Goal: Information Seeking & Learning: Learn about a topic

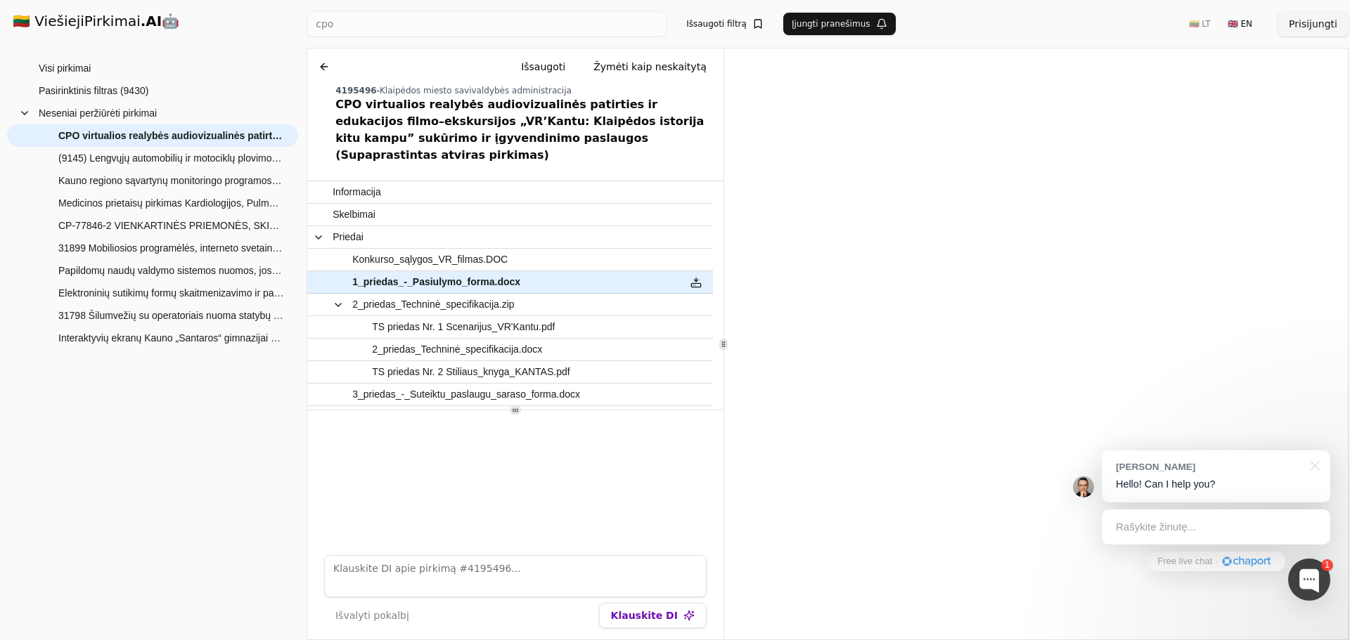
click at [302, 242] on div "🇱🇹 ViešiejiPirkimai .AI 🤖 Prisijungti Group Visi pirkimai Pasirinktinis filtras…" at bounding box center [675, 320] width 1350 height 640
click at [323, 70] on button at bounding box center [324, 66] width 22 height 25
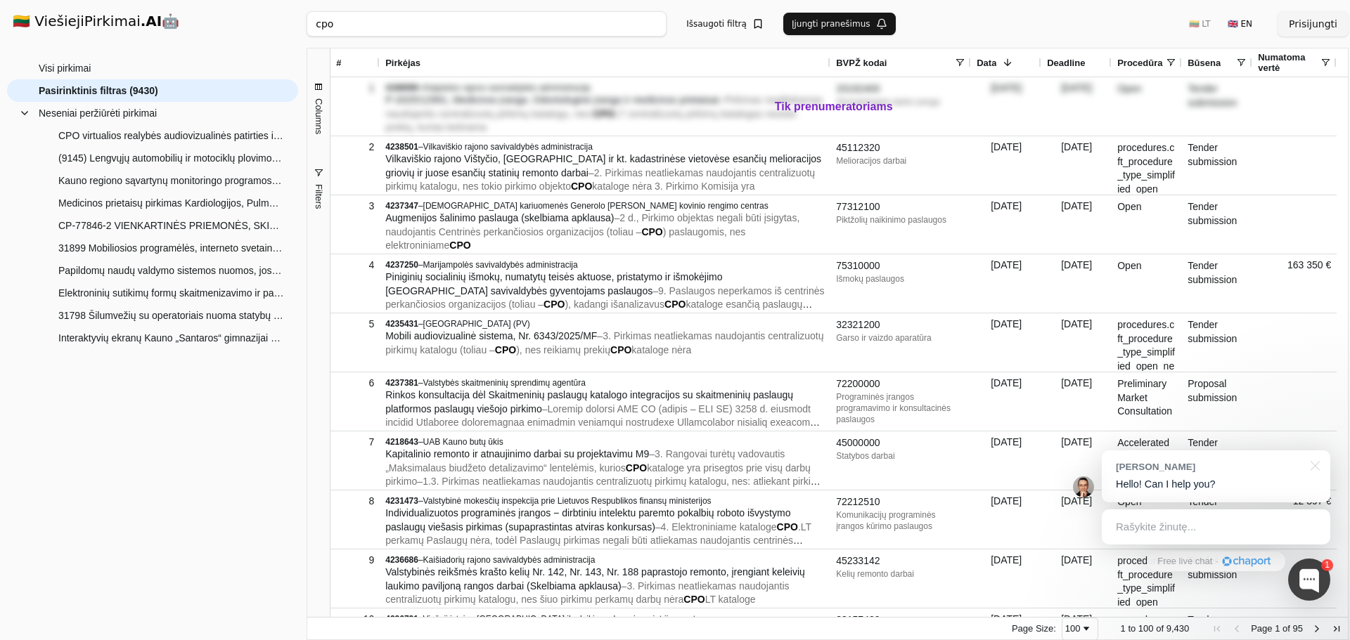
click at [368, 8] on div "cpo Ieškoti Išsaugoti filtrą Įjungti pranešimus 🇱🇹 LT 🇬🇧 EN Prisijungti" at bounding box center [827, 24] width 1042 height 48
click at [368, 20] on input "cpo" at bounding box center [486, 23] width 360 height 25
click at [723, 28] on div "Ieškoti 🇱🇹 LT 🇬🇧 EN Prisijungti" at bounding box center [827, 24] width 1042 height 48
click at [642, 22] on button "Ieškoti" at bounding box center [639, 23] width 55 height 25
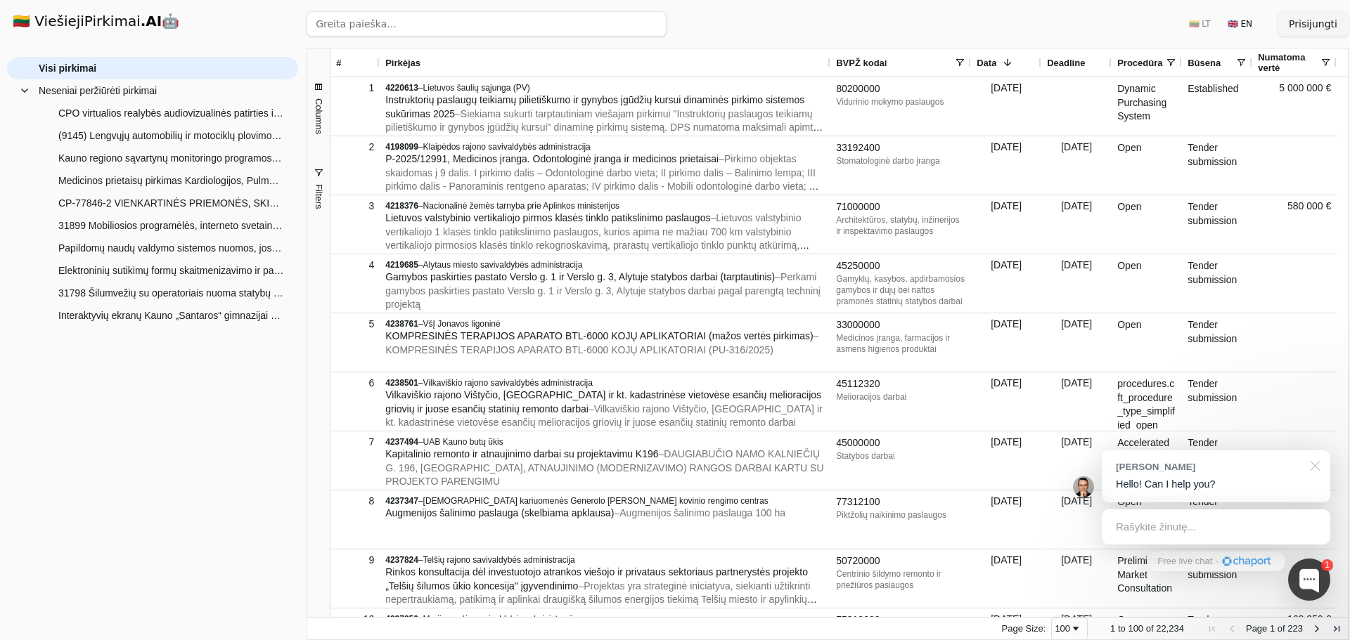
click at [1314, 463] on div at bounding box center [1312, 465] width 35 height 29
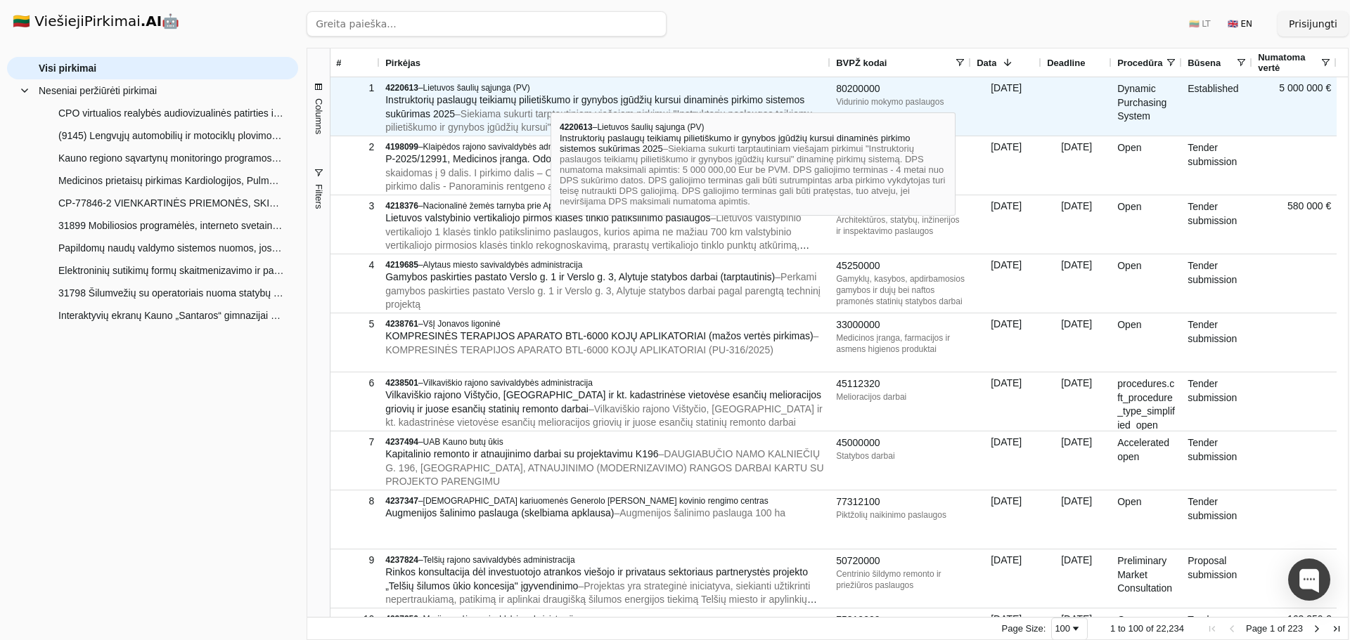
click at [550, 100] on span "Instruktorių paslaugų teikiamų pilietiškumo ir gynybos įgūdžių kursui dinaminės…" at bounding box center [594, 106] width 419 height 25
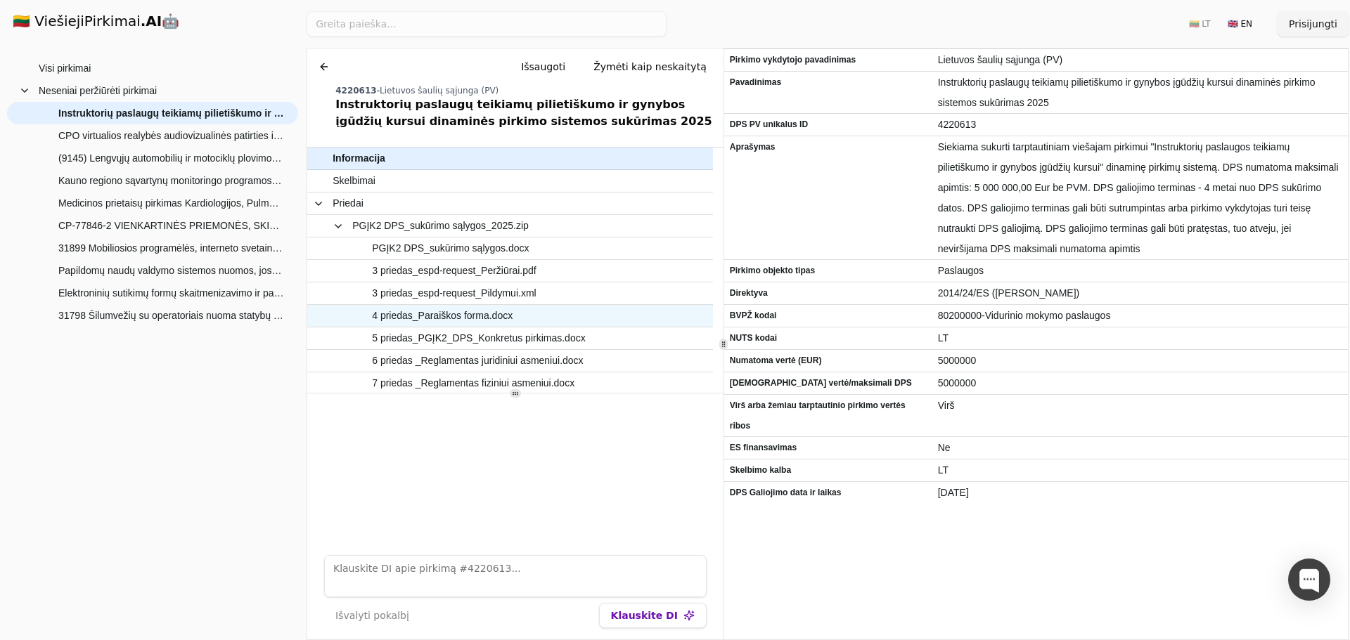
click at [458, 310] on span "4 priedas_Paraiškos forma.docx" at bounding box center [442, 316] width 141 height 20
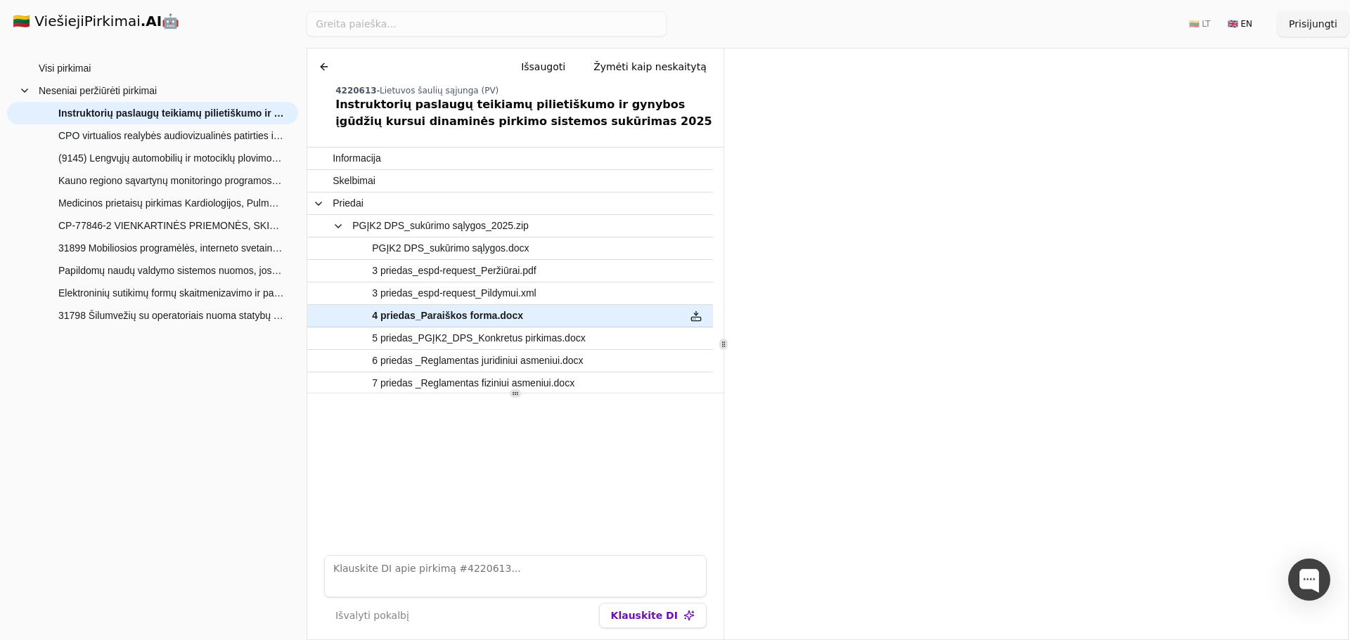
click at [319, 72] on button at bounding box center [324, 66] width 22 height 25
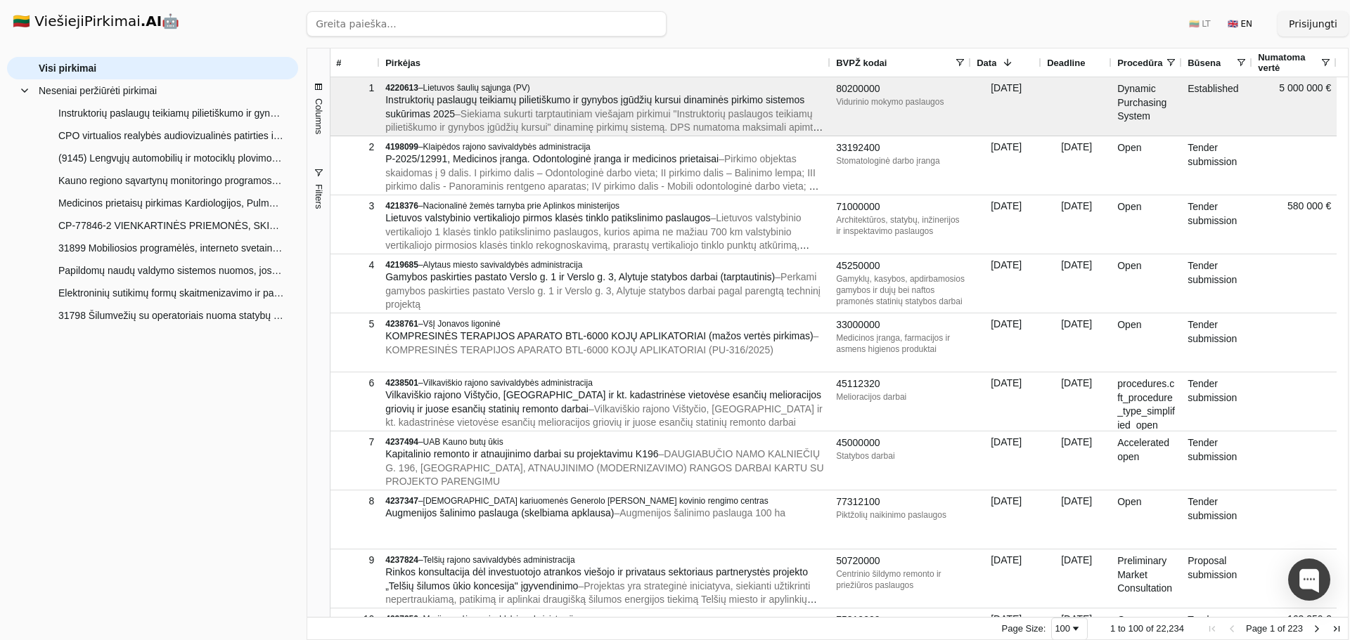
click at [1167, 59] on span at bounding box center [1170, 62] width 11 height 11
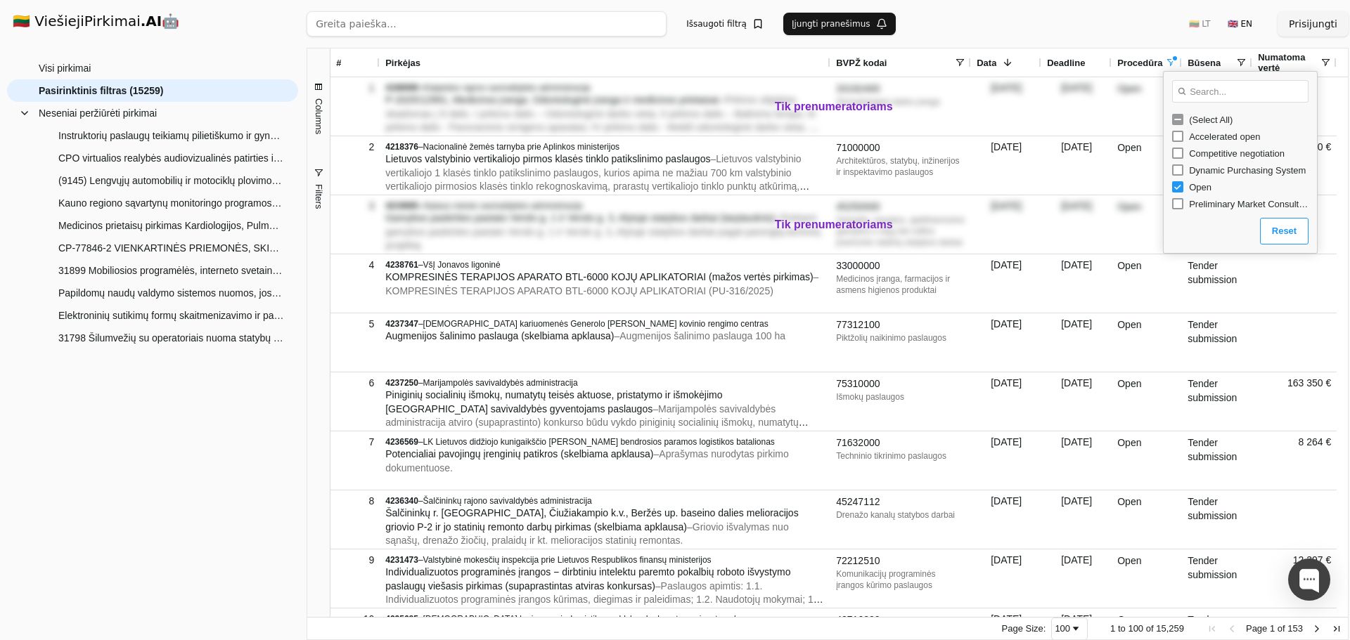
click at [1143, 25] on div "Ieškoti Išsaugoti filtrą Įjungti pranešimus 🇱🇹 LT 🇬🇧 EN Prisijungti" at bounding box center [827, 24] width 1042 height 48
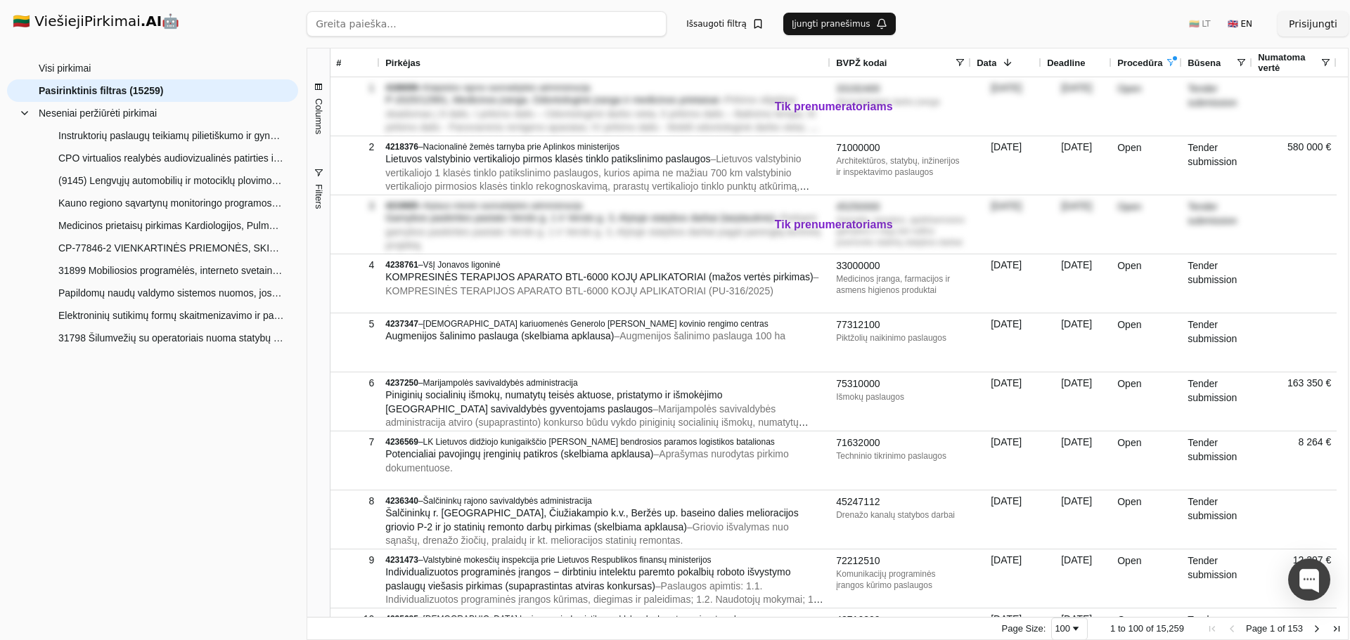
click at [1324, 60] on span at bounding box center [1324, 62] width 11 height 11
click at [1331, 89] on span "Filtering operator" at bounding box center [1334, 82] width 11 height 11
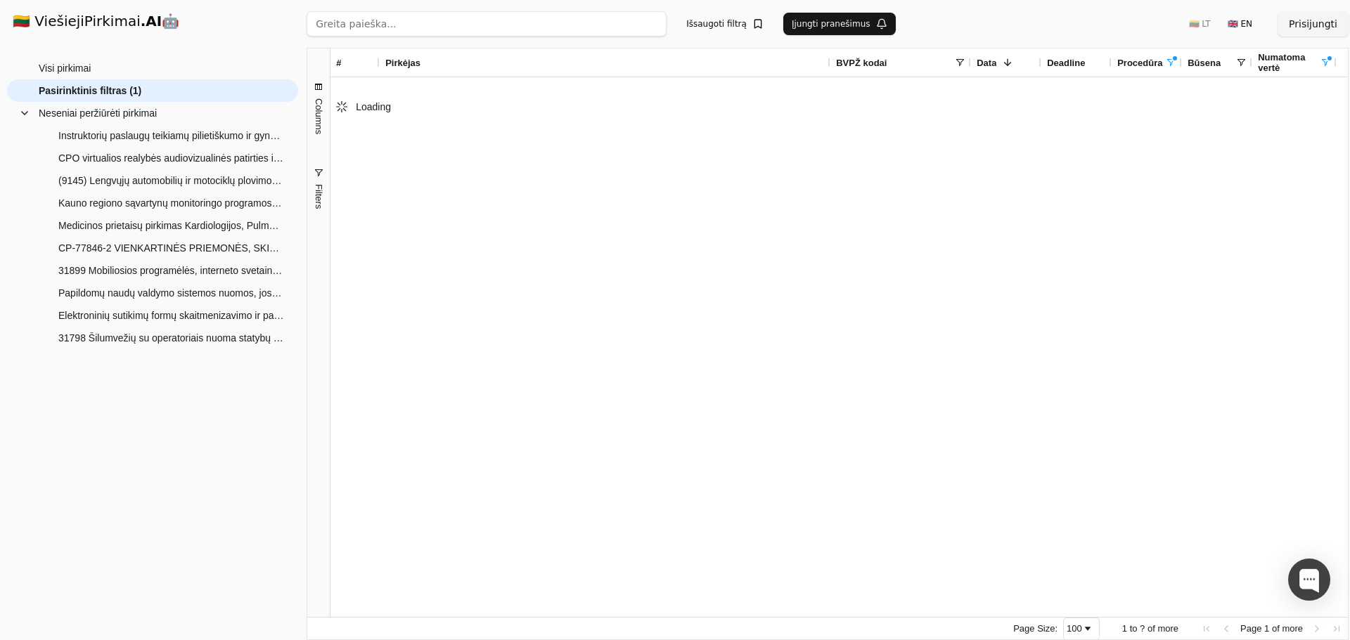
click at [1162, 30] on div "Ieškoti Išsaugoti filtrą Įjungti pranešimus 🇱🇹 LT 🇬🇧 EN Prisijungti" at bounding box center [827, 24] width 1042 height 48
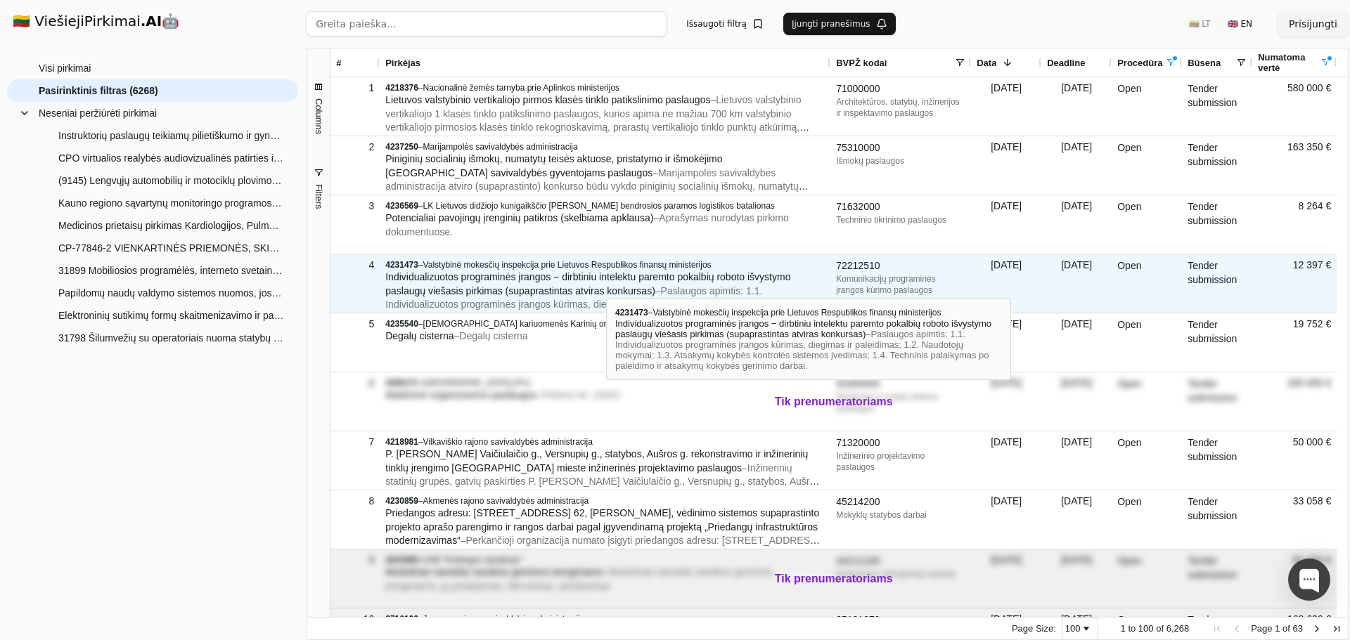
click at [607, 281] on span "Individualizuotos programinės įrangos − dirbtiniu intelektu paremto pokalbių ro…" at bounding box center [587, 283] width 405 height 25
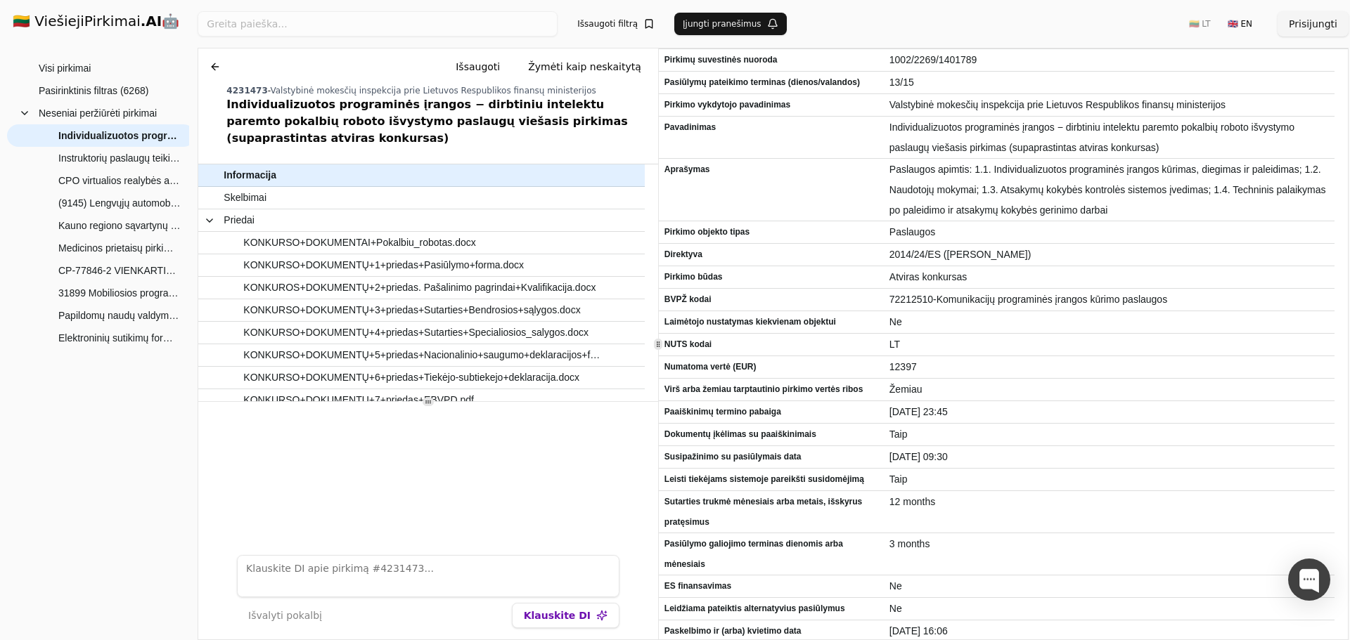
click at [195, 205] on div "🇱🇹 ViešiejiPirkimai .AI 🤖 Prisijungti Group Visi pirkimai Neseniai peržiūrėti p…" at bounding box center [675, 320] width 1350 height 640
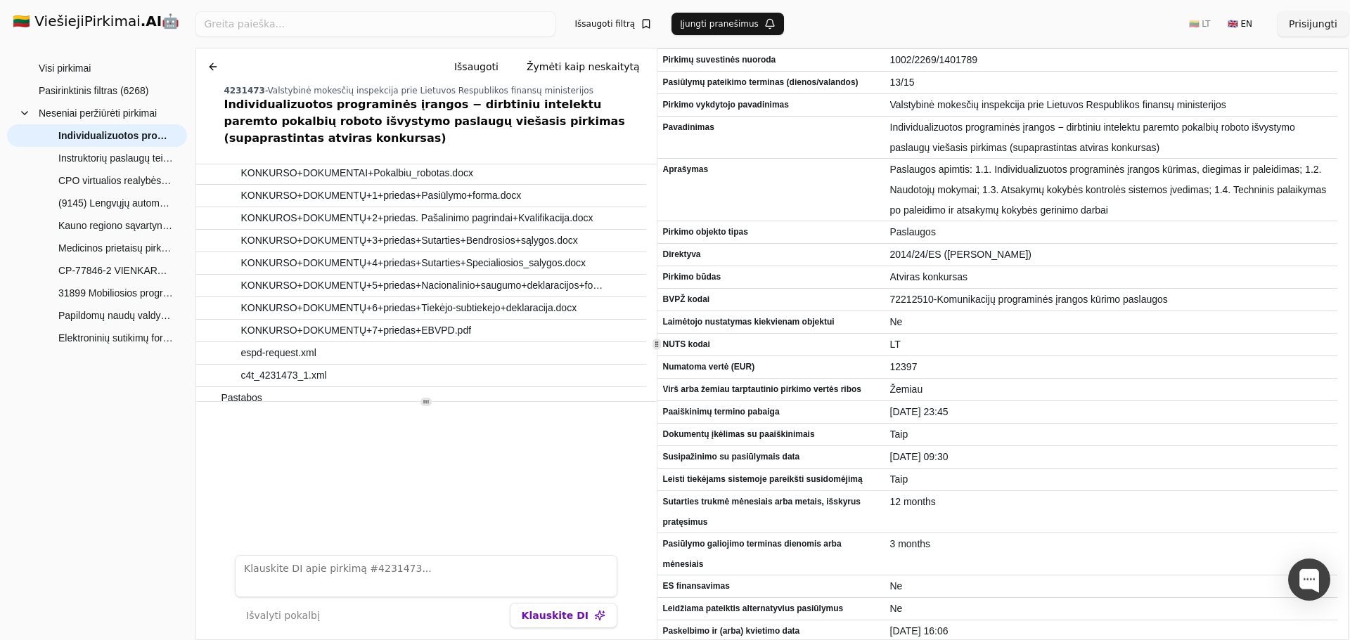
scroll to position [44, 0]
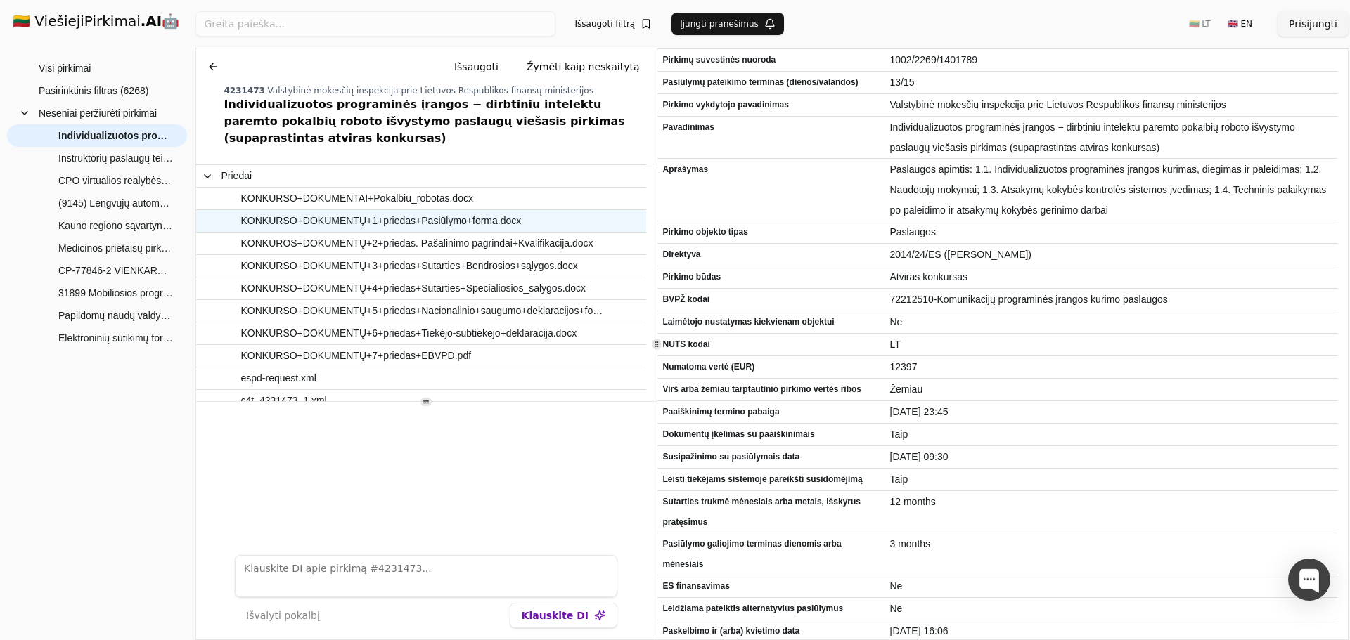
click at [460, 211] on span "KONKURSO+DOKUMENTŲ+1+priedas+Pasiūlymo+forma.docx" at bounding box center [381, 221] width 280 height 20
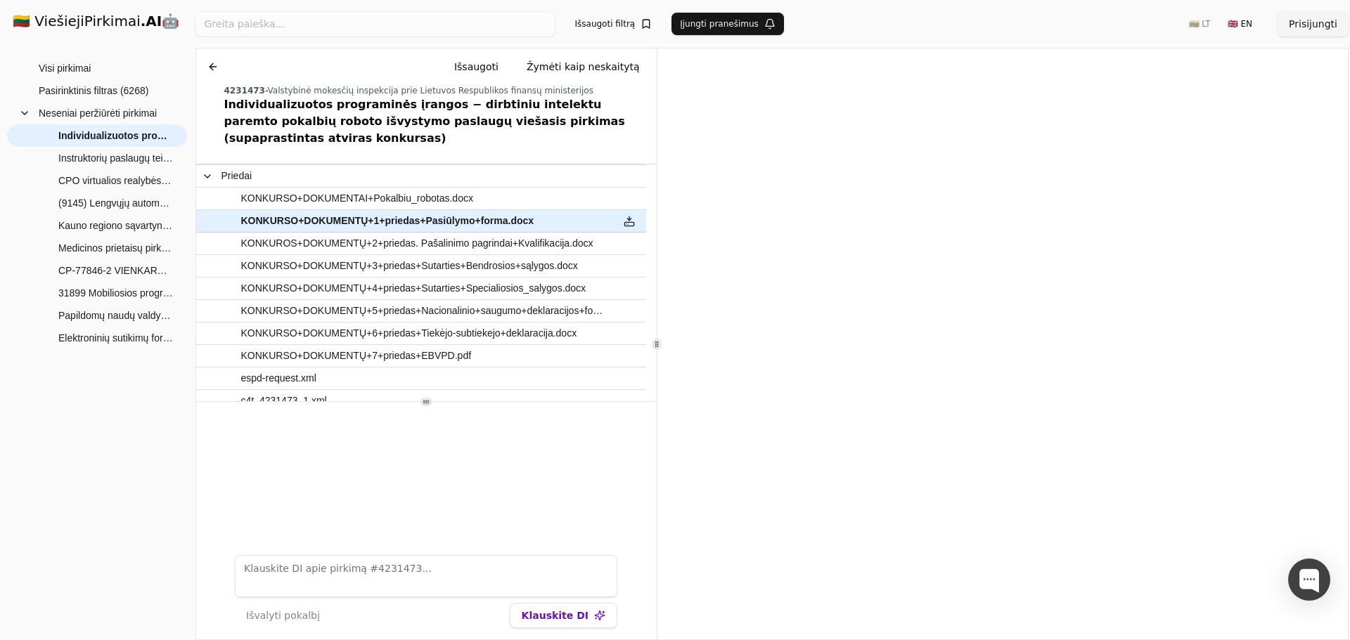
click at [209, 66] on button at bounding box center [213, 66] width 22 height 25
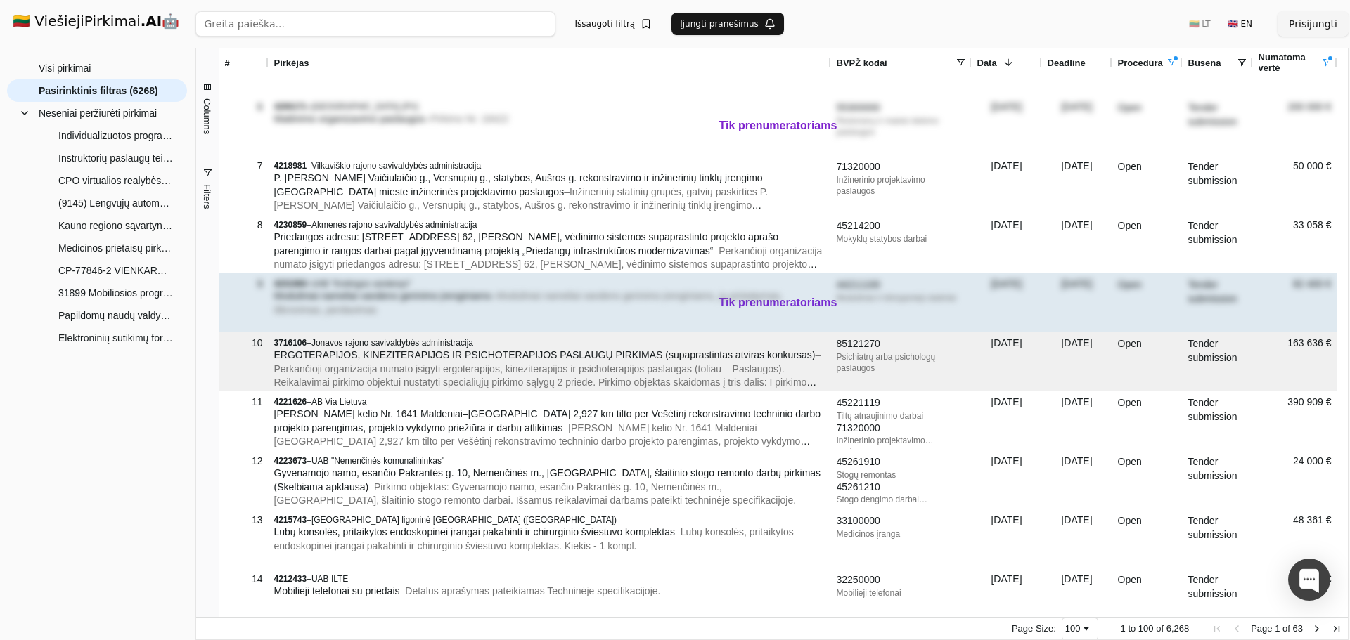
scroll to position [281, 0]
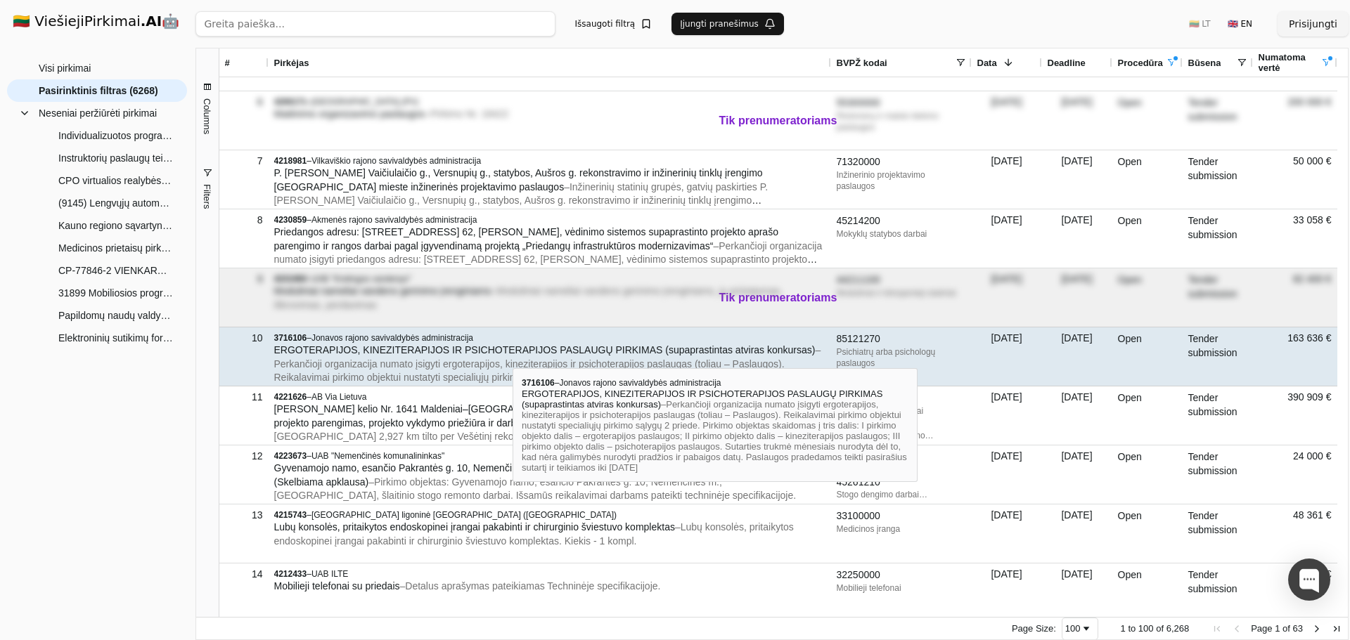
click at [512, 356] on span "ERGOTERAPIJOS, KINEZITERAPIJOS IR PSICHOTERAPIJOS PASLAUGŲ PIRKIMAS (supaprasti…" at bounding box center [544, 349] width 541 height 11
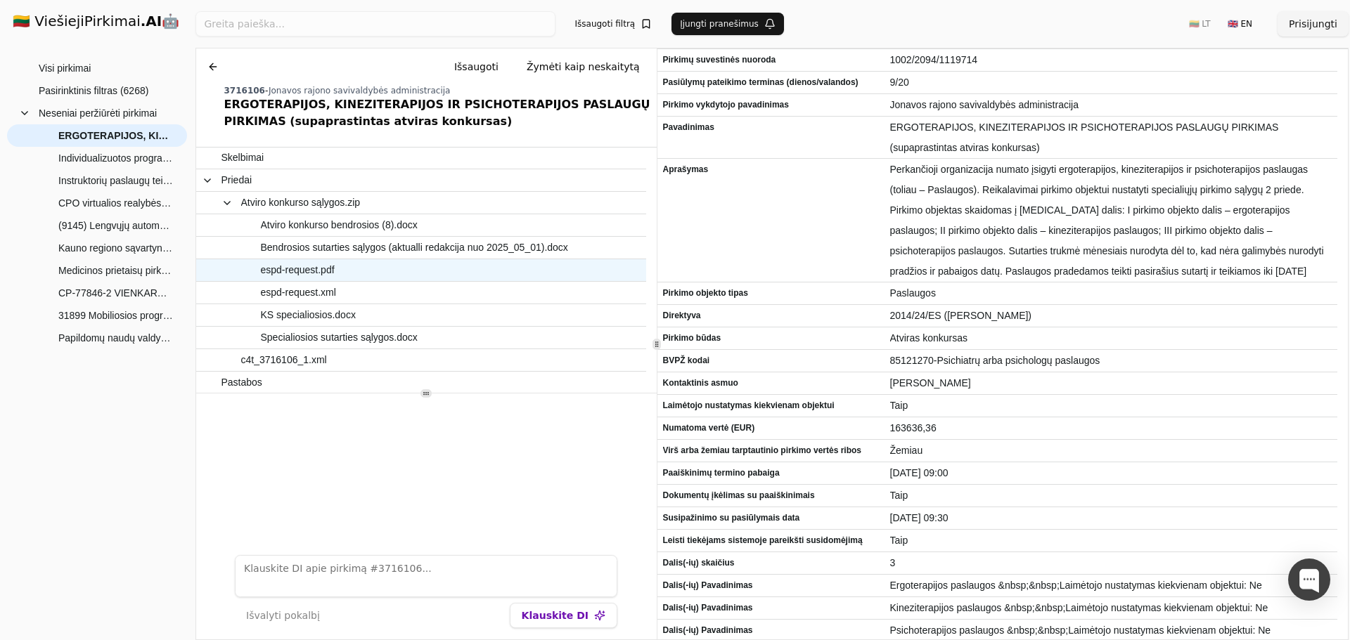
scroll to position [25, 0]
click at [213, 65] on button at bounding box center [213, 66] width 22 height 25
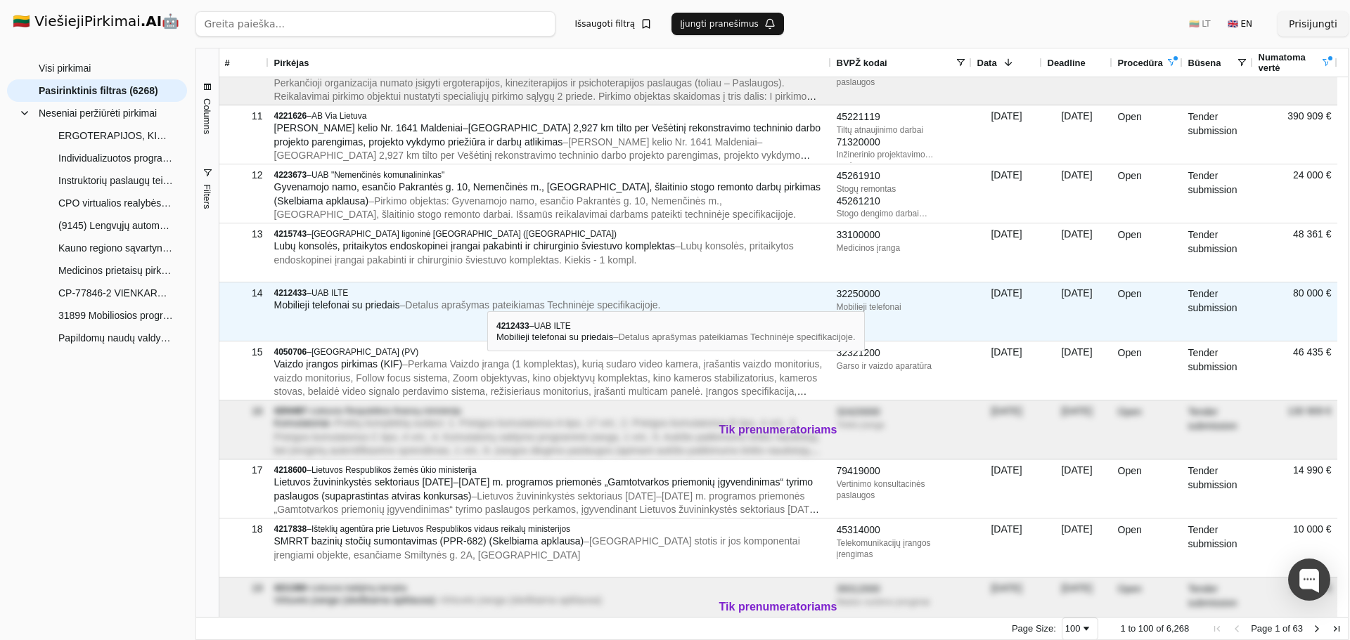
click at [466, 296] on div "4212433 – UAB ILTE" at bounding box center [549, 292] width 551 height 11
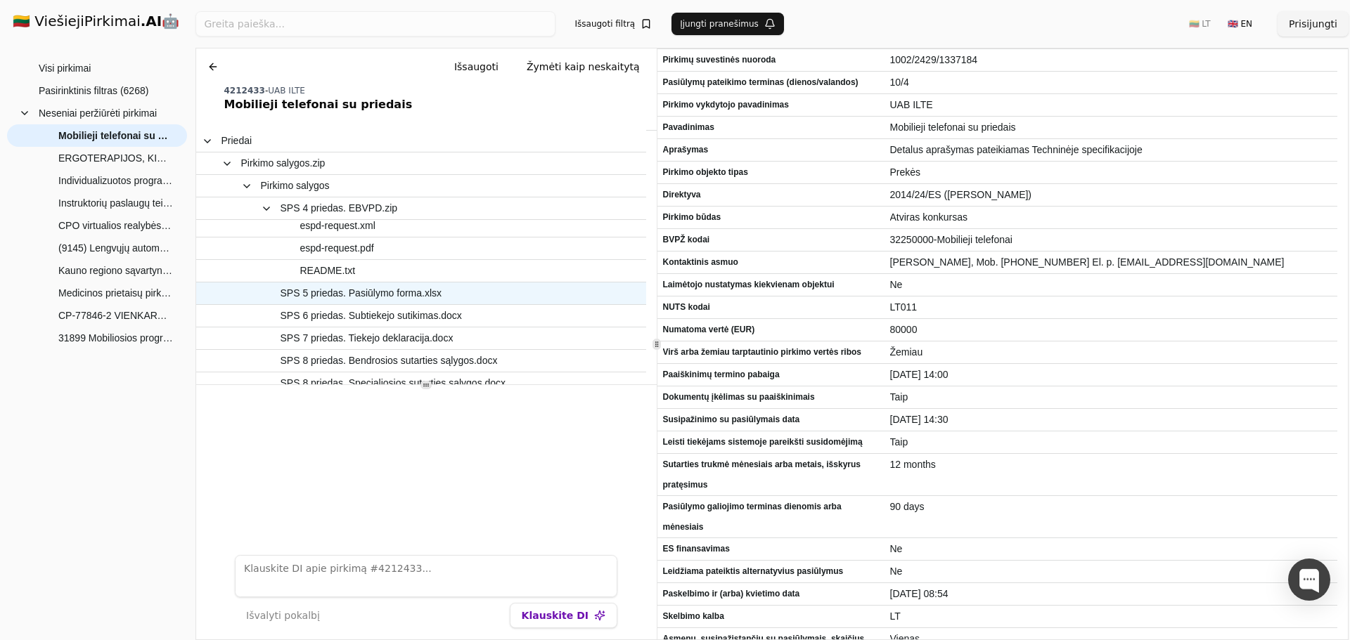
click at [417, 295] on span "SPS 5 priedas. Pasiūlymo forma.xlsx" at bounding box center [361, 293] width 162 height 20
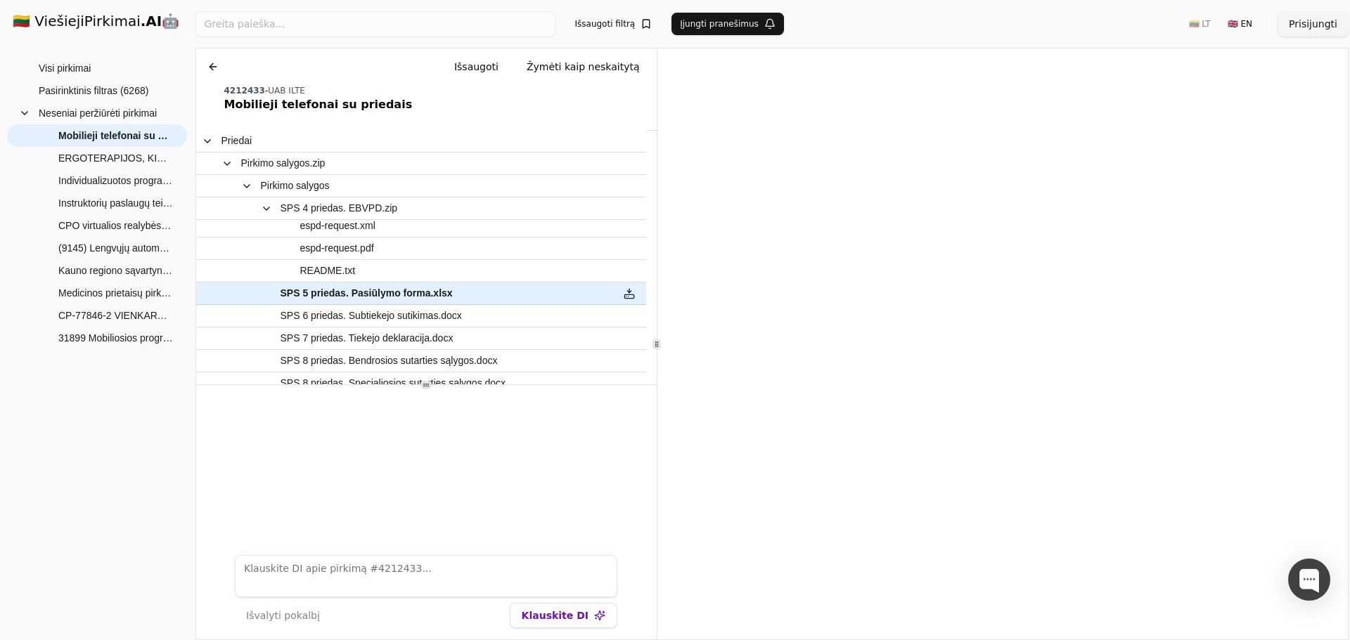
click at [212, 59] on button at bounding box center [213, 66] width 22 height 25
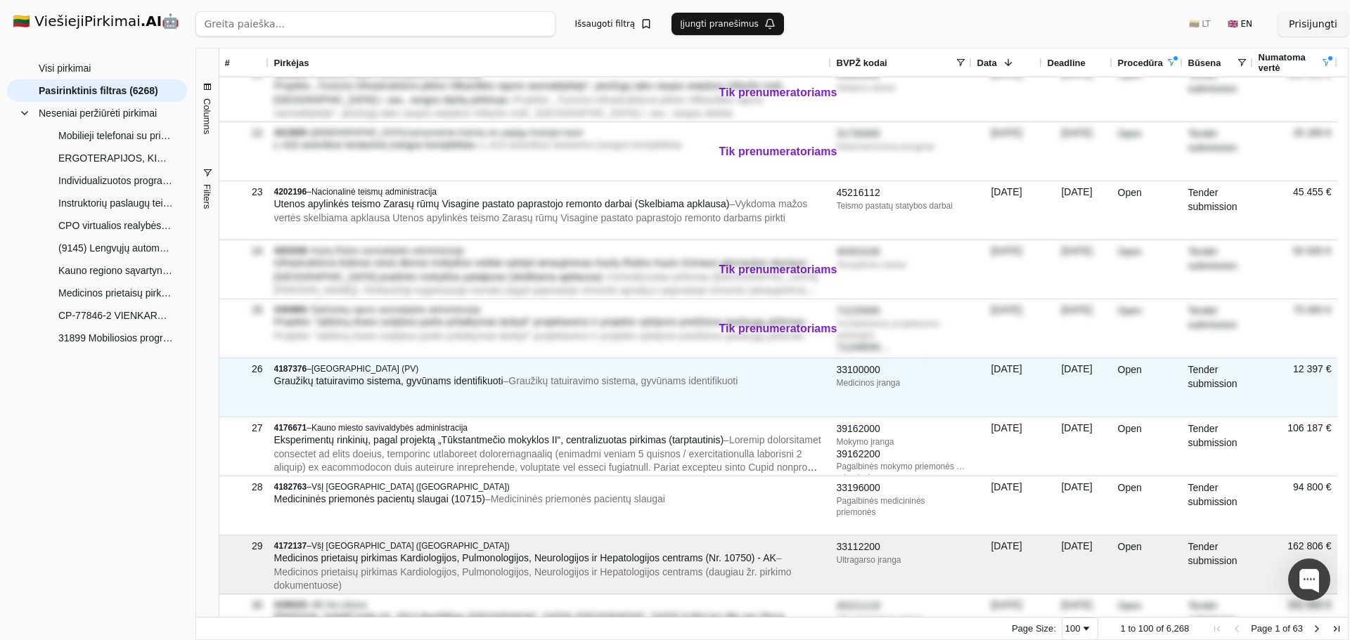
click at [447, 383] on span "Graužikų tatuiravimo sistema, gyvūnams identifikuoti" at bounding box center [388, 380] width 229 height 11
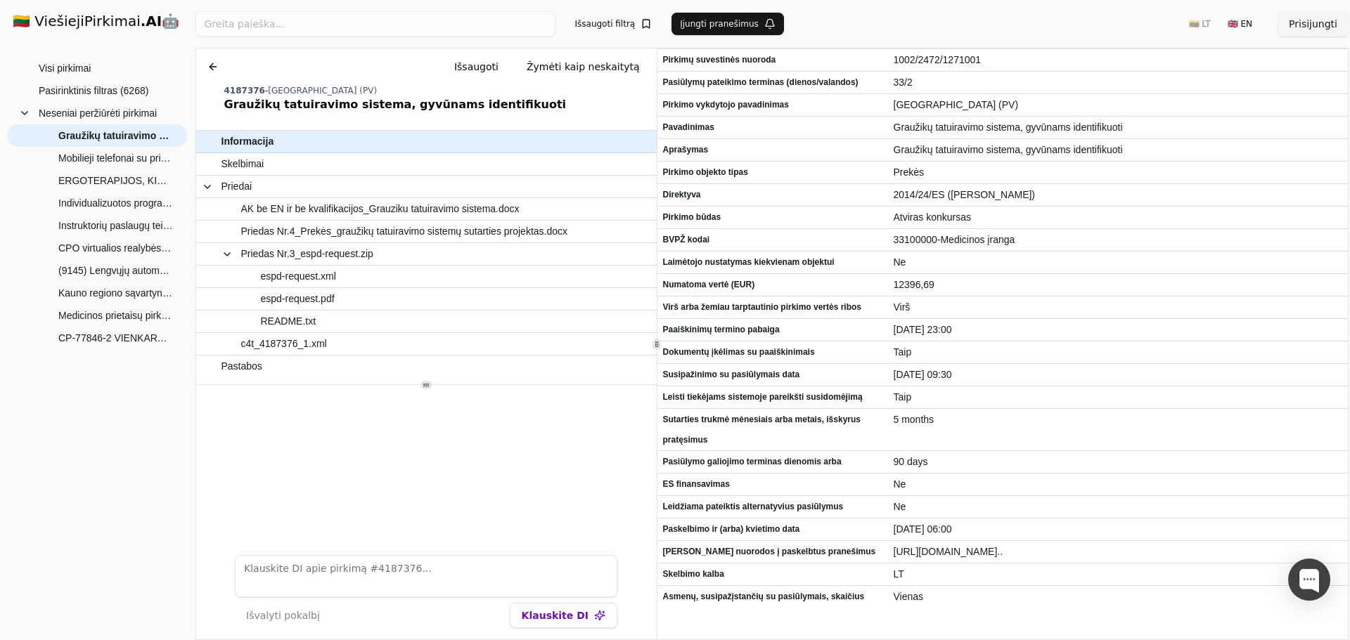
click at [214, 67] on button at bounding box center [213, 66] width 22 height 25
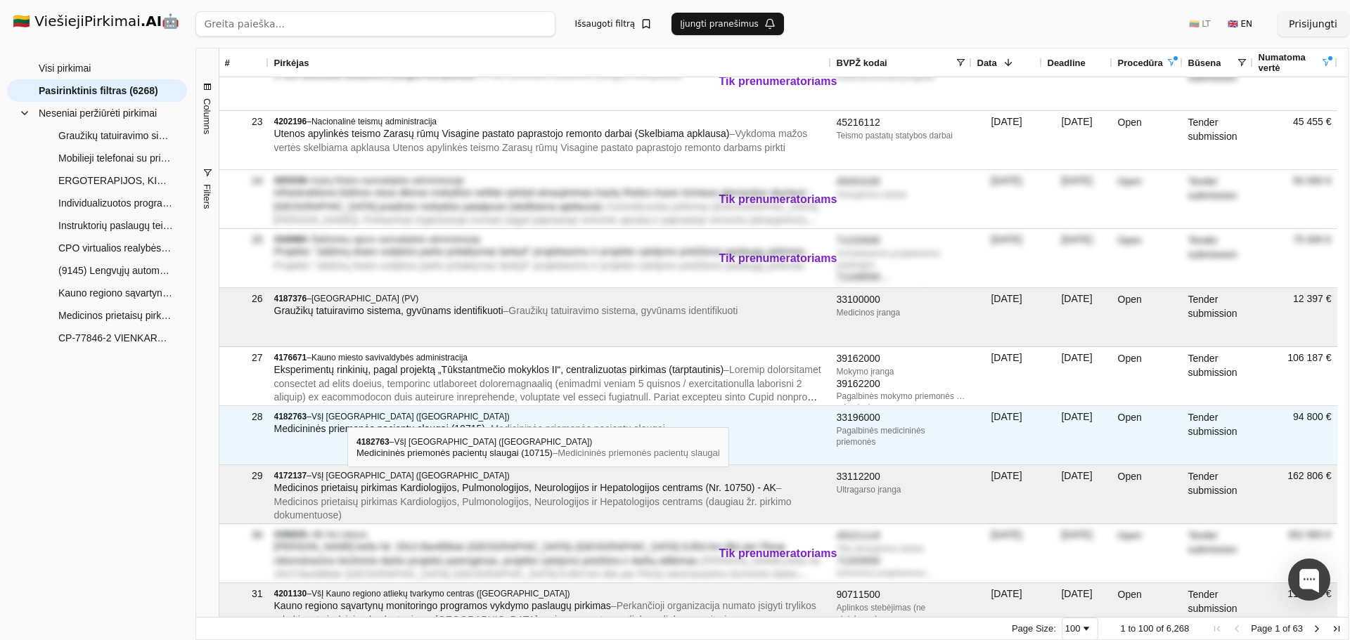
click at [347, 415] on span "VšĮ [GEOGRAPHIC_DATA] ([GEOGRAPHIC_DATA])" at bounding box center [410, 417] width 198 height 10
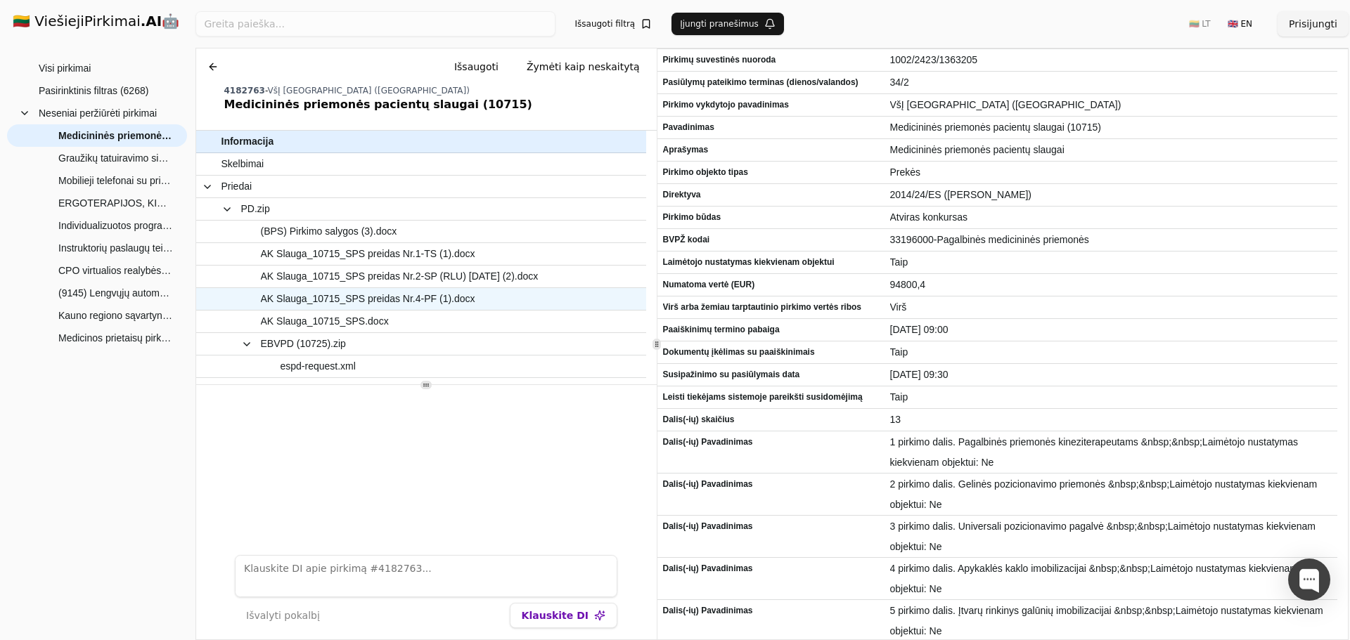
click at [381, 299] on span "AK Slauga_10715_SPS preidas Nr.4-PF (1).docx" at bounding box center [368, 299] width 214 height 20
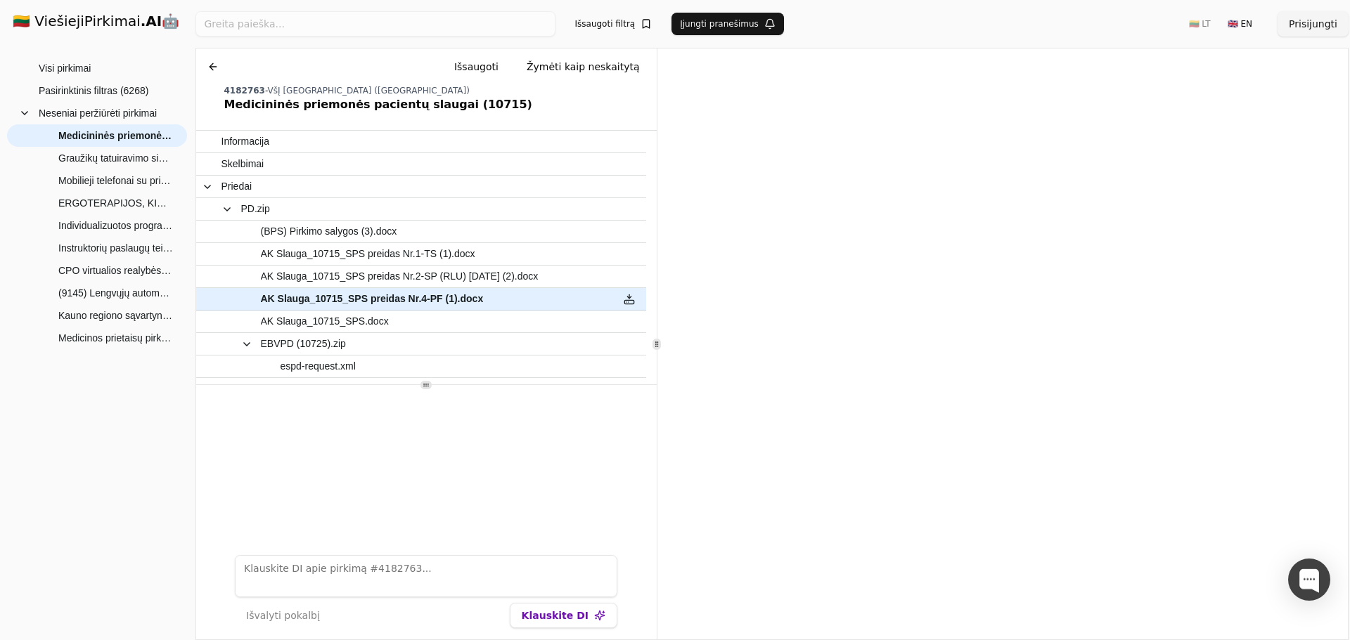
click at [216, 67] on button at bounding box center [213, 66] width 22 height 25
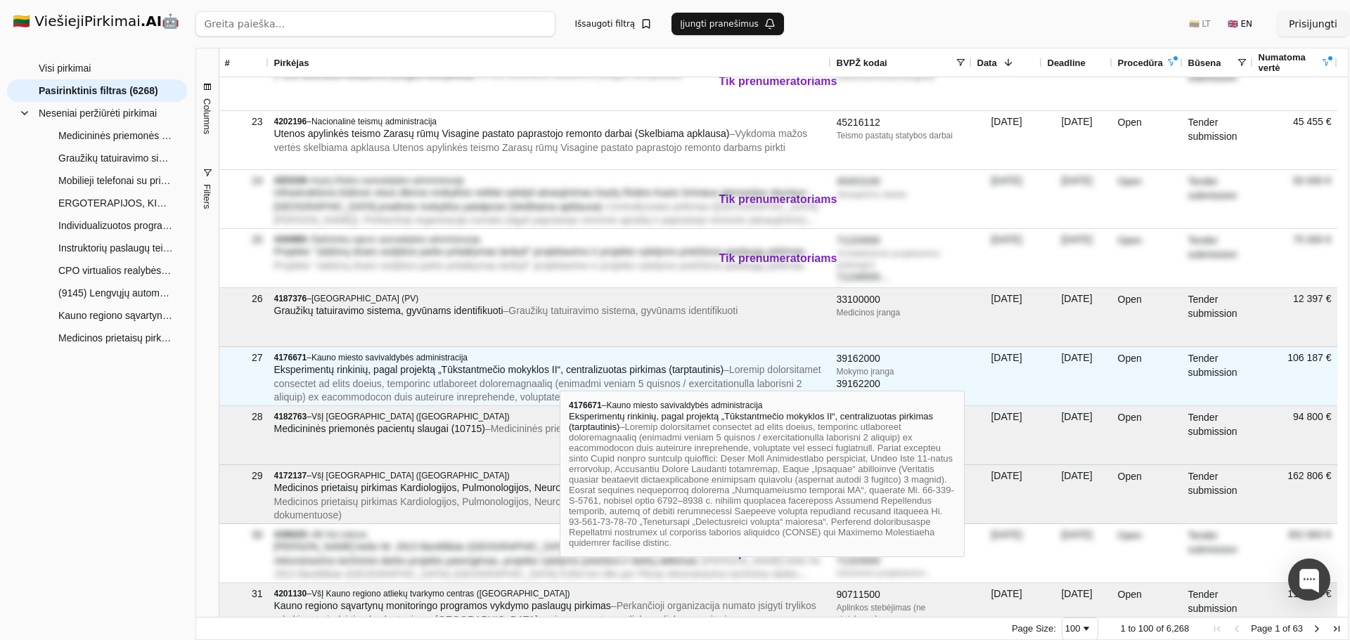
click at [560, 378] on span "–" at bounding box center [549, 431] width 551 height 135
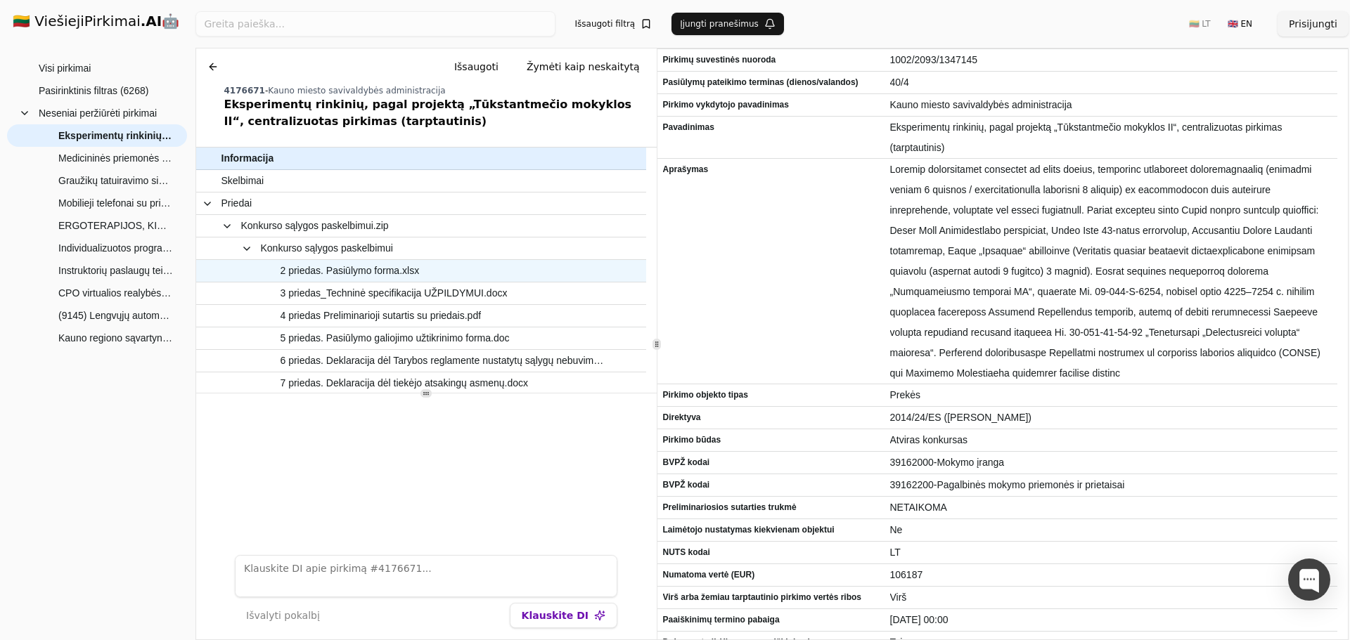
click at [399, 268] on span "2 priedas. Pasiūlymo forma.xlsx" at bounding box center [349, 271] width 139 height 20
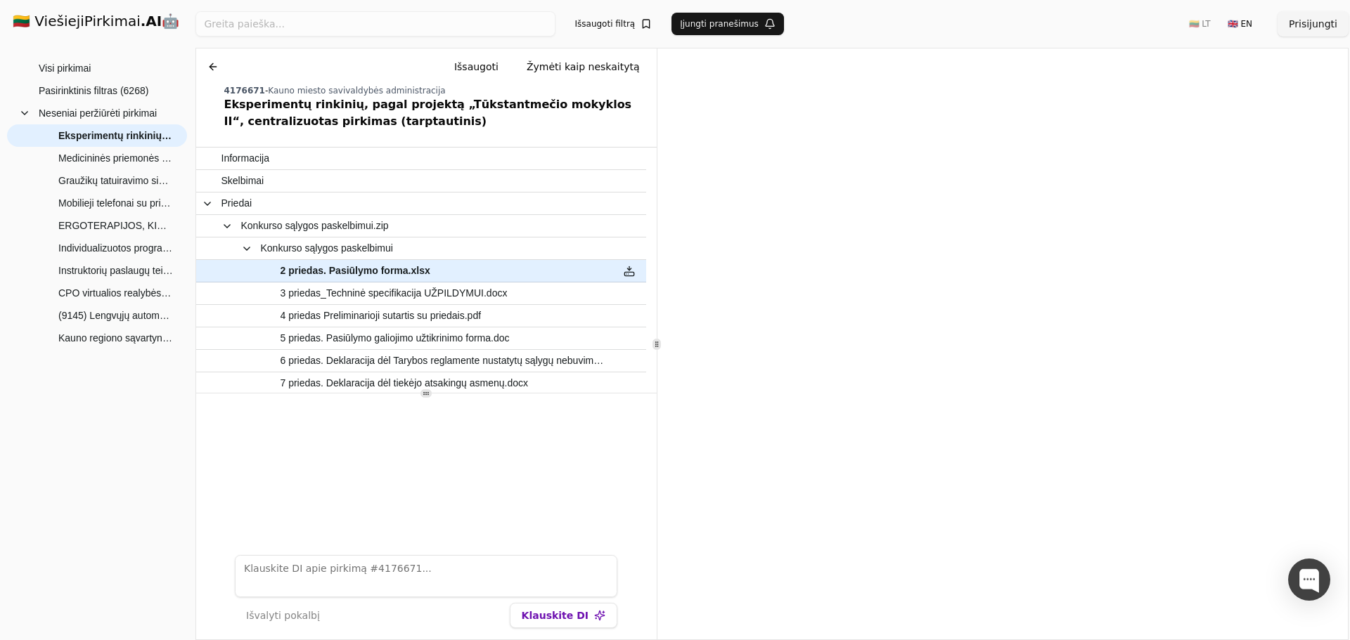
click at [208, 71] on button at bounding box center [213, 66] width 22 height 25
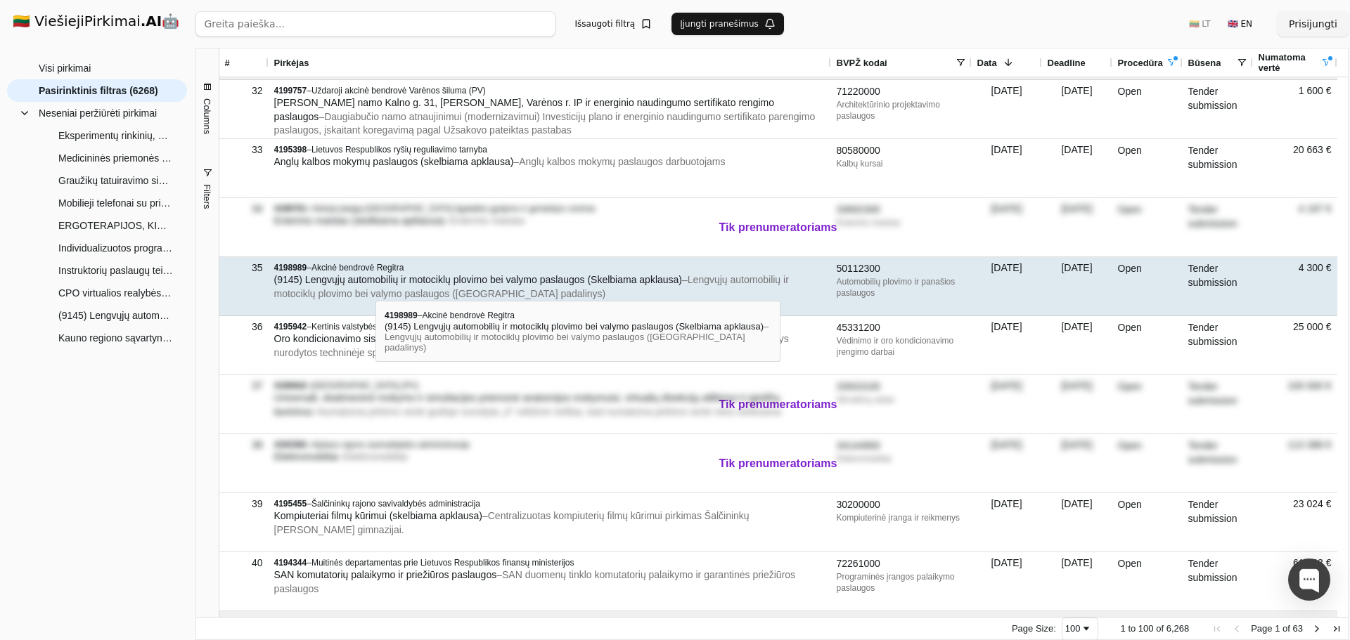
click at [370, 271] on span "Akcinė bendrovė Regitra" at bounding box center [357, 268] width 92 height 10
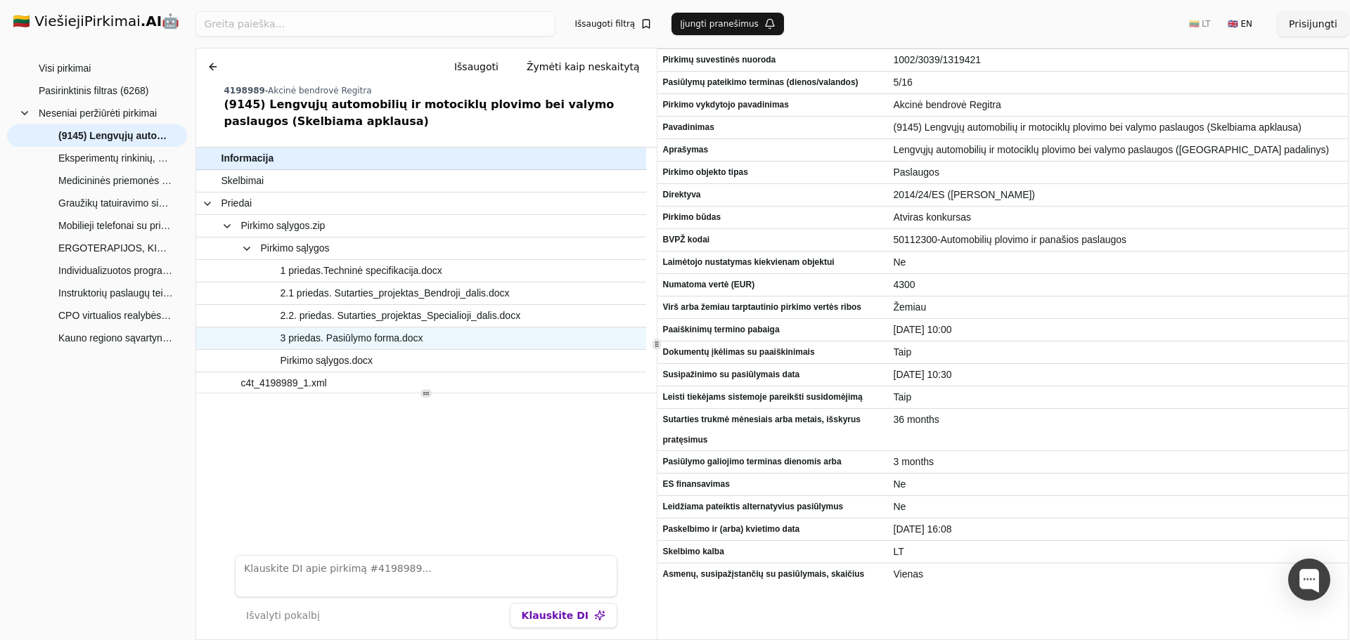
click at [402, 341] on span "3 priedas. Pasiūlymo forma.docx" at bounding box center [351, 338] width 143 height 20
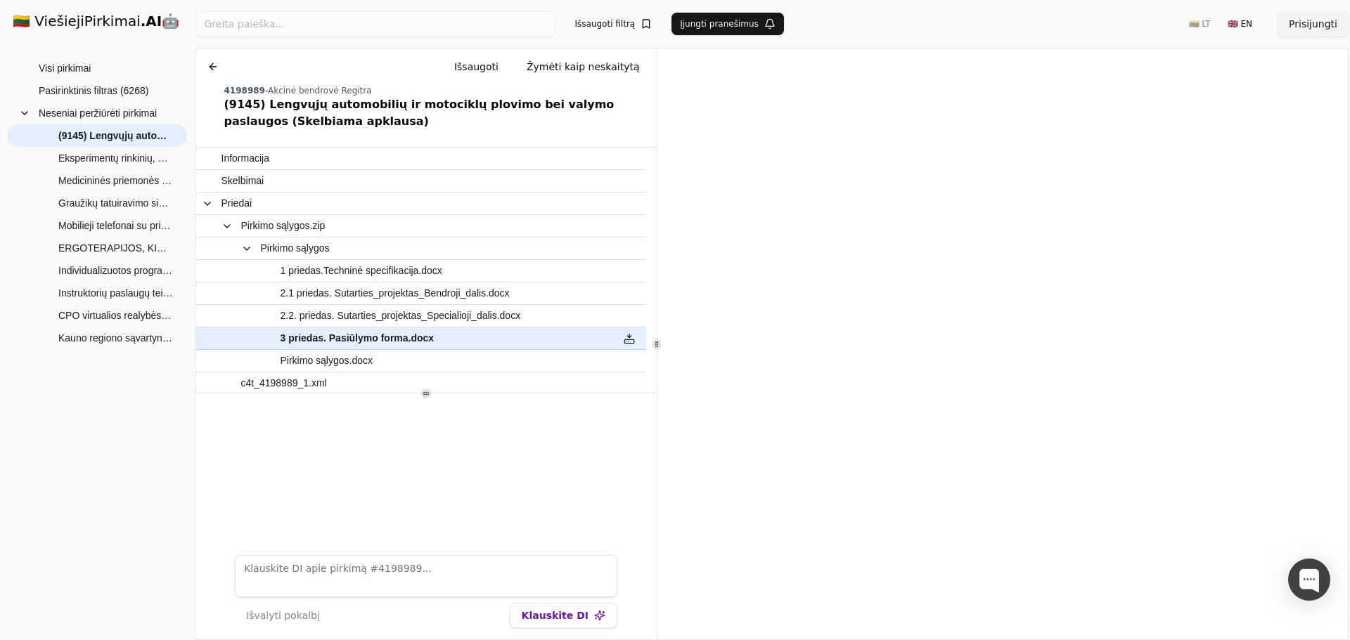
click at [212, 63] on button at bounding box center [213, 66] width 22 height 25
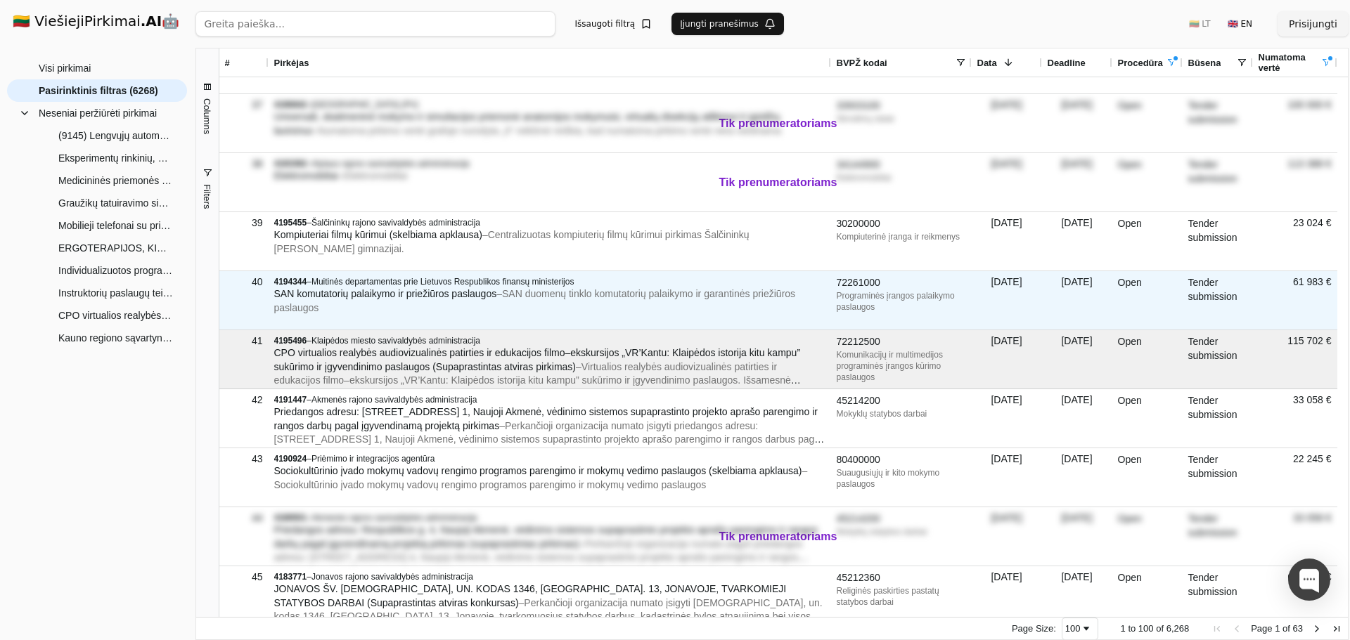
click at [370, 290] on span "SAN komutatorių palaikymo ir priežiūros paslaugos" at bounding box center [385, 293] width 223 height 11
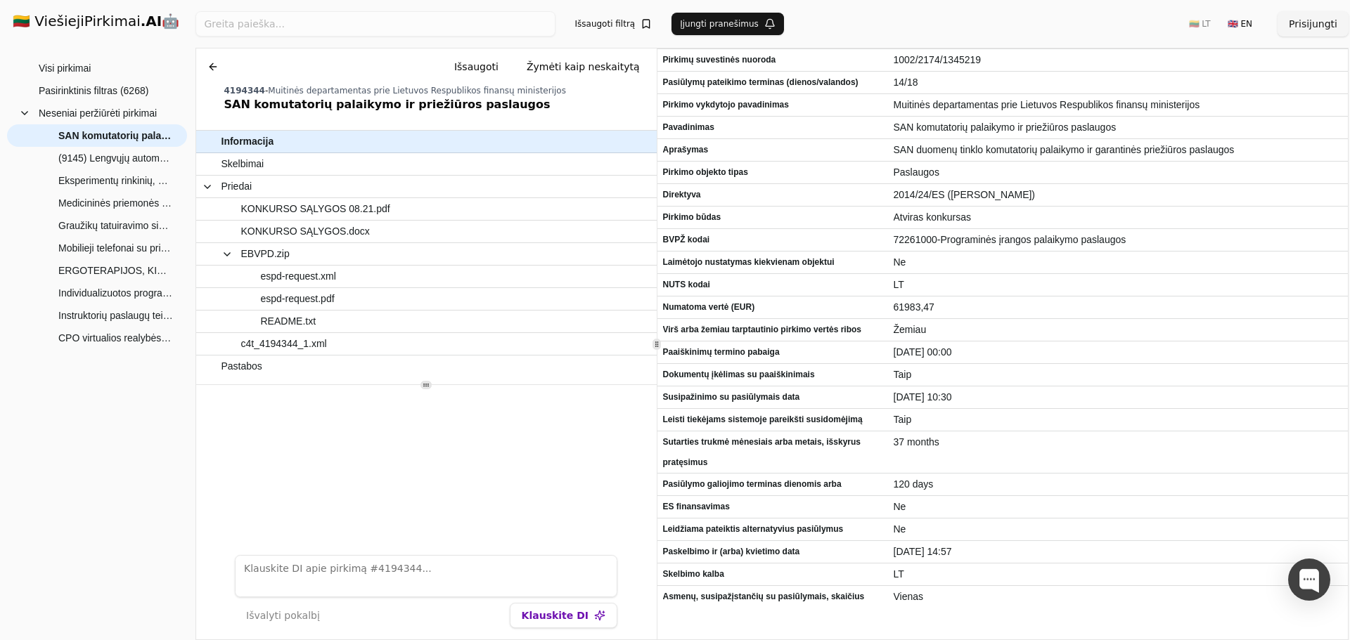
click at [209, 67] on button at bounding box center [213, 66] width 22 height 25
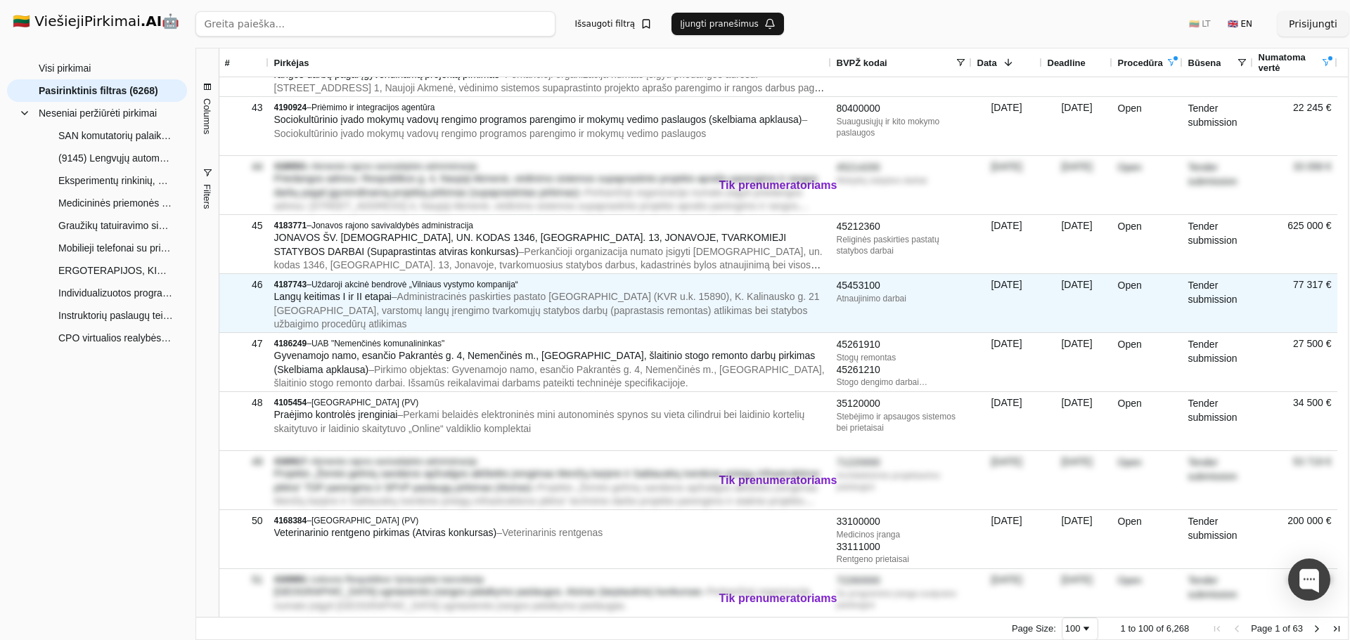
click at [539, 303] on span "– Administracinės paskirties pastato Vilniaus santuokų rūmų (KVR u.k. 15890), K…" at bounding box center [546, 310] width 545 height 39
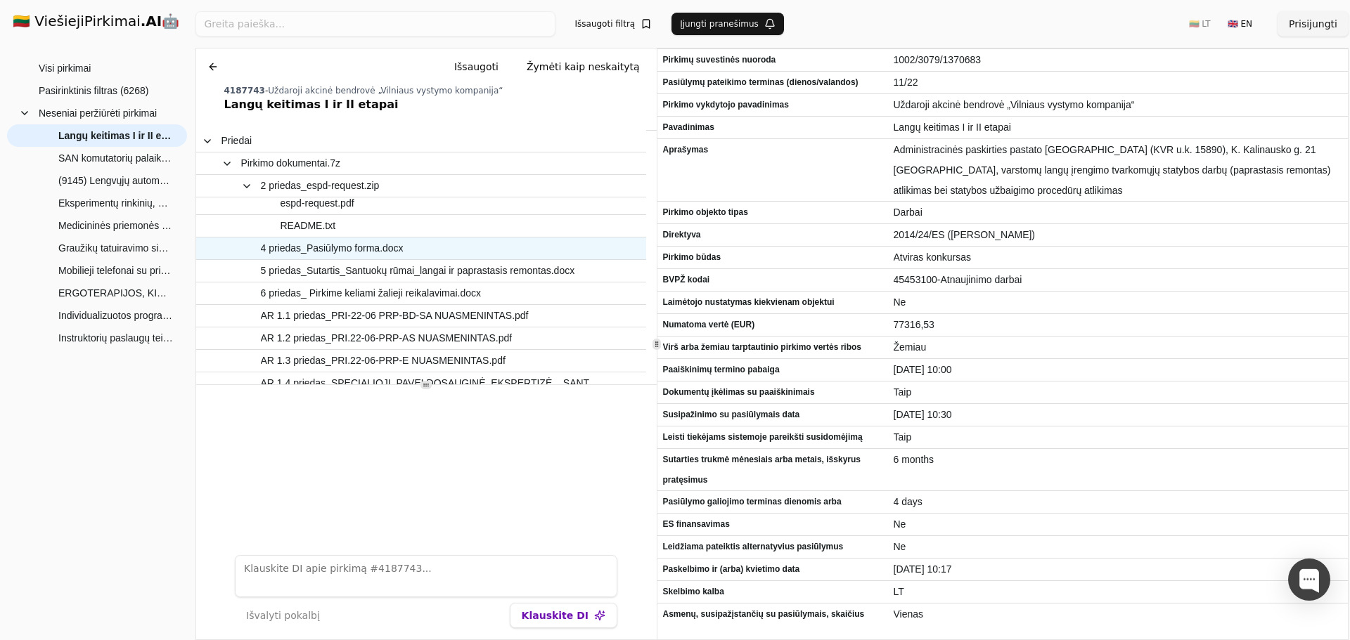
click at [366, 250] on span "4 priedas_Pasiūlymo forma.docx" at bounding box center [332, 248] width 143 height 20
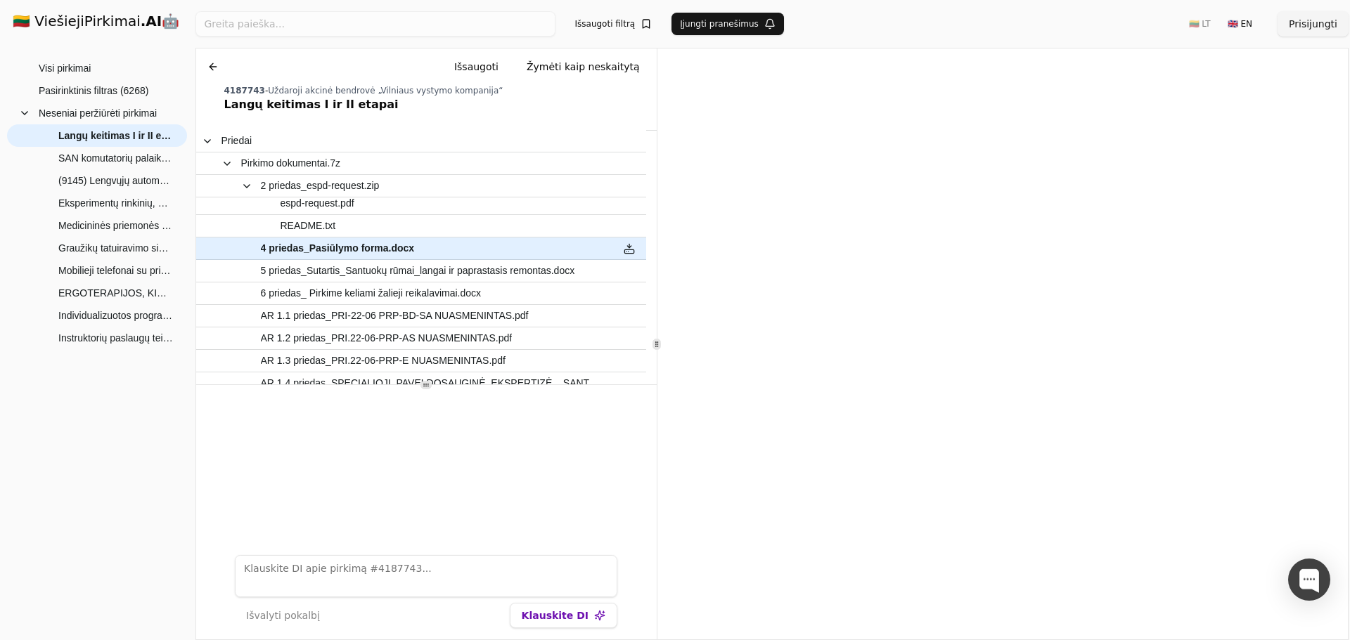
click at [216, 68] on button at bounding box center [213, 66] width 22 height 25
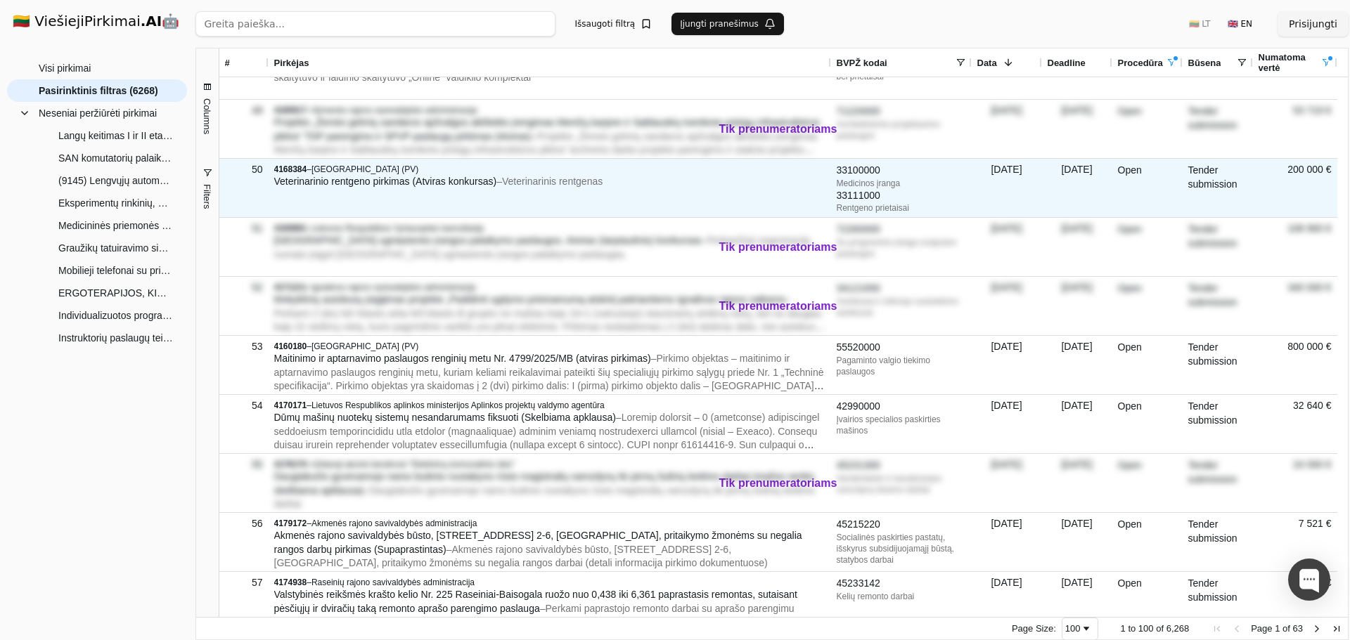
click at [446, 183] on span "Veterinarinio rentgeno pirkimas (Atviras konkursas)" at bounding box center [385, 181] width 223 height 11
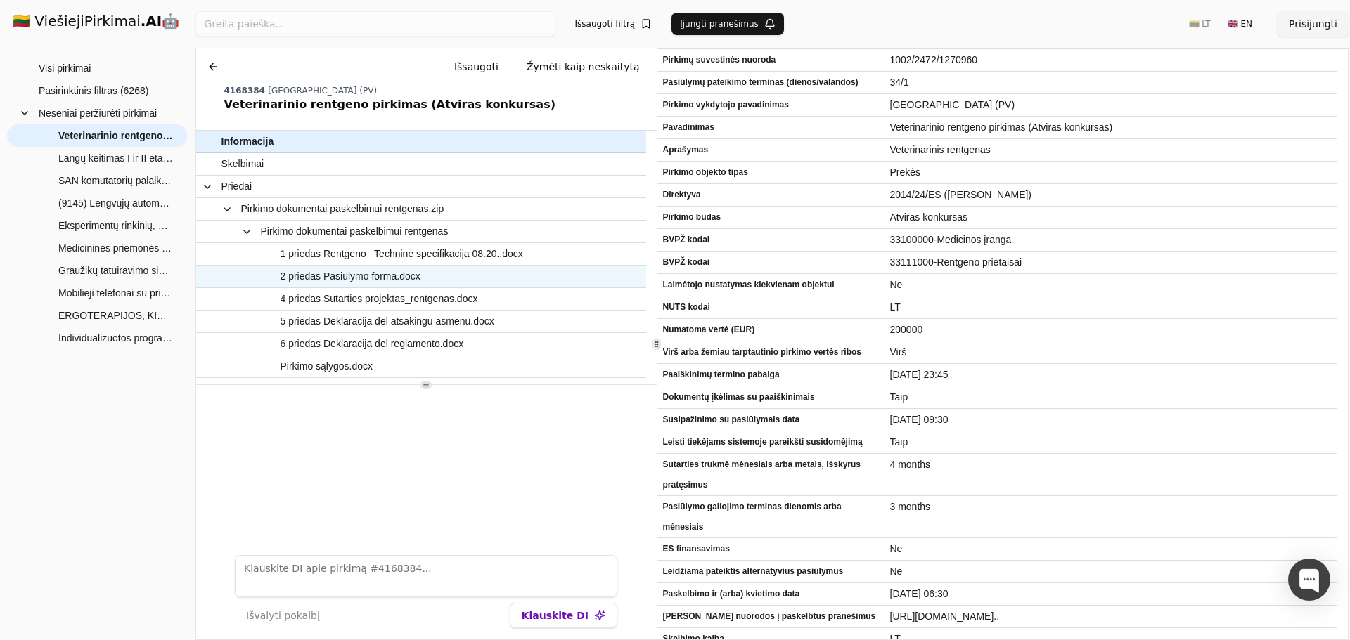
click at [379, 279] on span "2 priedas Pasiulymo forma.docx" at bounding box center [350, 276] width 140 height 20
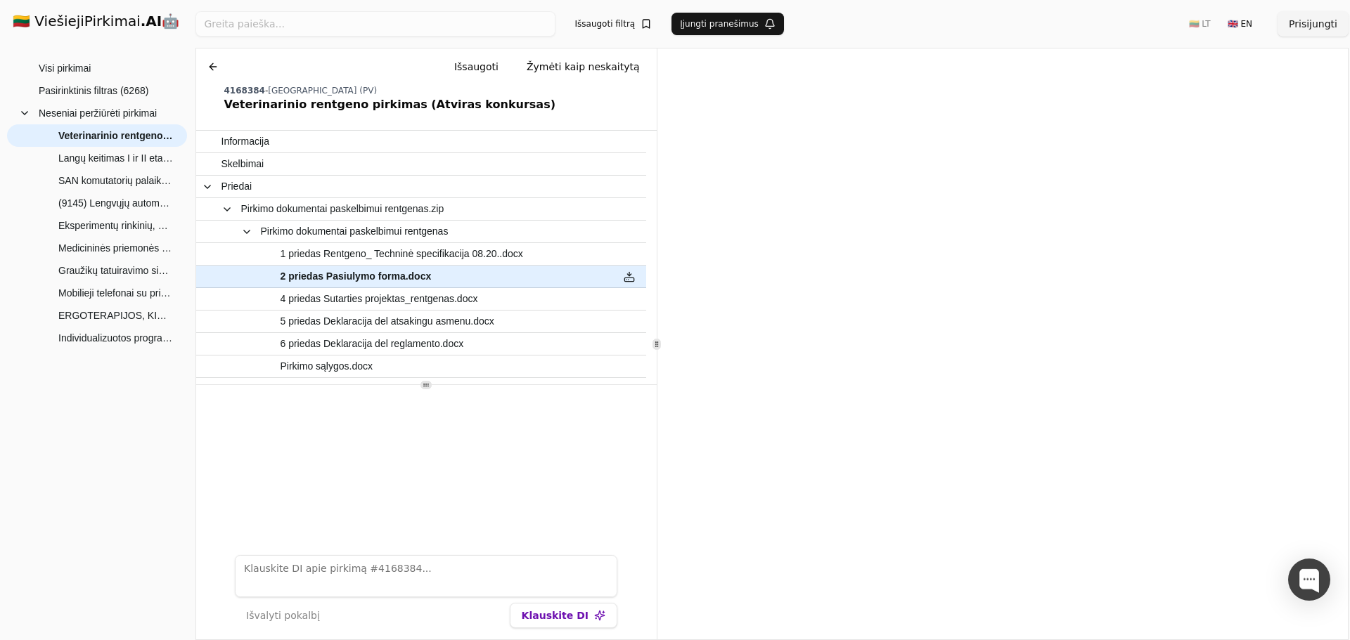
click at [215, 68] on button at bounding box center [213, 66] width 22 height 25
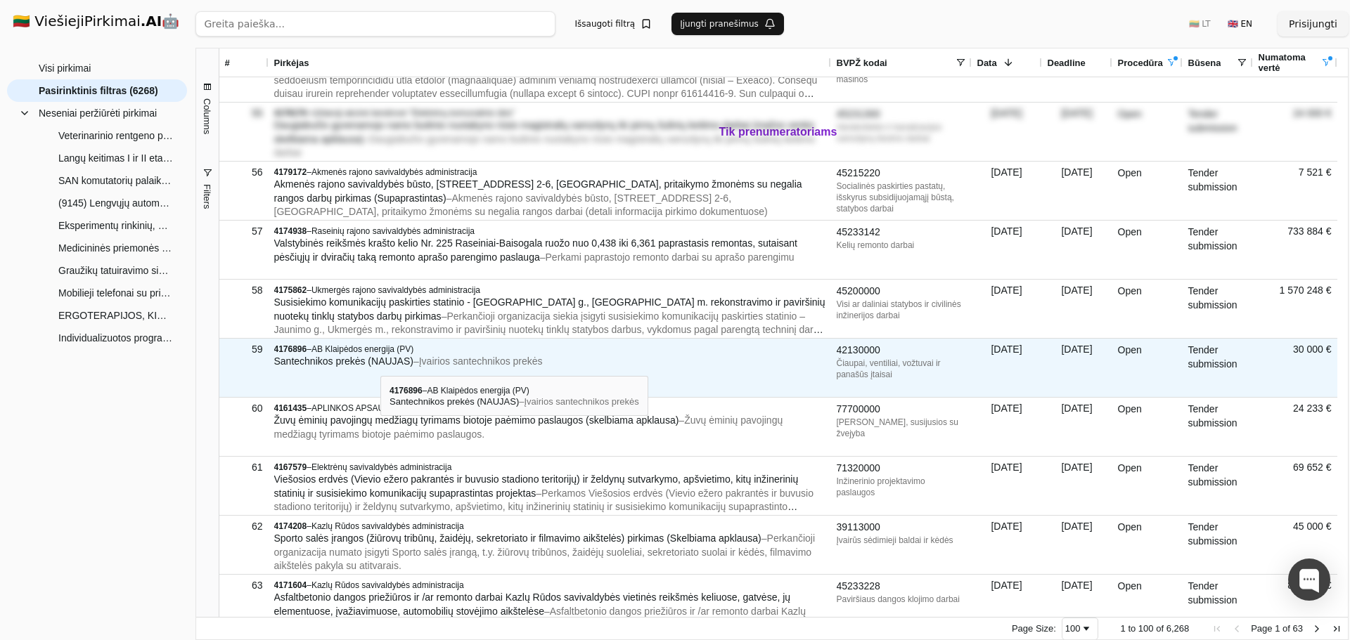
click at [379, 362] on span "Santechnikos prekės (NAUJAS)" at bounding box center [343, 361] width 139 height 11
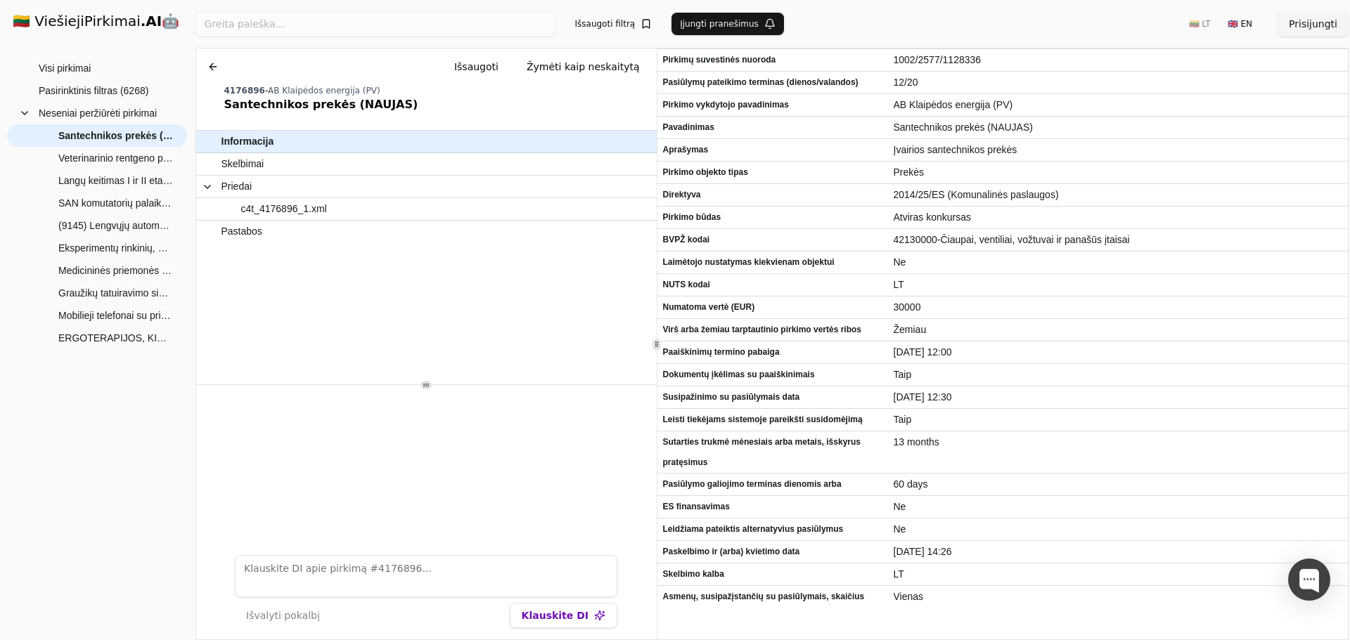
click at [215, 63] on button at bounding box center [213, 66] width 22 height 25
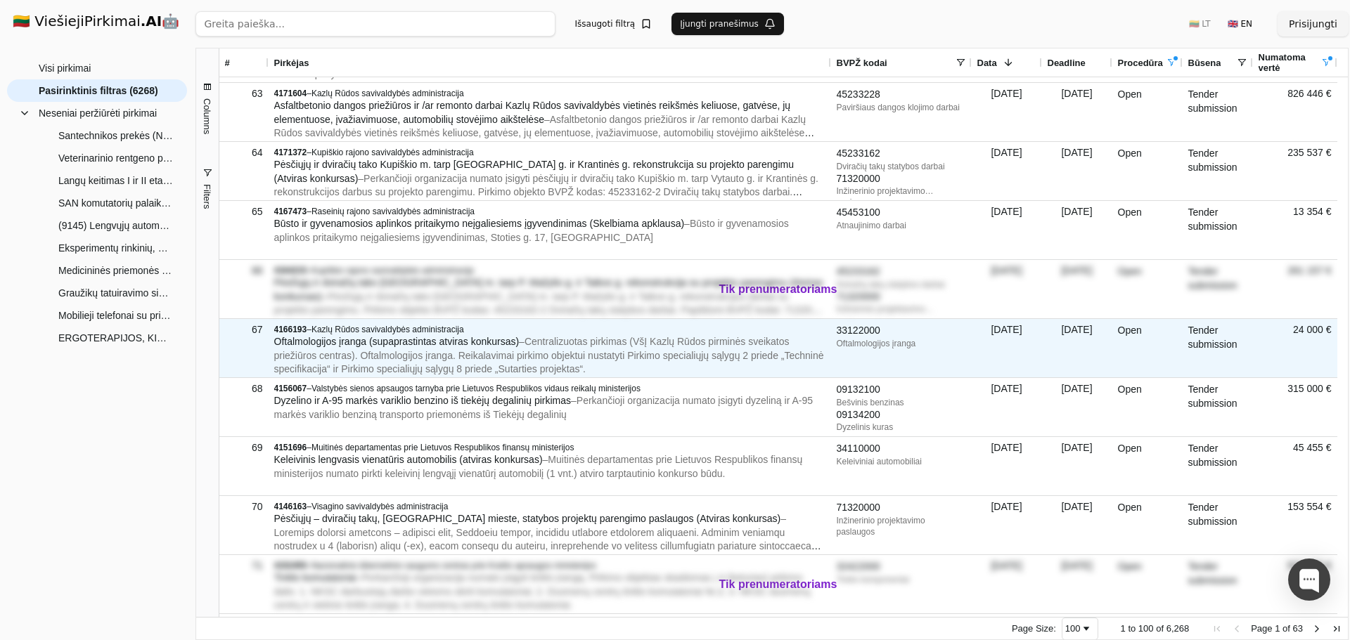
click at [390, 346] on span "Oftalmologijos įranga (supaprastintas atviras konkursas)" at bounding box center [396, 341] width 245 height 11
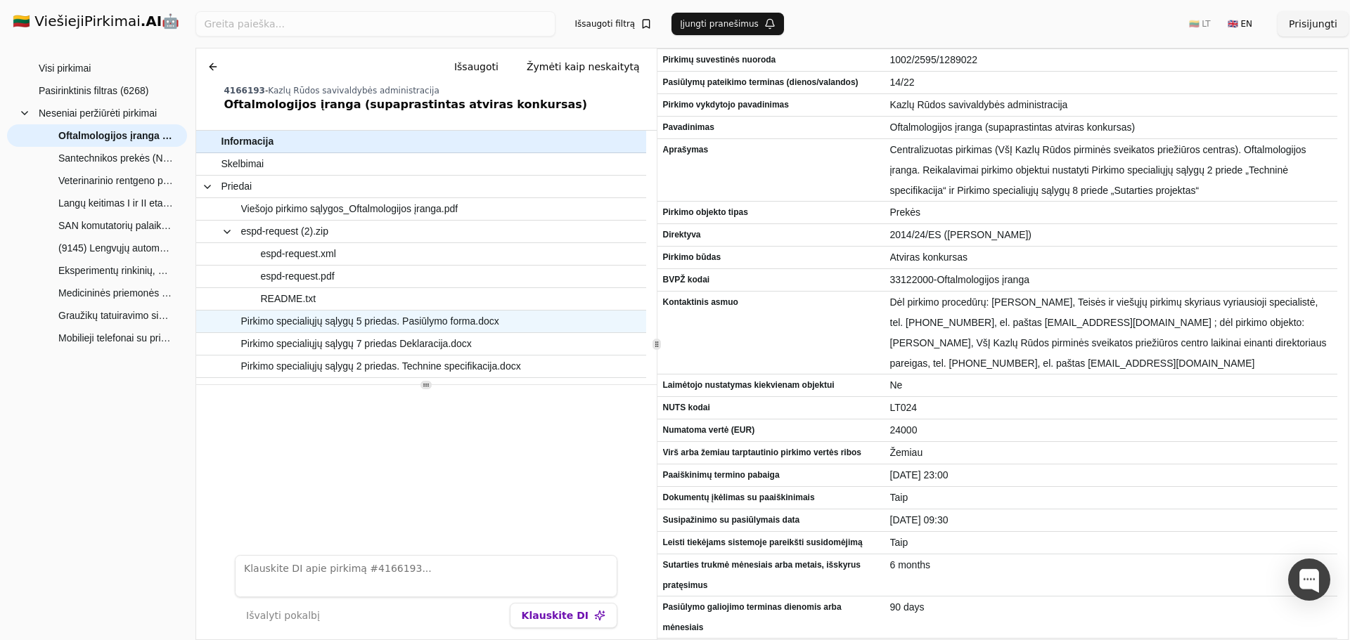
click at [438, 325] on span "Pirkimo specialiųjų sąlygų 5 priedas. Pasiūlymo forma.docx" at bounding box center [370, 321] width 258 height 20
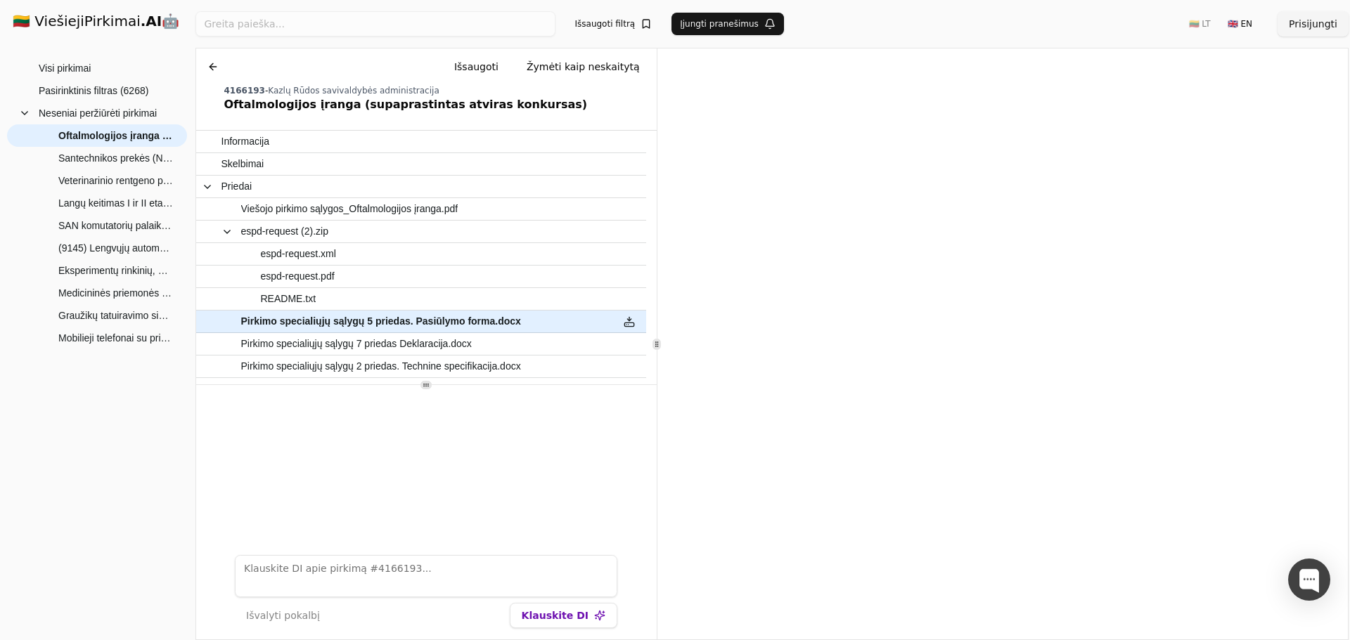
click at [218, 67] on button at bounding box center [213, 66] width 22 height 25
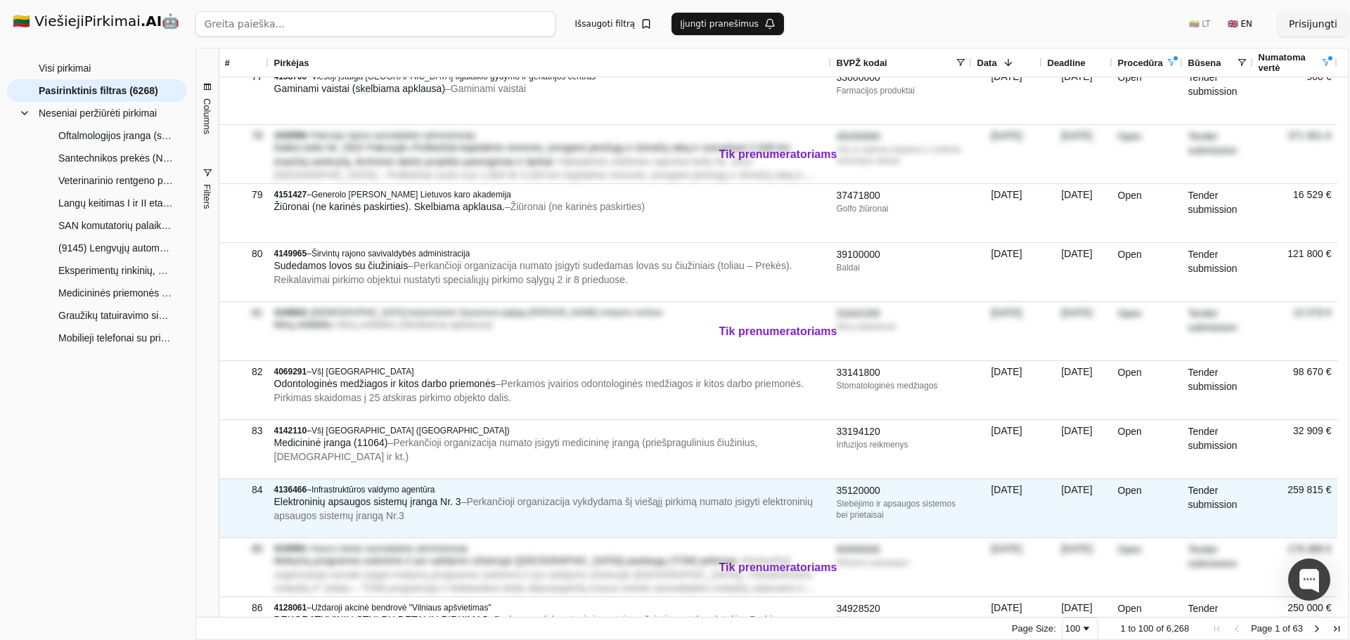
click at [374, 504] on span "Elektroninių apsaugos sistemų įranga Nr. 3" at bounding box center [367, 501] width 187 height 11
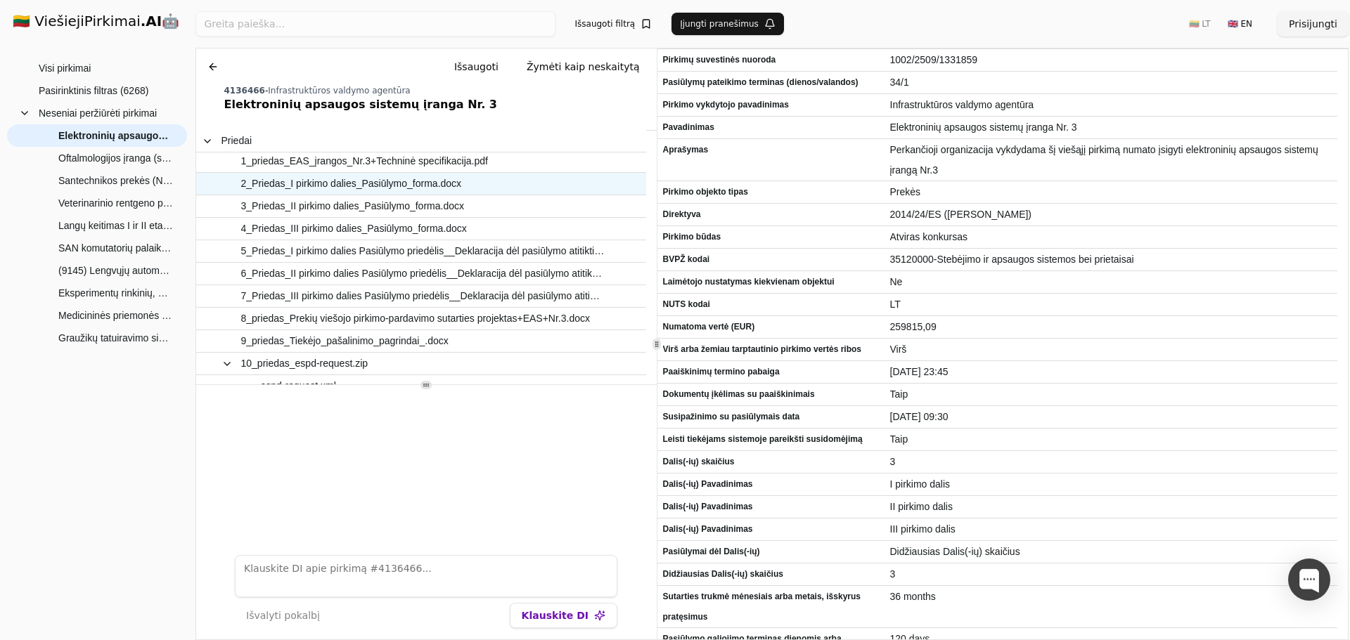
click at [389, 177] on span "2_Priedas_I pirkimo dalies_Pasiūlymo_forma.docx" at bounding box center [351, 184] width 221 height 20
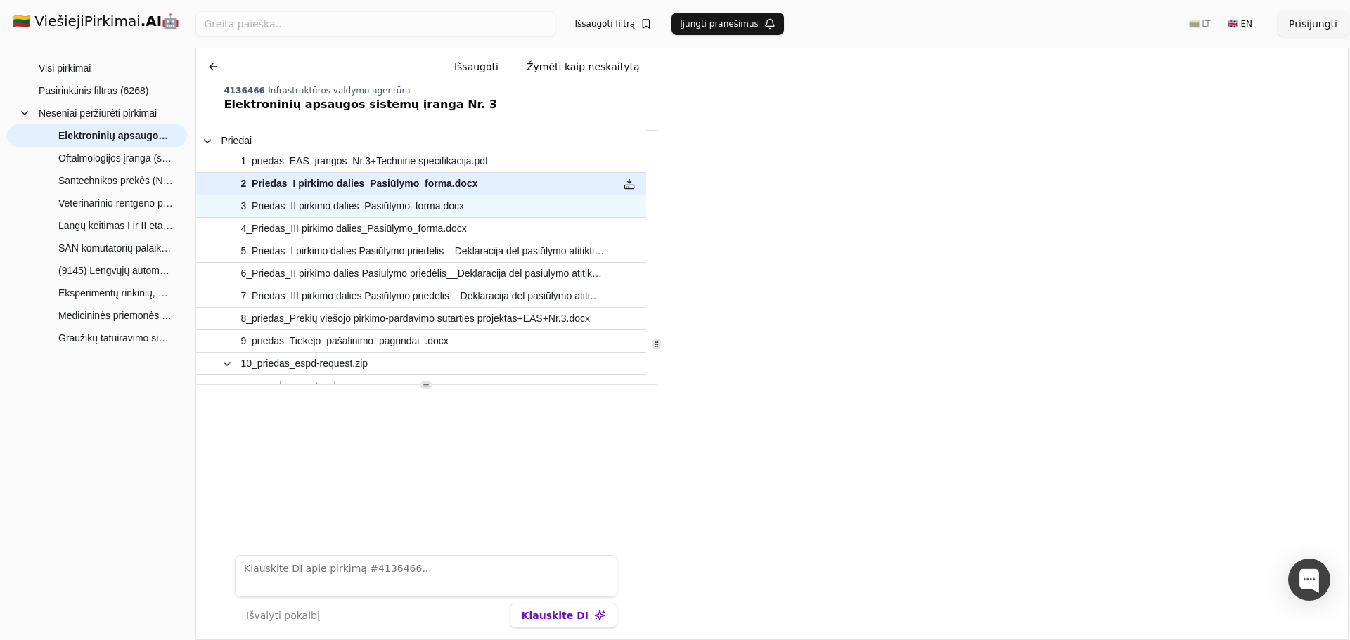
click at [309, 205] on span "3_Priedas_II pirkimo dalies_Pasiūlymo_forma.docx" at bounding box center [352, 206] width 223 height 20
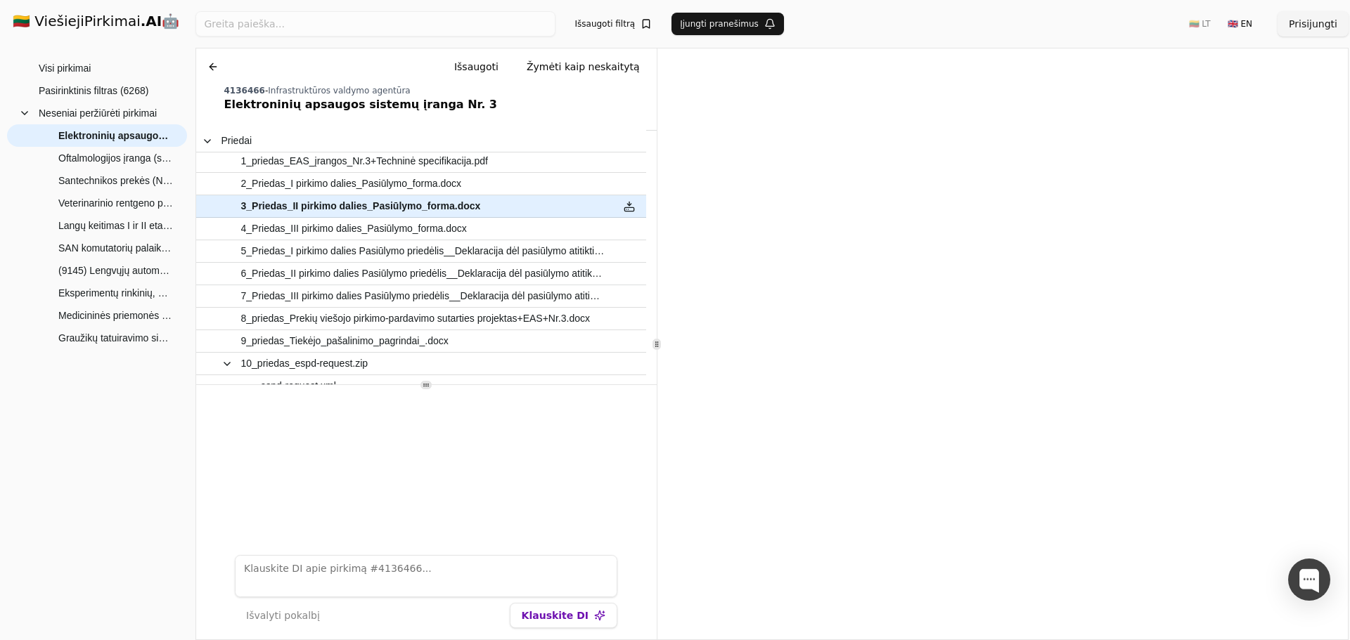
click at [209, 69] on button at bounding box center [213, 66] width 22 height 25
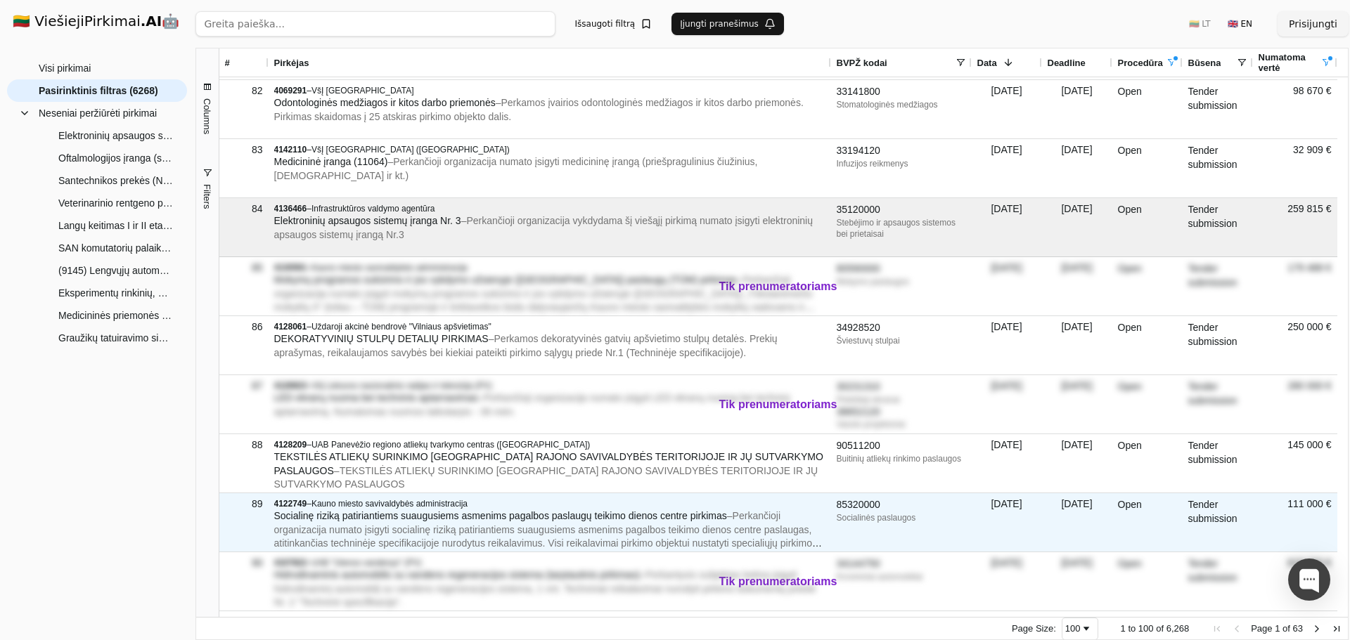
click at [498, 517] on span "Socialinę riziką patiriantiems suaugusiems asmenims pagalbos paslaugų teikimo d…" at bounding box center [500, 515] width 453 height 11
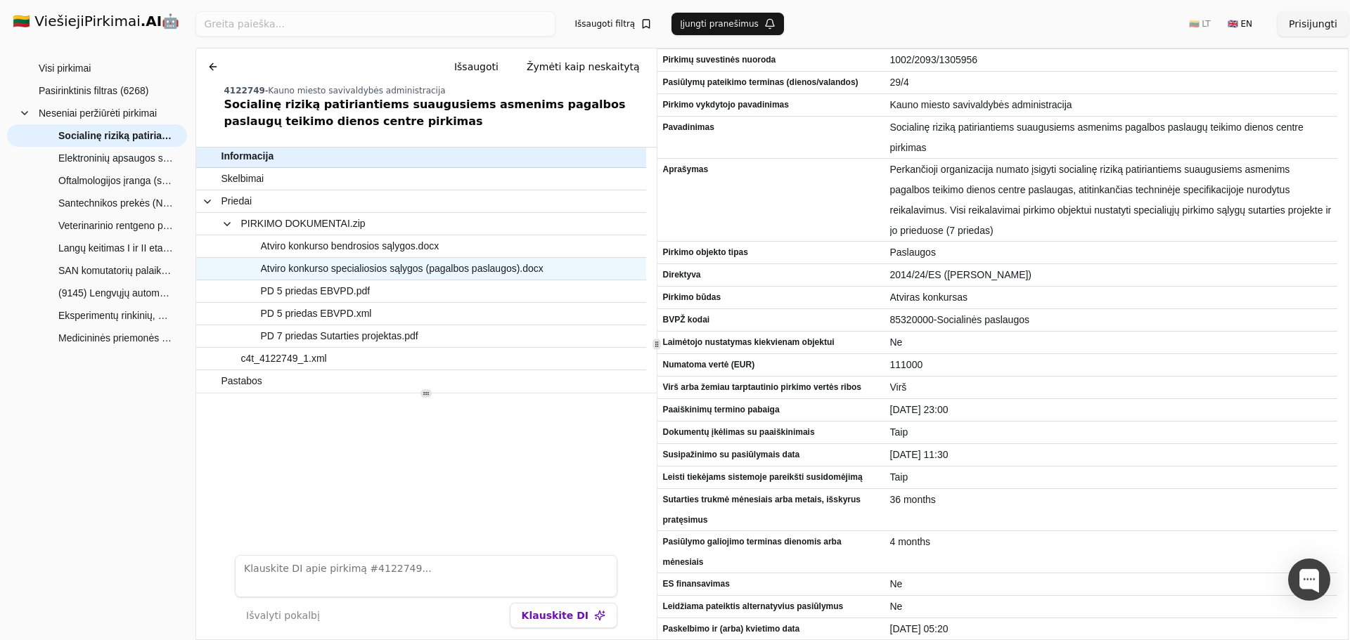
click at [449, 266] on span "Atviro konkurso specialiosios sąlygos (pagalbos paslaugos).docx" at bounding box center [402, 269] width 283 height 20
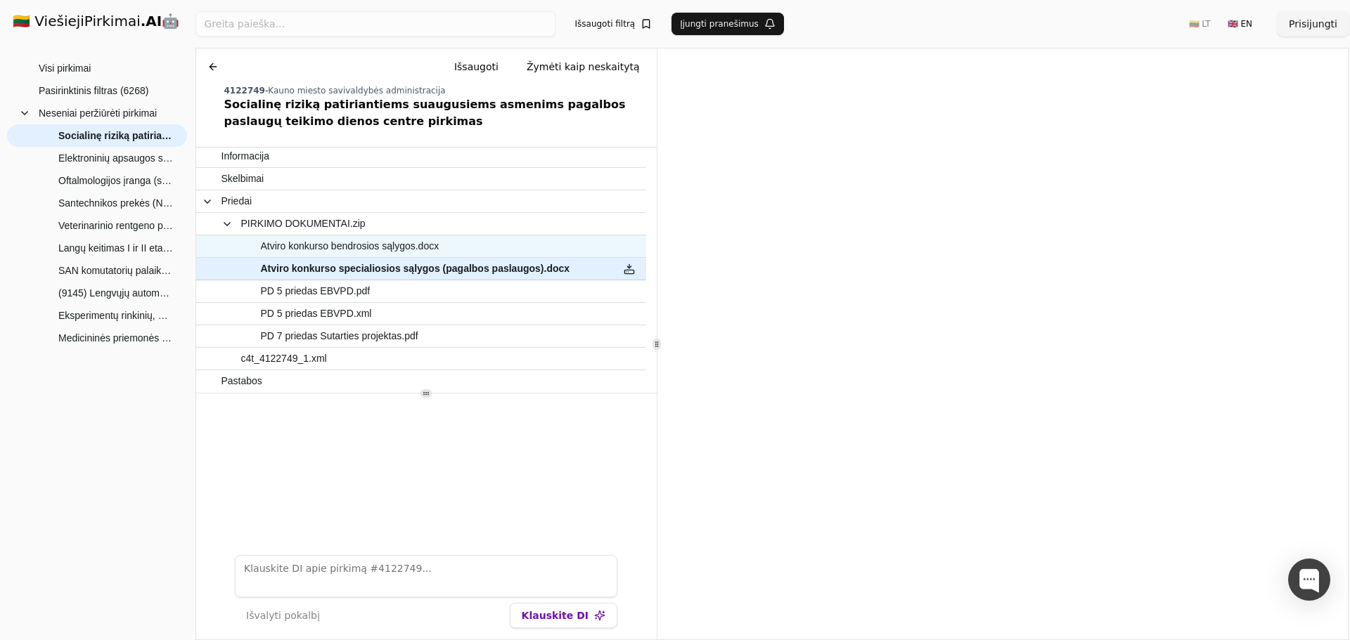
click at [402, 246] on span "Atviro konkurso bendrosios sąlygos.docx" at bounding box center [350, 246] width 179 height 20
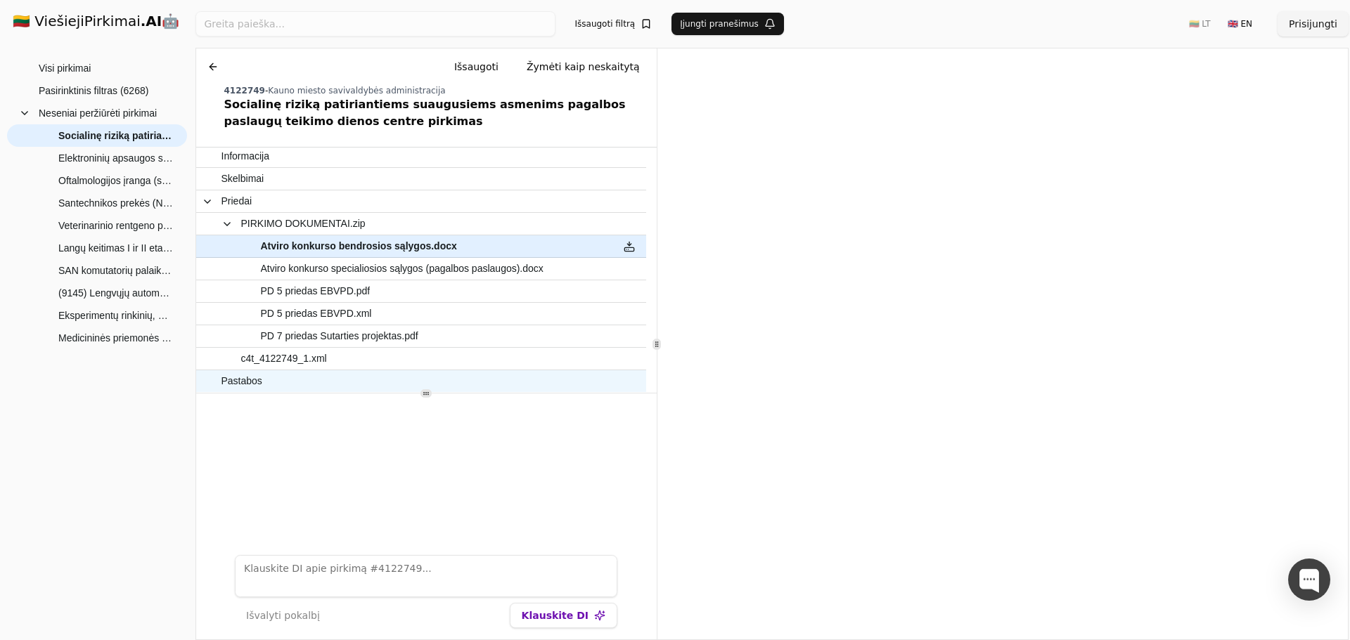
click at [229, 380] on span "Pastabos" at bounding box center [241, 381] width 41 height 20
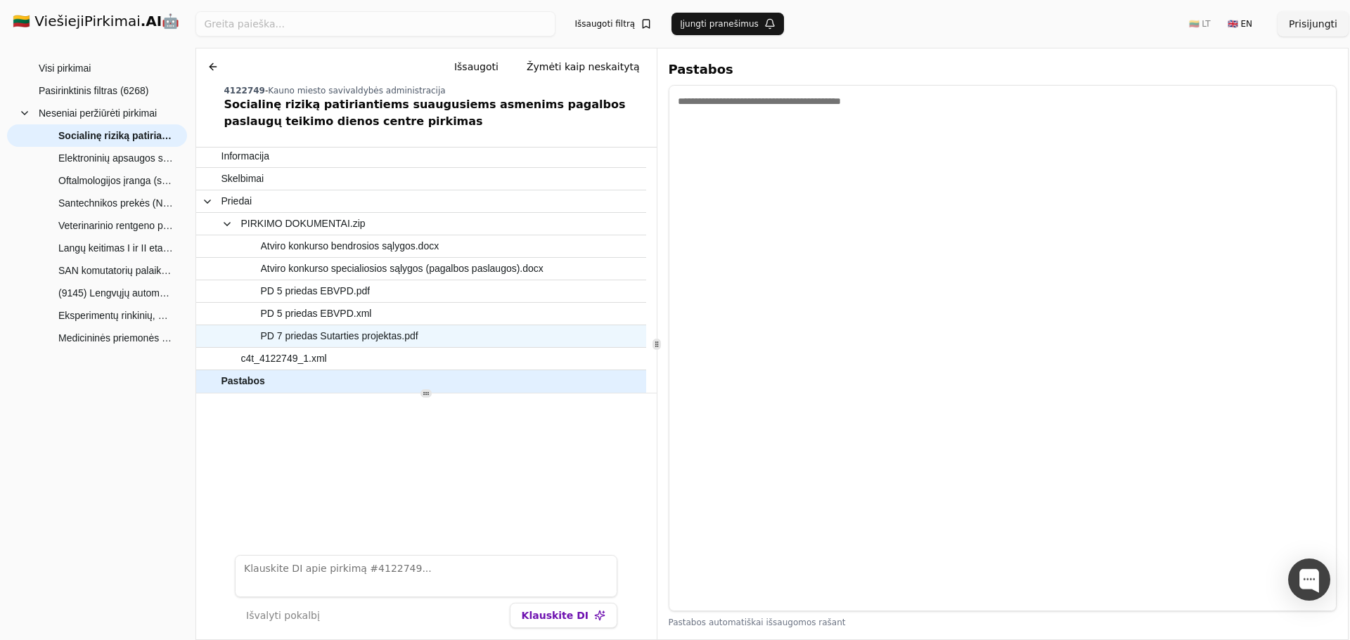
click at [356, 341] on span "PD 7 priedas Sutarties projektas.pdf" at bounding box center [339, 336] width 157 height 20
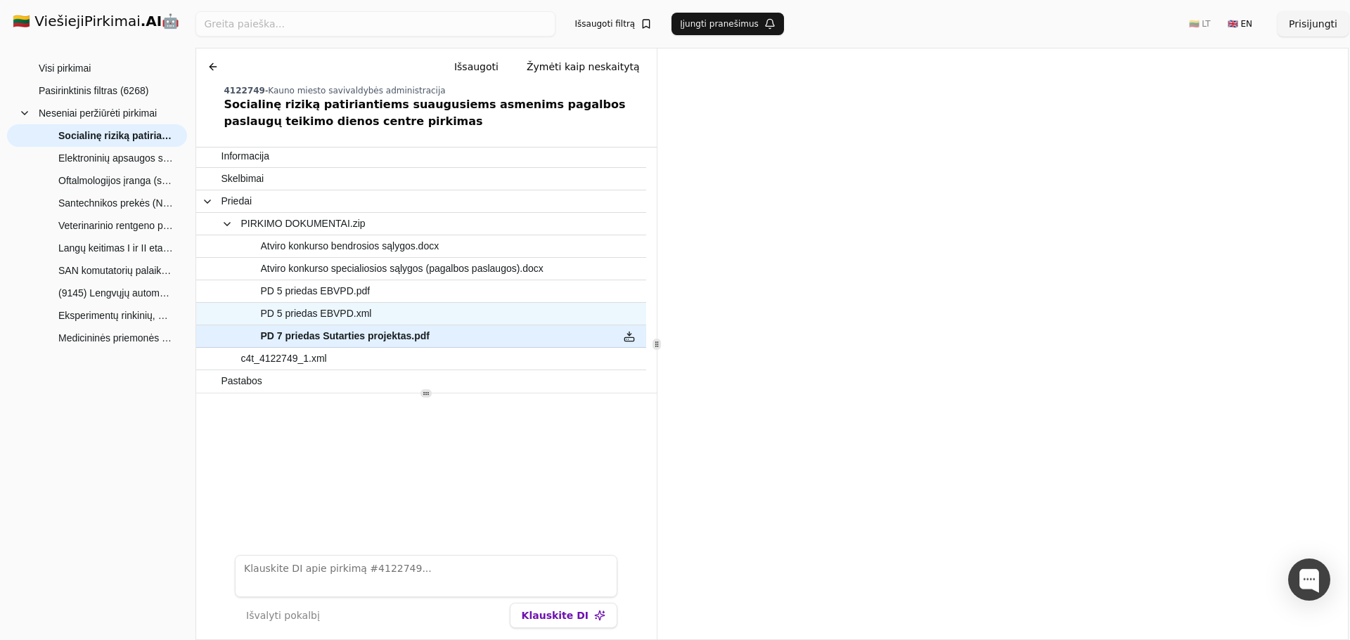
click at [331, 316] on span "PD 5 priedas EBVPD.xml" at bounding box center [316, 314] width 111 height 20
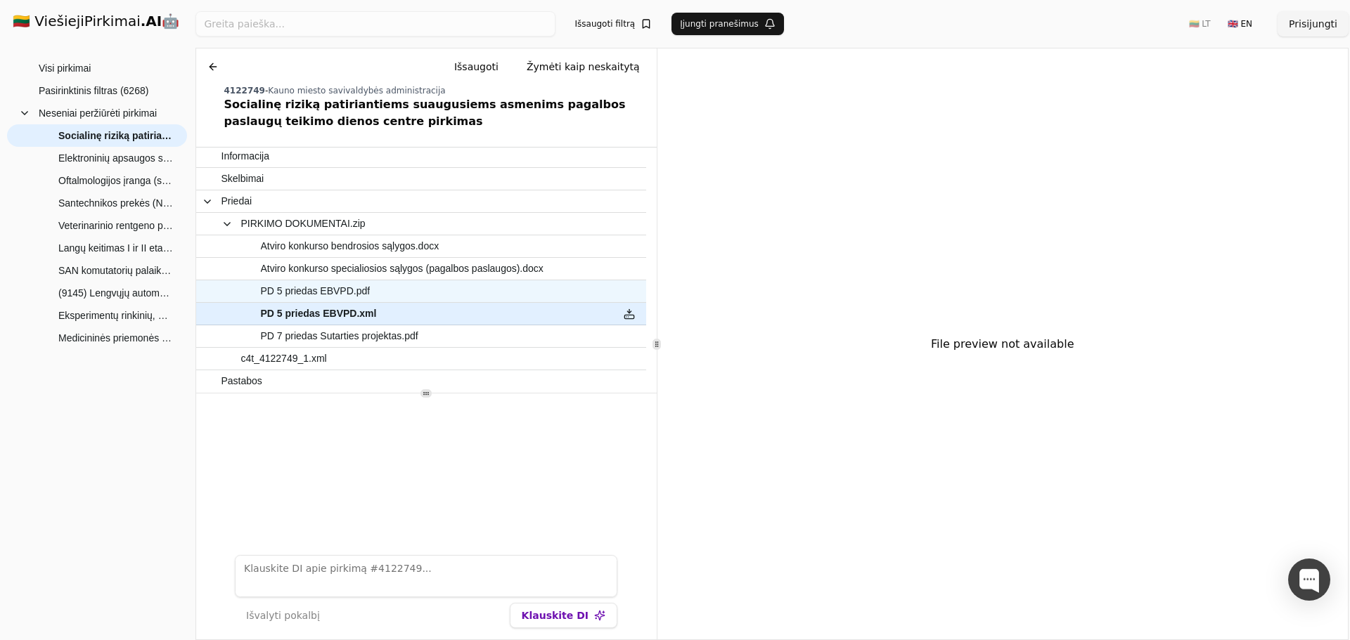
click at [331, 287] on span "PD 5 priedas EBVPD.pdf" at bounding box center [316, 291] width 110 height 20
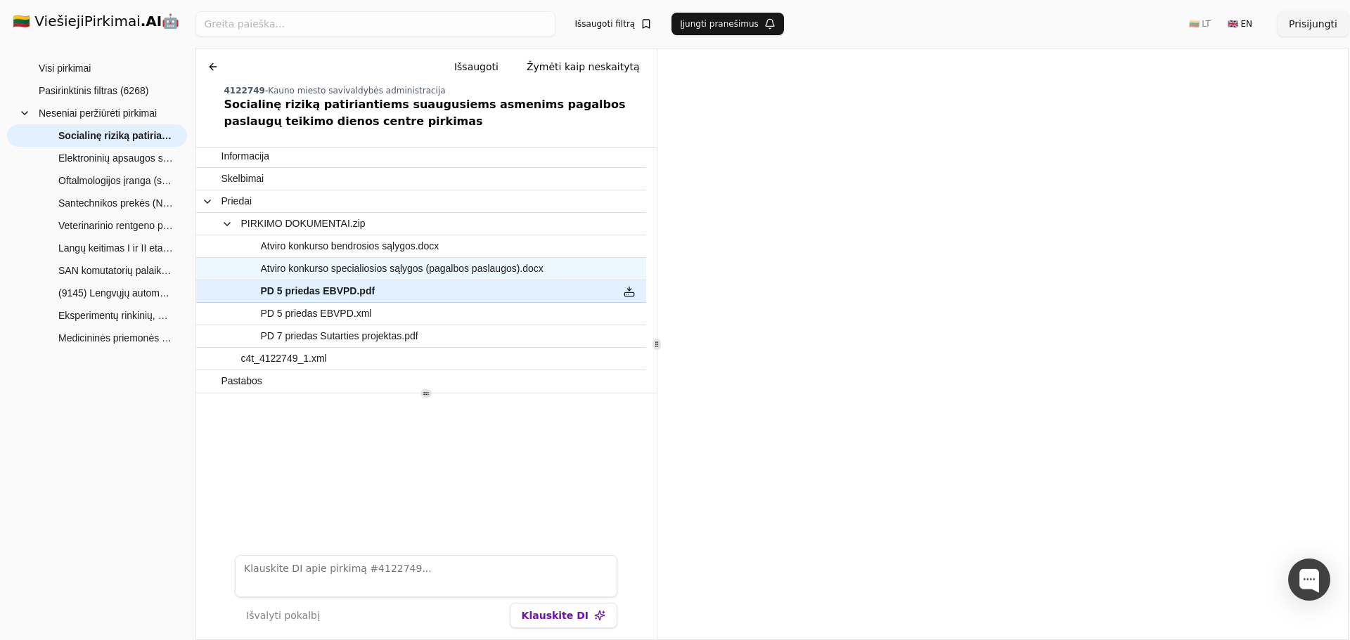
click at [413, 263] on span "Atviro konkurso specialiosios sąlygos (pagalbos paslaugos).docx" at bounding box center [402, 269] width 283 height 20
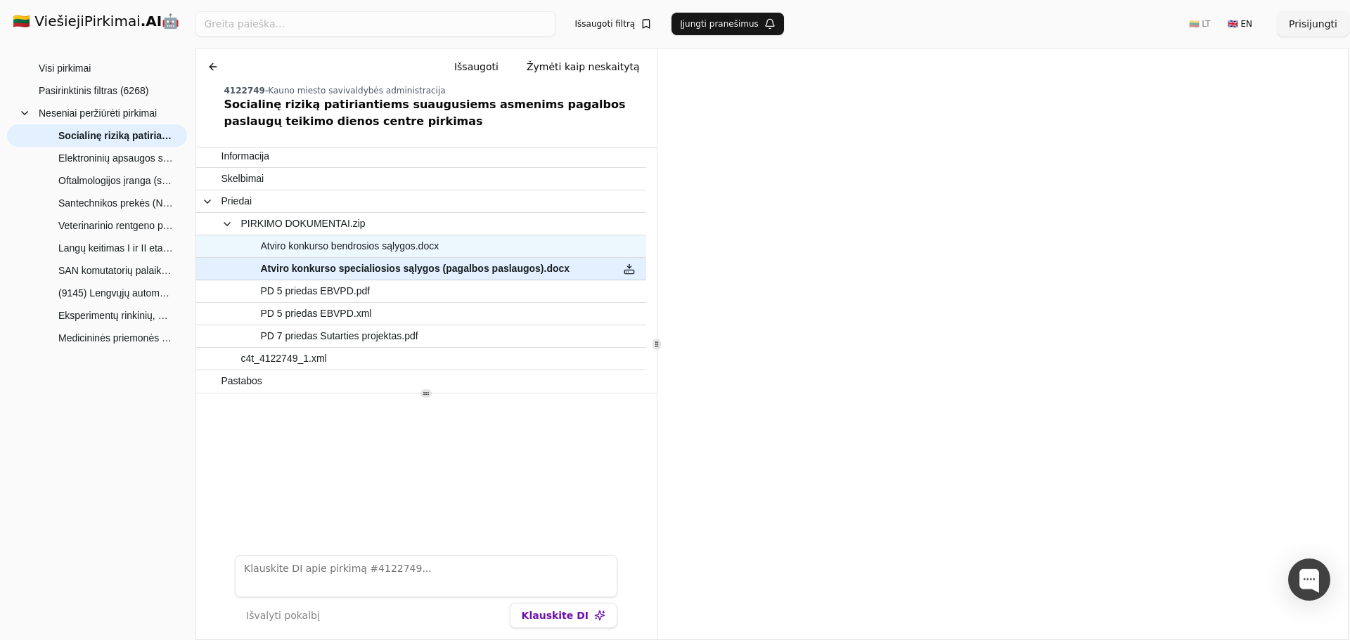
click at [403, 248] on span "Atviro konkurso bendrosios sąlygos.docx" at bounding box center [350, 246] width 179 height 20
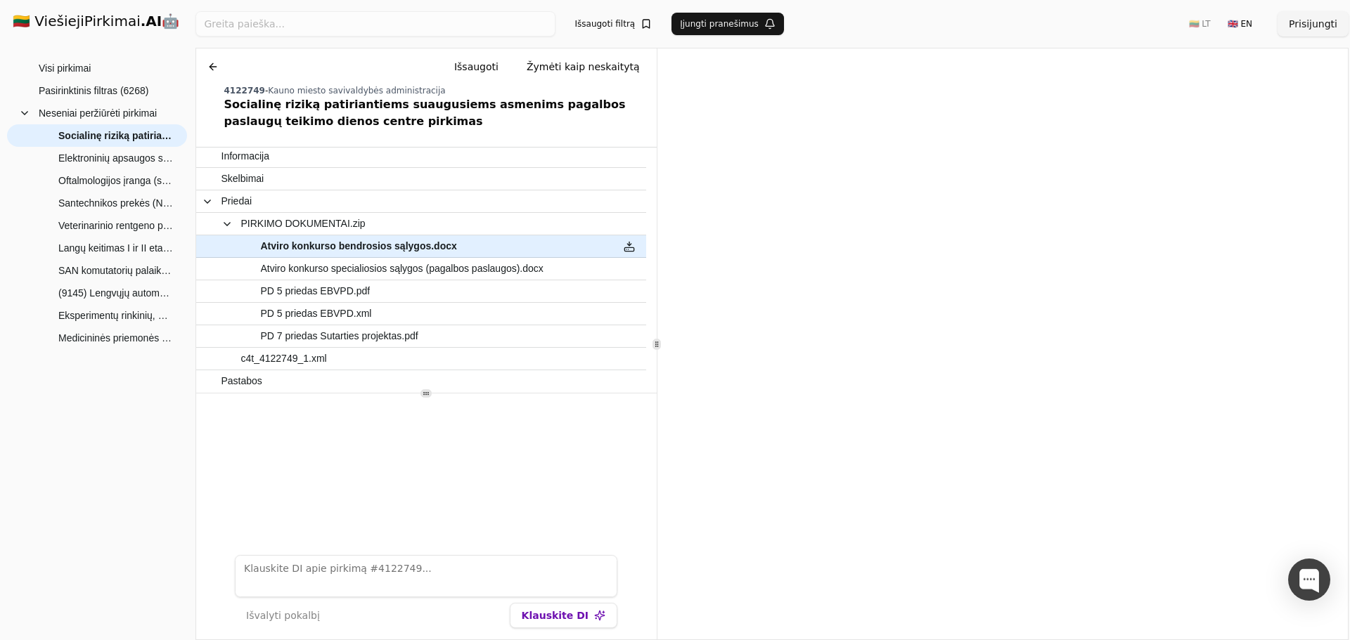
click at [209, 67] on button at bounding box center [213, 66] width 22 height 25
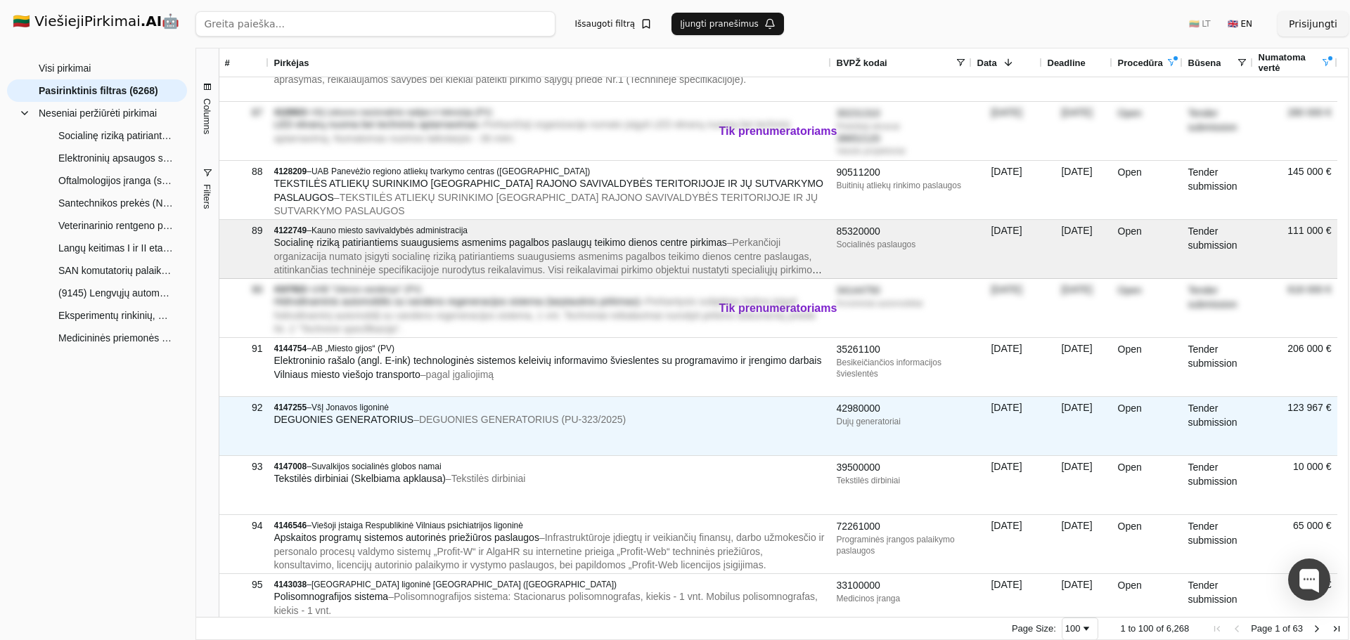
scroll to position [5061, 0]
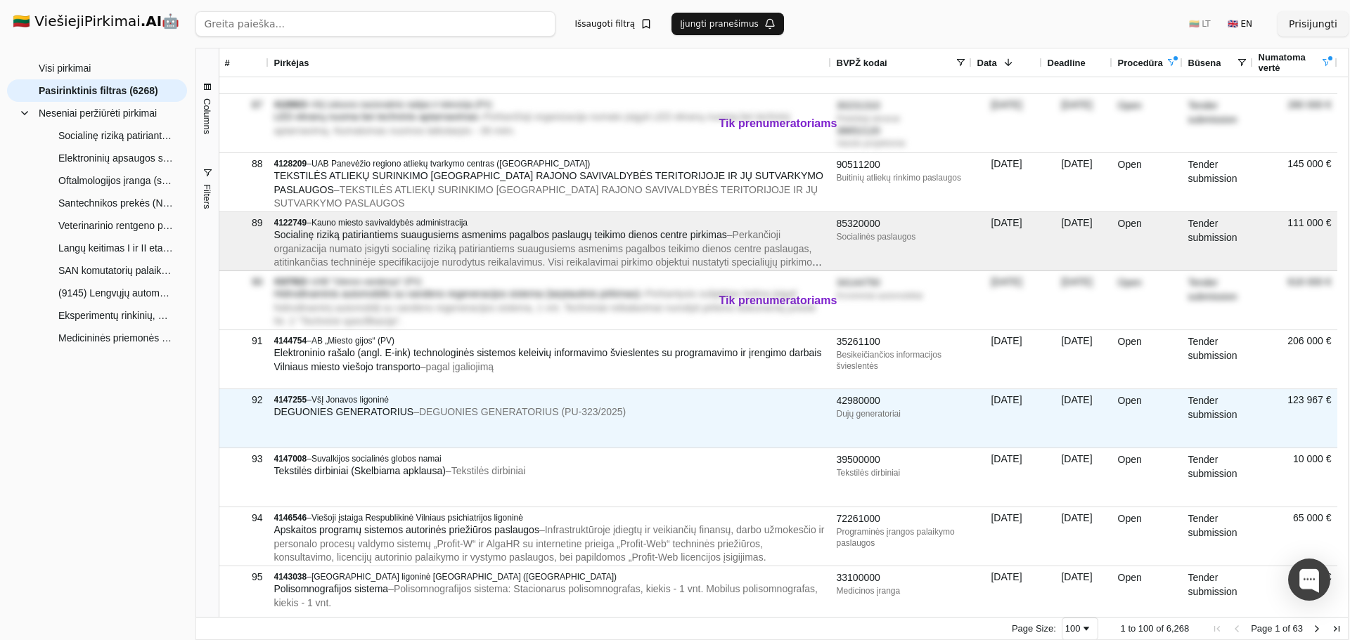
drag, startPoint x: 512, startPoint y: 403, endPoint x: 528, endPoint y: 406, distance: 16.4
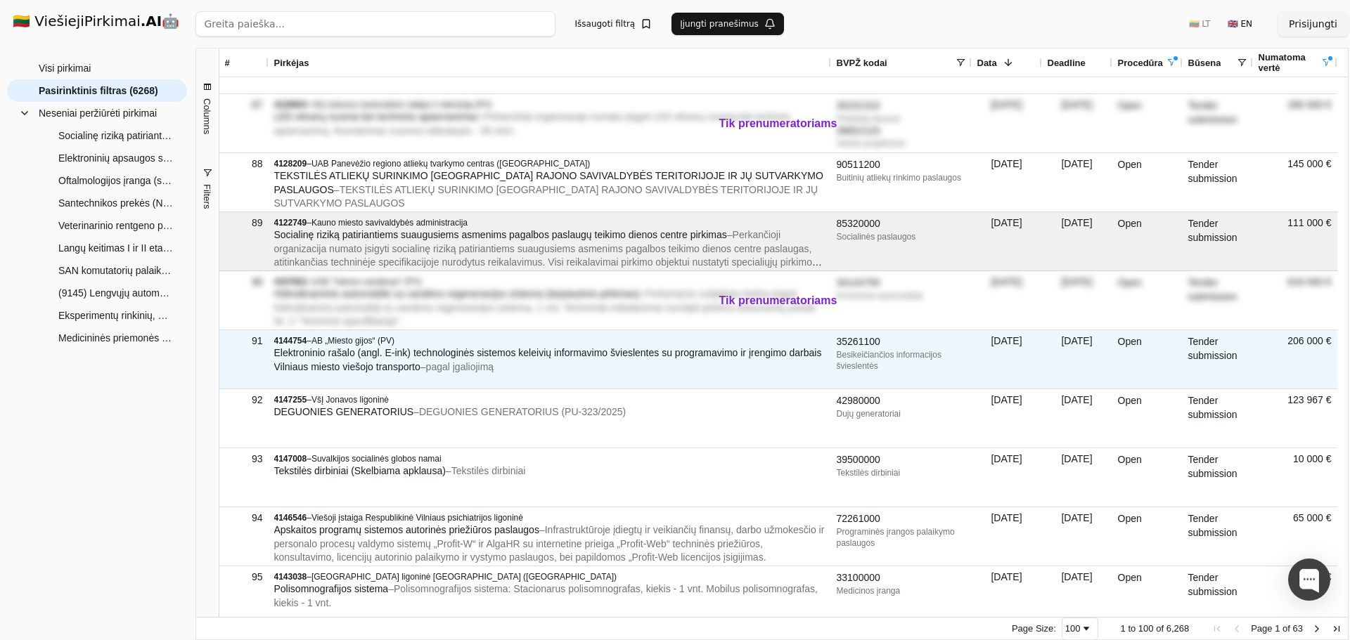
click at [465, 355] on span "Elektroninio rašalo (angl. E-ink) technologinės sistemos keleivių informavimo š…" at bounding box center [548, 359] width 548 height 25
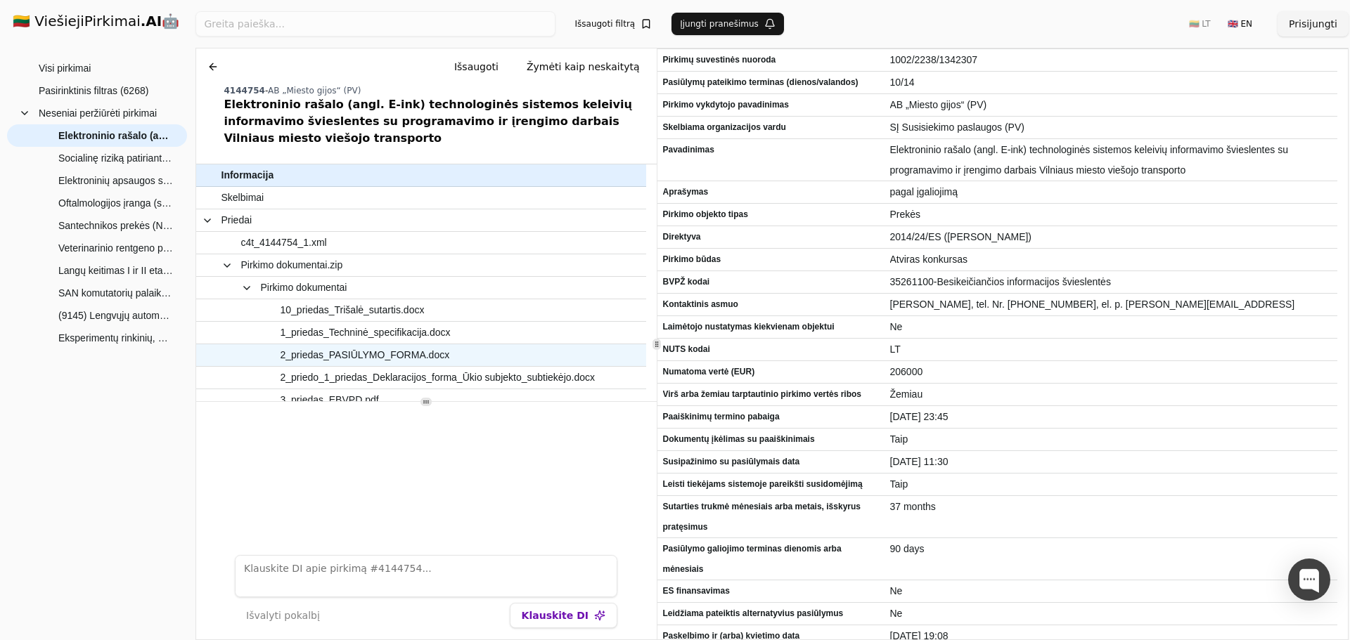
click at [379, 345] on span "2_priedas_PASIŪLYMO_FORMA.docx" at bounding box center [364, 355] width 169 height 20
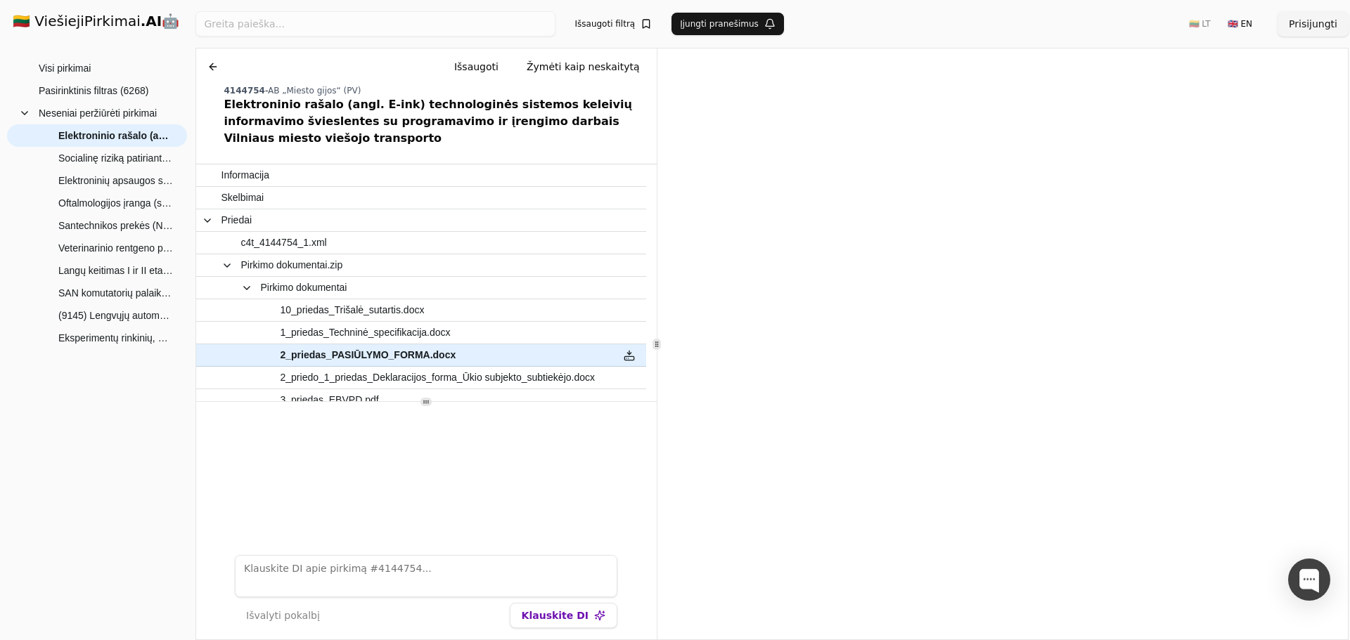
click at [213, 66] on button at bounding box center [213, 66] width 22 height 25
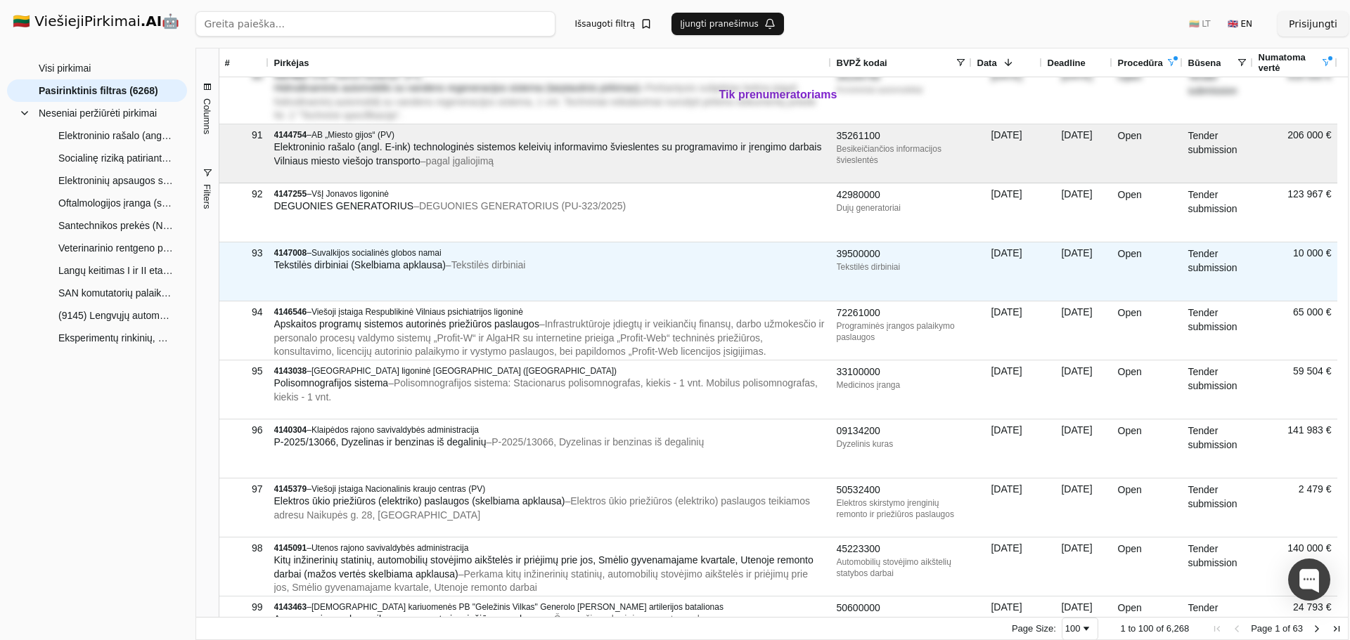
scroll to position [5272, 0]
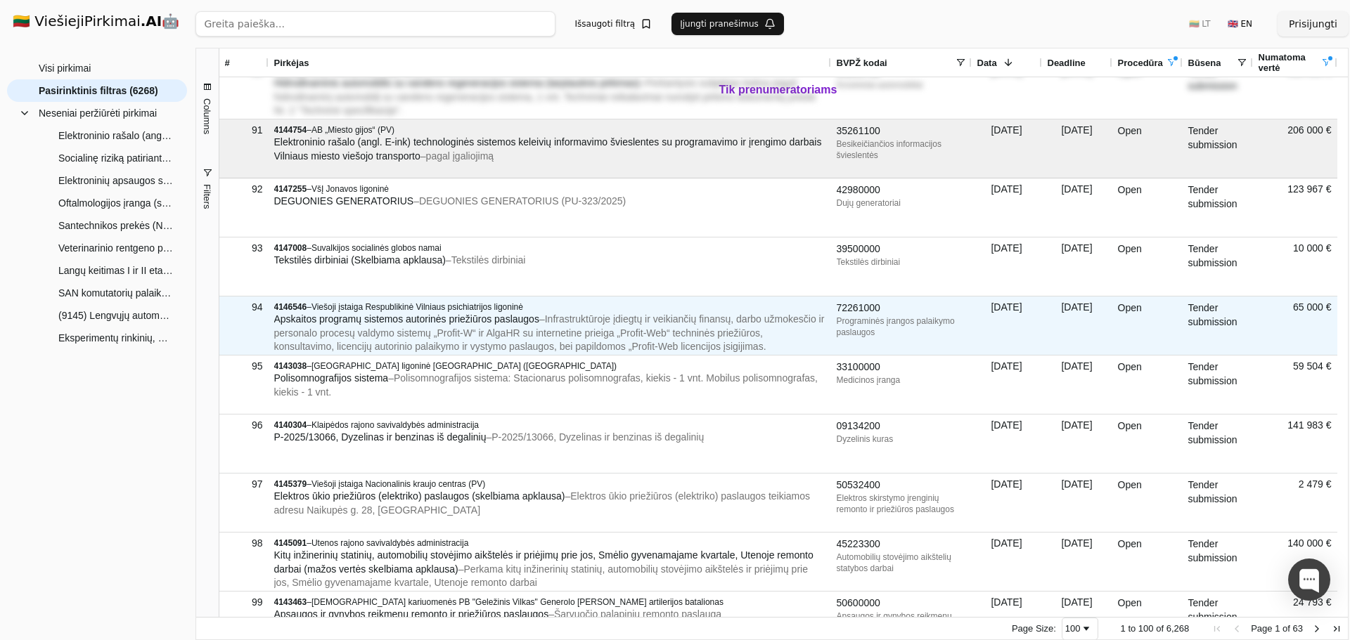
click at [472, 315] on span "Apskaitos programų sistemos autorinės priežiūros paslaugos" at bounding box center [406, 319] width 265 height 11
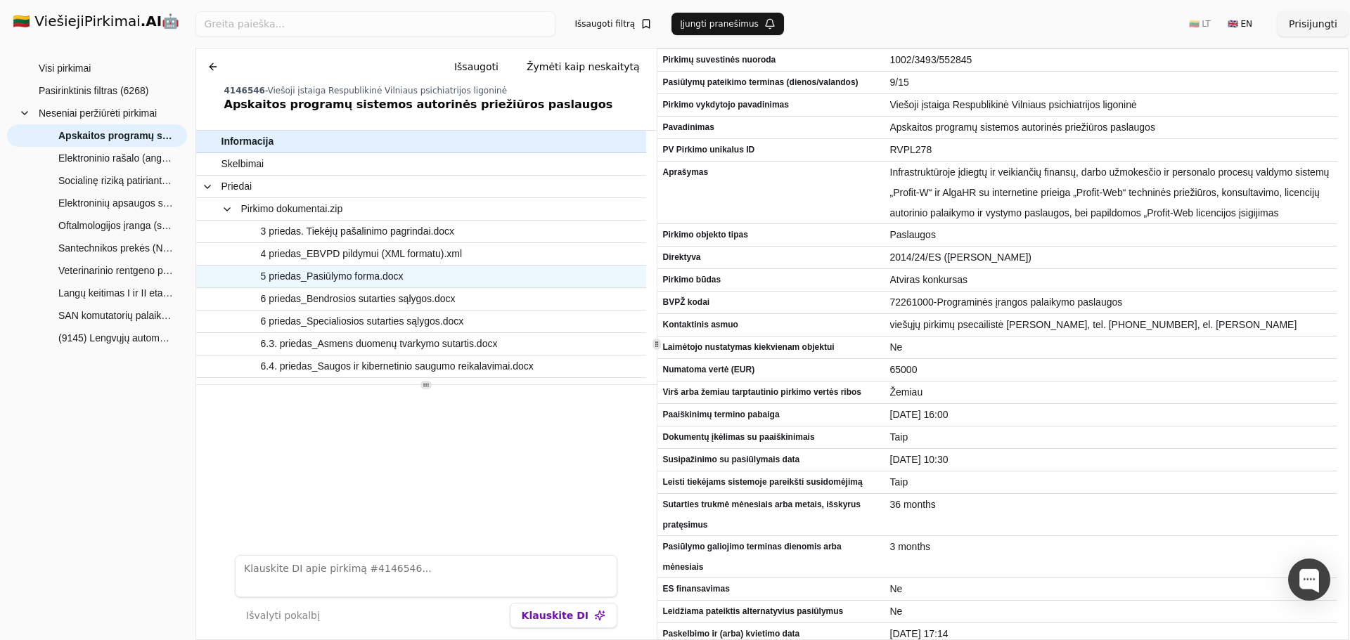
click at [344, 269] on span "5 priedas_Pasiūlymo forma.docx" at bounding box center [332, 276] width 143 height 20
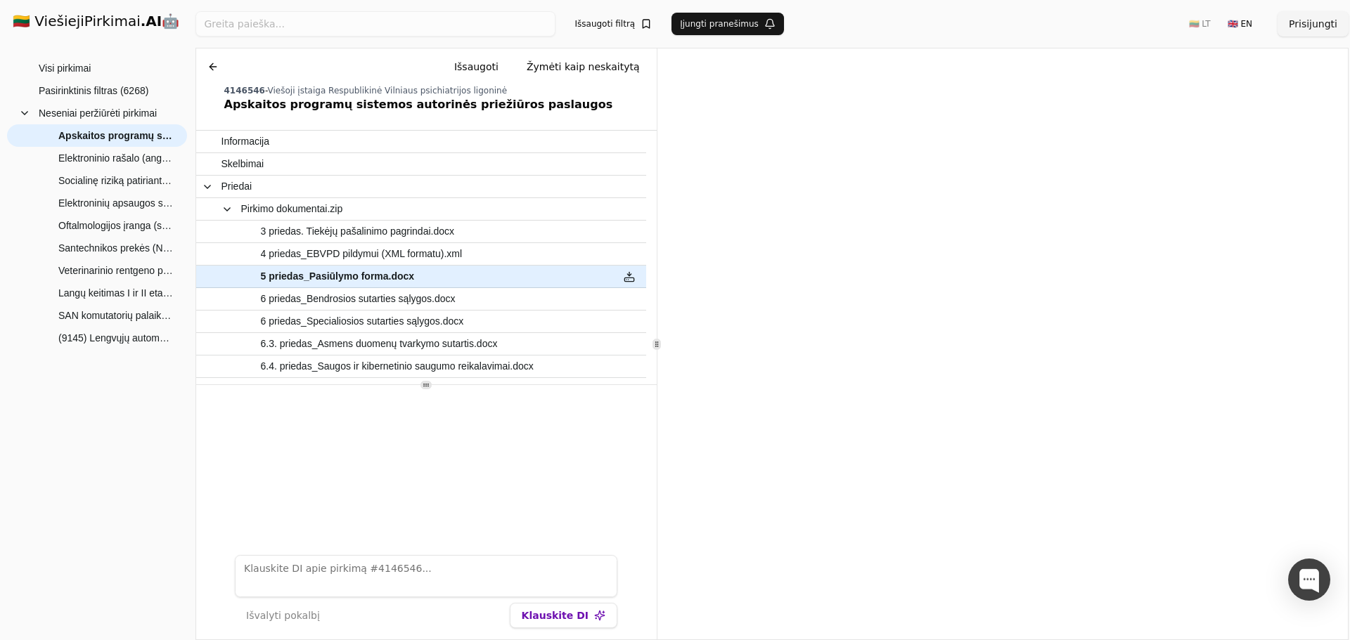
click at [210, 67] on button at bounding box center [213, 66] width 22 height 25
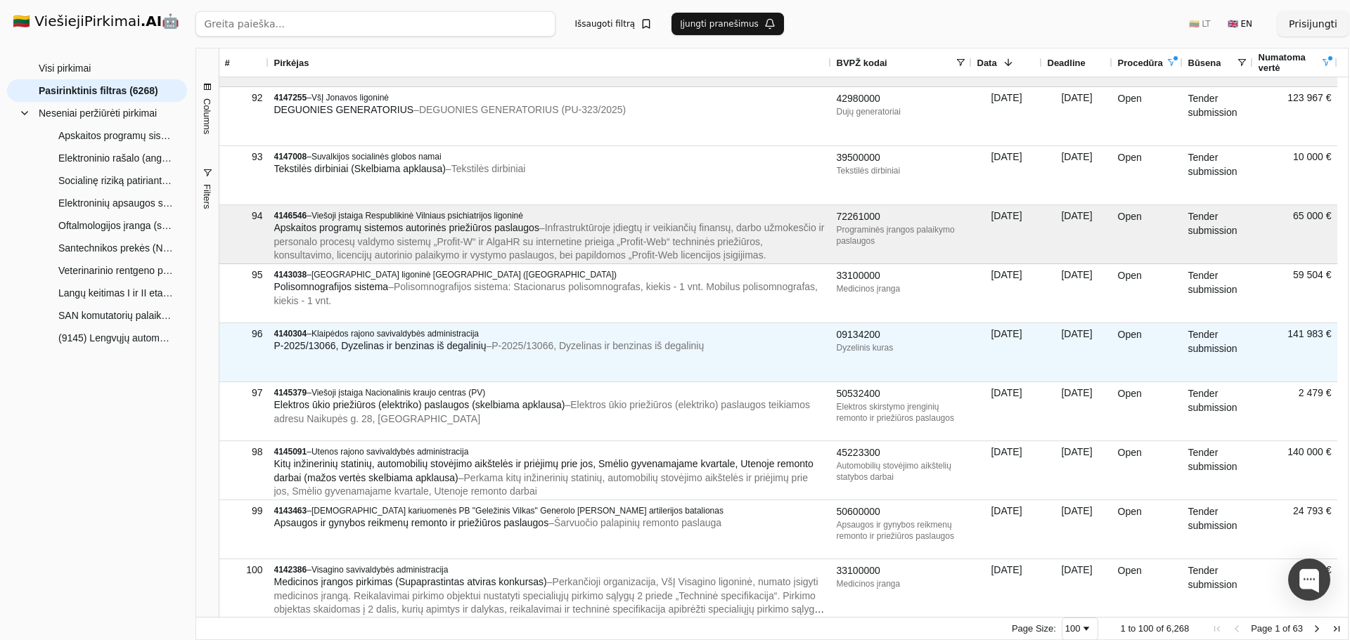
scroll to position [5365, 0]
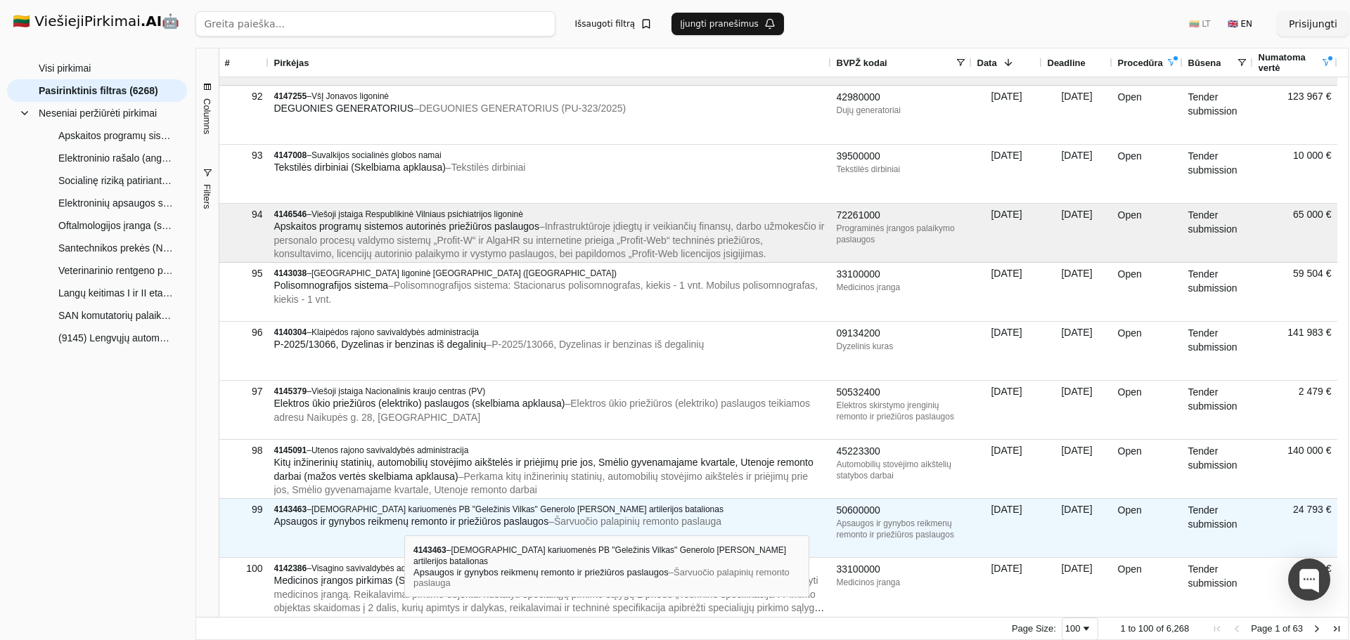
click at [404, 523] on span "Apsaugos ir gynybos reikmenų remonto ir priežiūros paslaugos" at bounding box center [411, 521] width 275 height 11
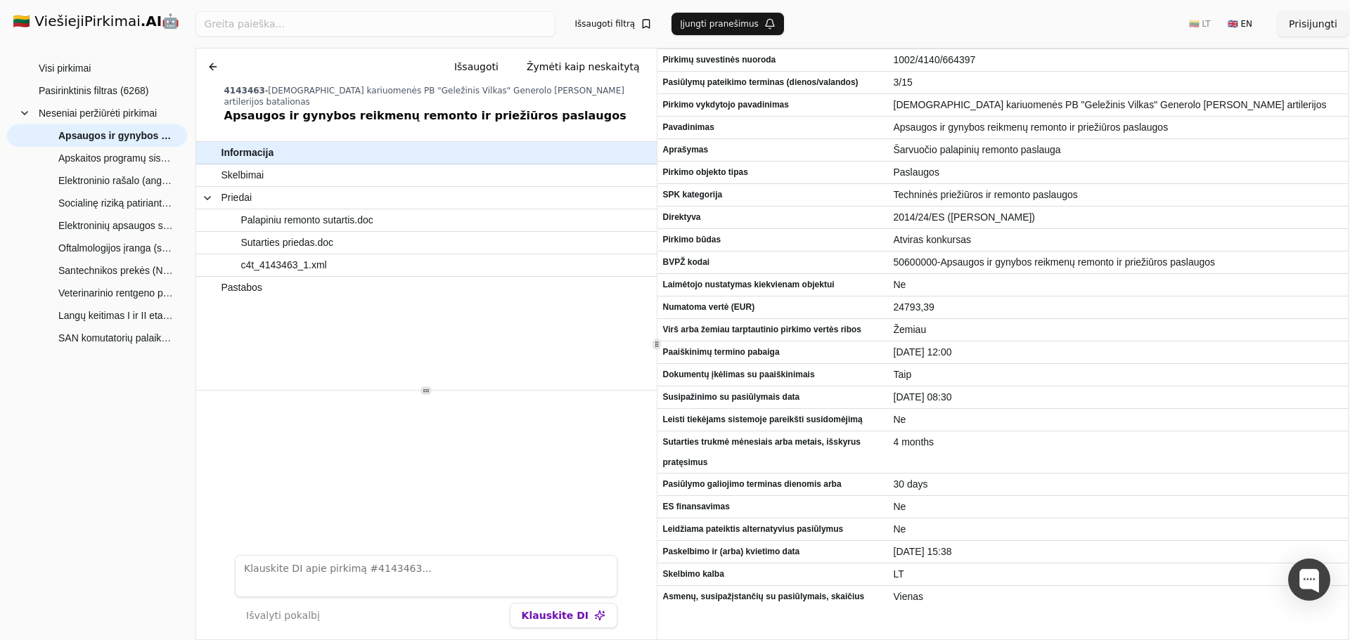
click at [205, 60] on button at bounding box center [213, 66] width 22 height 25
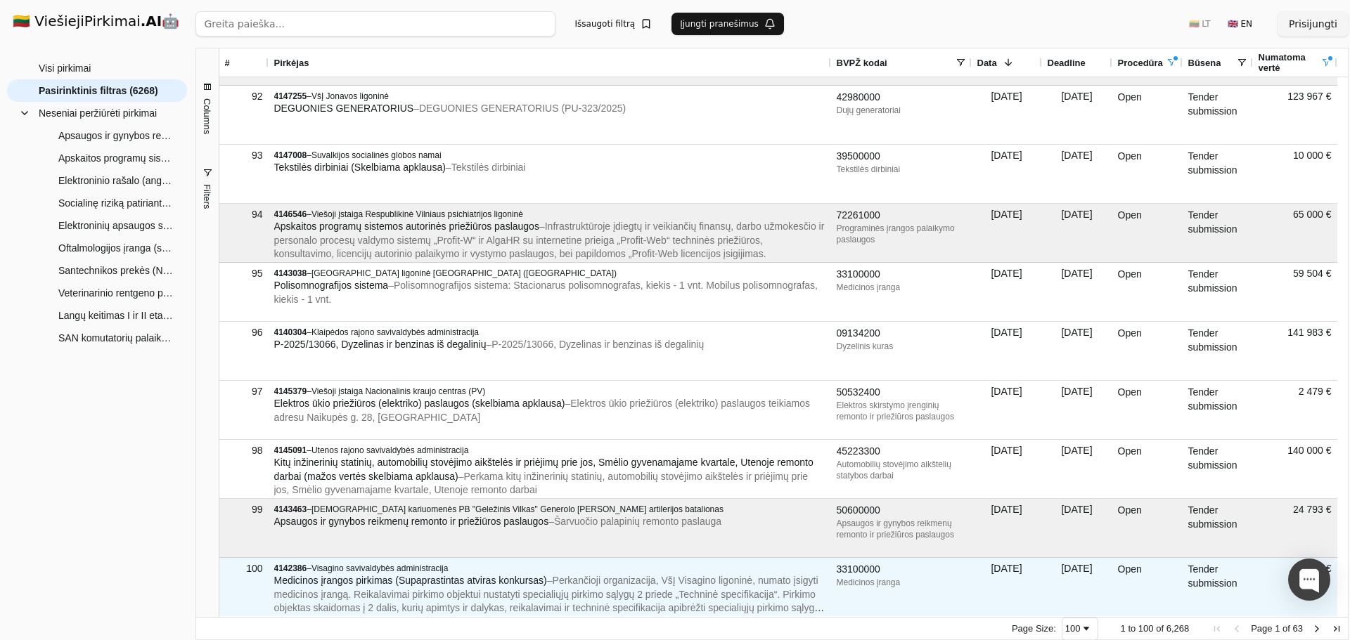
click at [375, 583] on span "Medicinos įrangos pirkimas (Supaprastintas atviras konkursas)" at bounding box center [410, 580] width 273 height 11
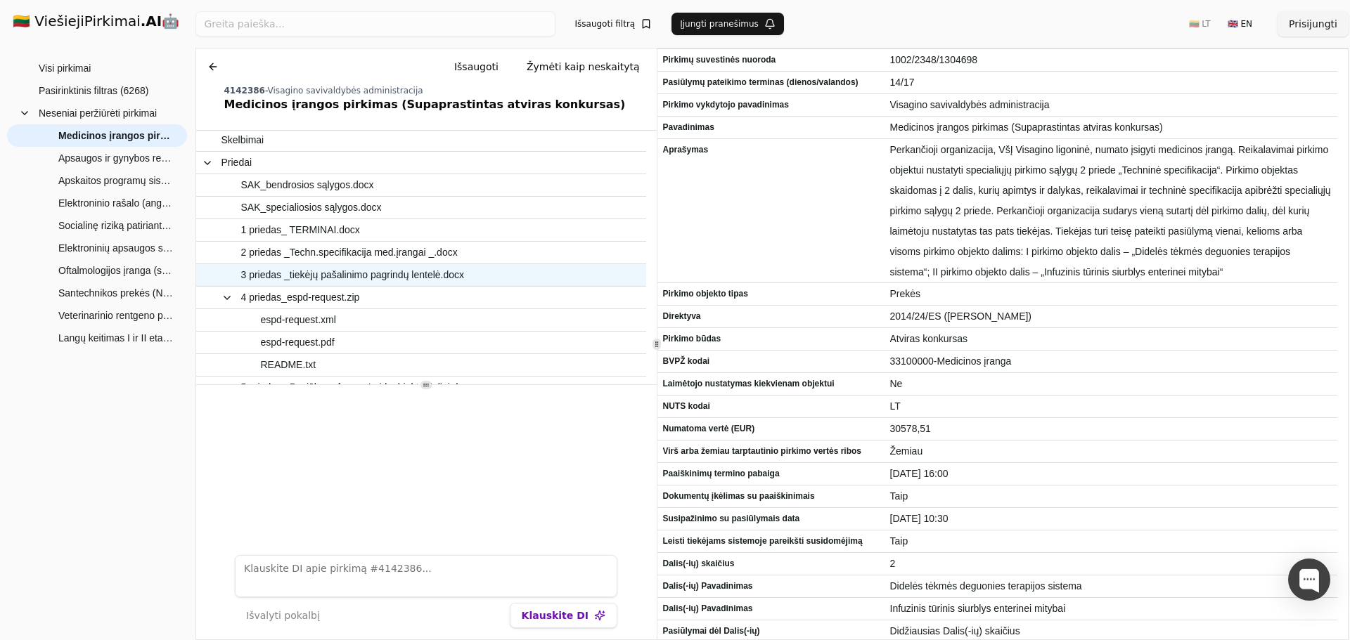
scroll to position [63, 0]
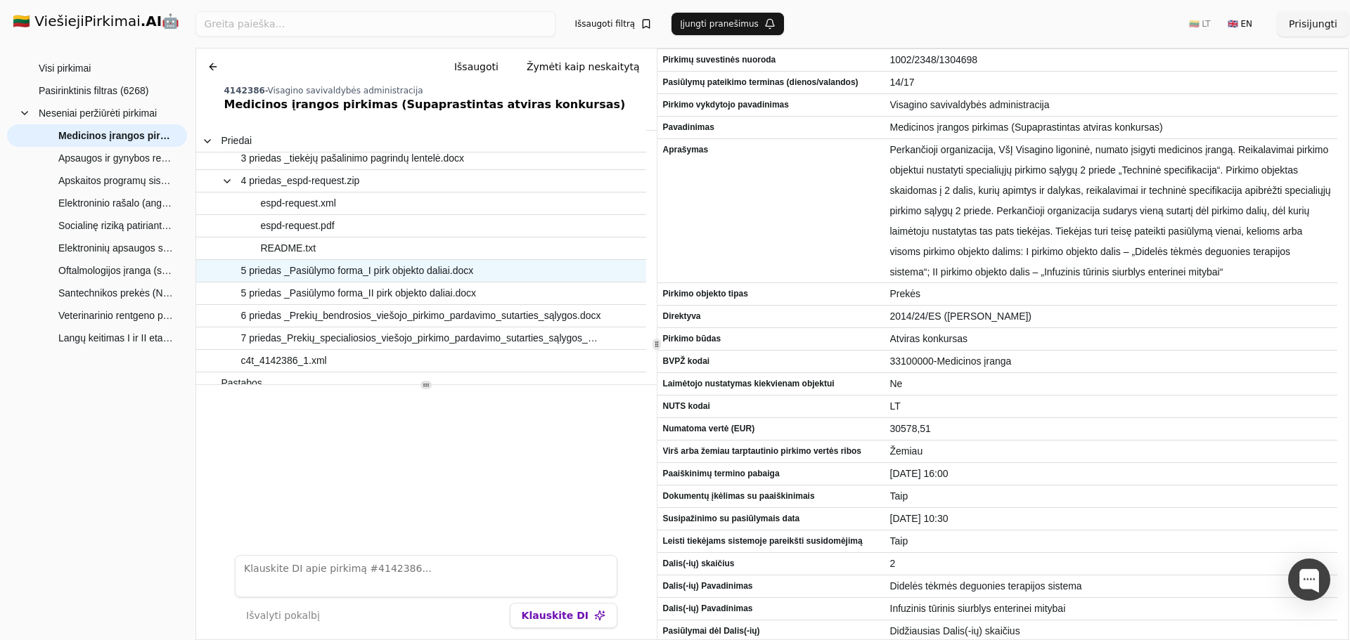
click at [394, 271] on span "5 priedas _Pasiūlymo forma_I pirk objekto daliai.docx" at bounding box center [357, 271] width 233 height 20
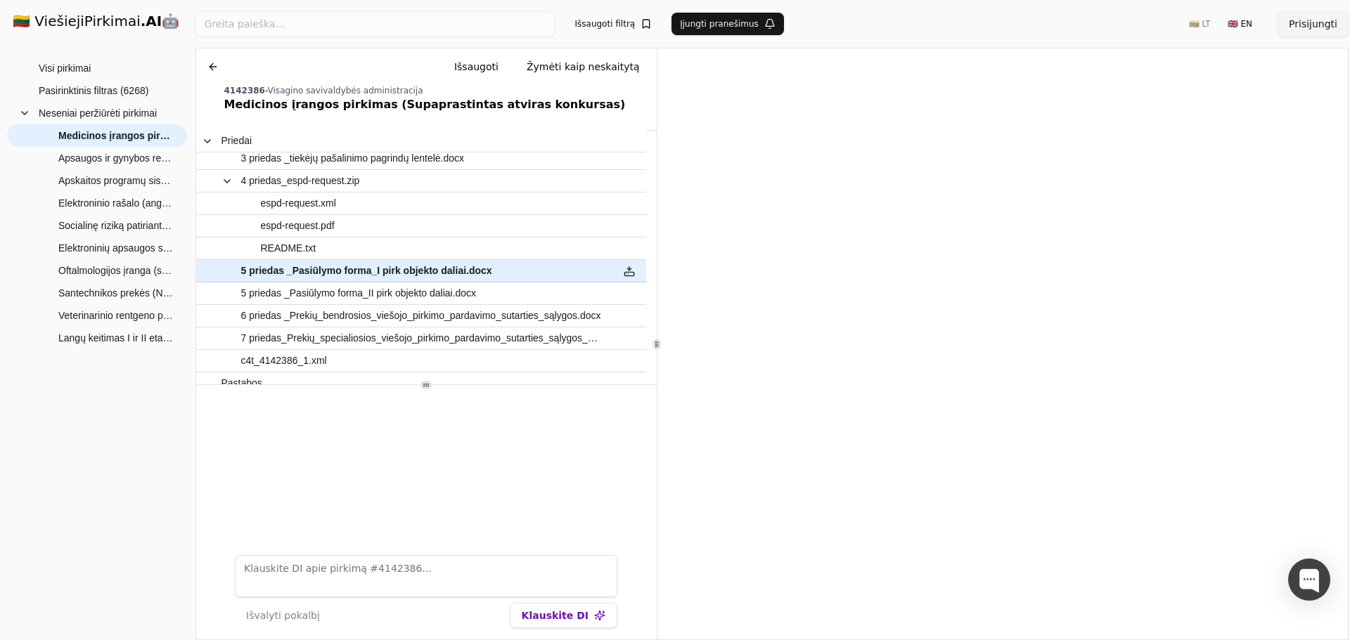
click at [219, 65] on button at bounding box center [213, 66] width 22 height 25
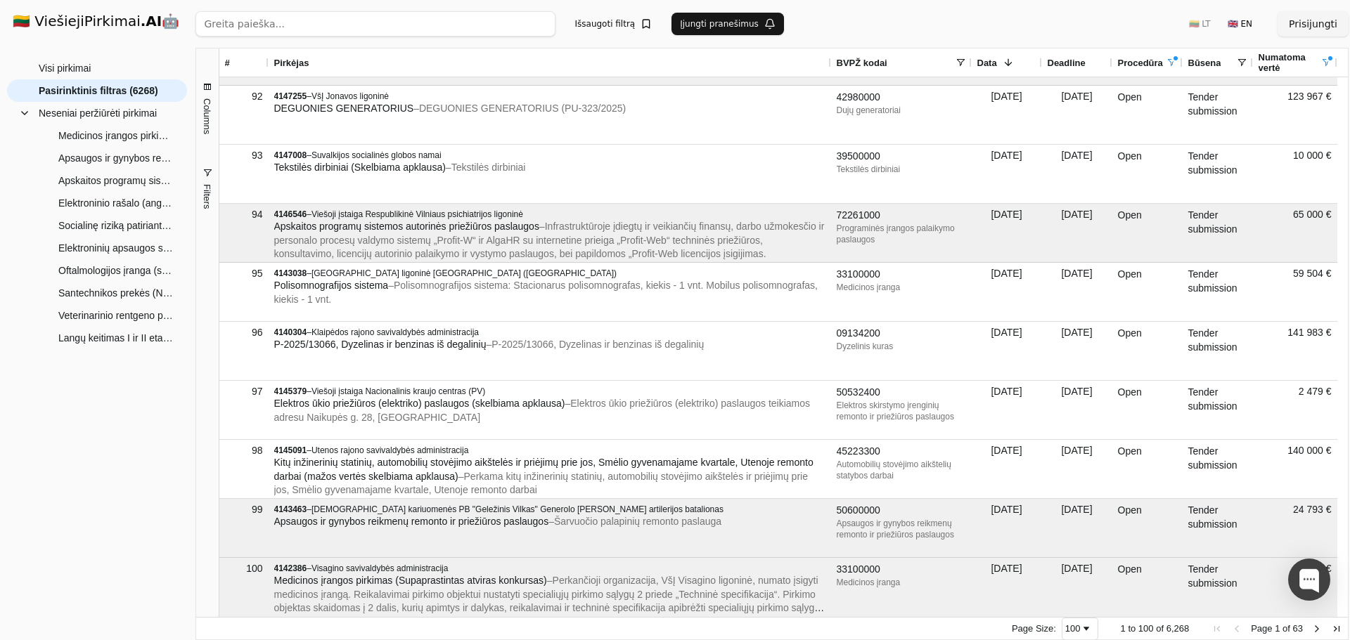
click at [1318, 628] on span "Next Page" at bounding box center [1316, 628] width 11 height 11
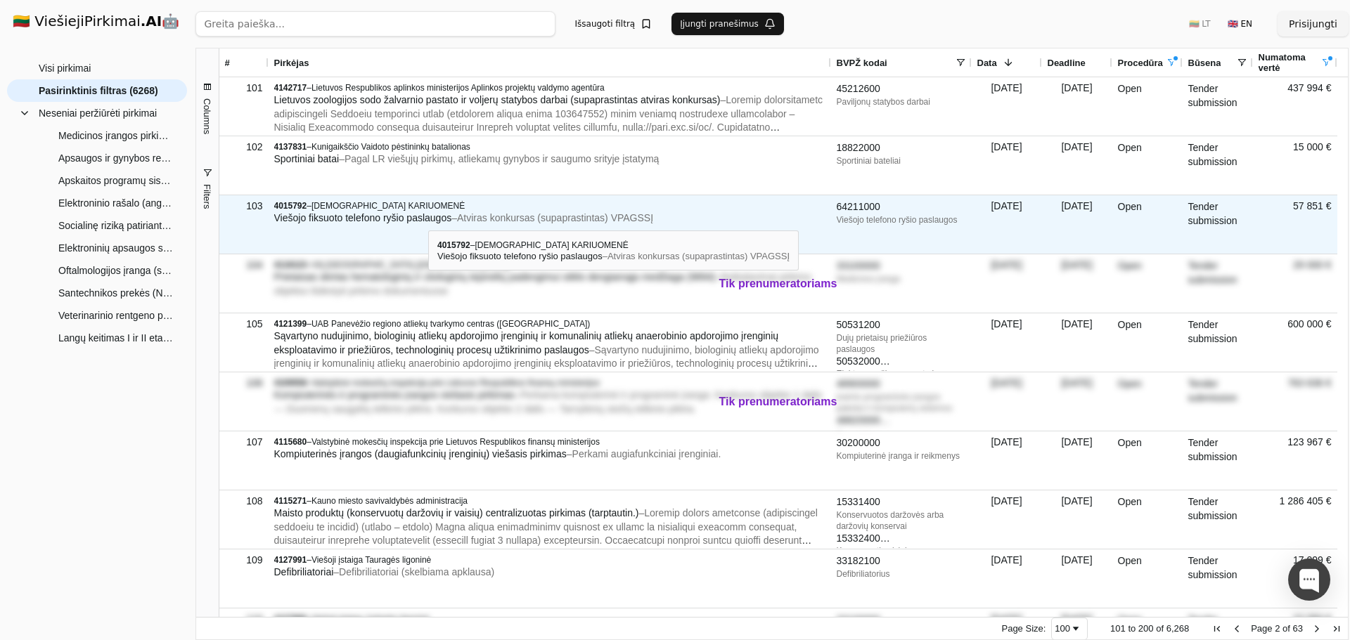
click at [500, 215] on span "– Atviras konkursas (supaprastintas) VPAGSSĮ" at bounding box center [552, 217] width 202 height 11
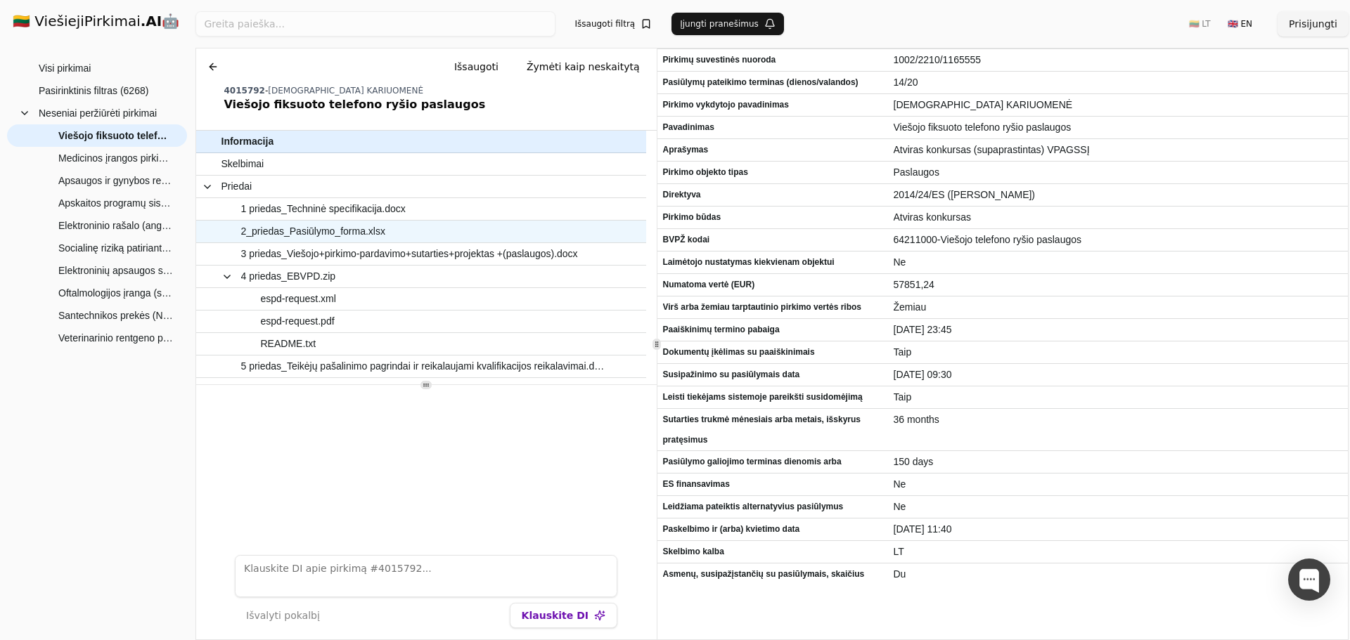
click at [318, 232] on span "2_priedas_Pasiūlymo_forma.xlsx" at bounding box center [313, 231] width 144 height 20
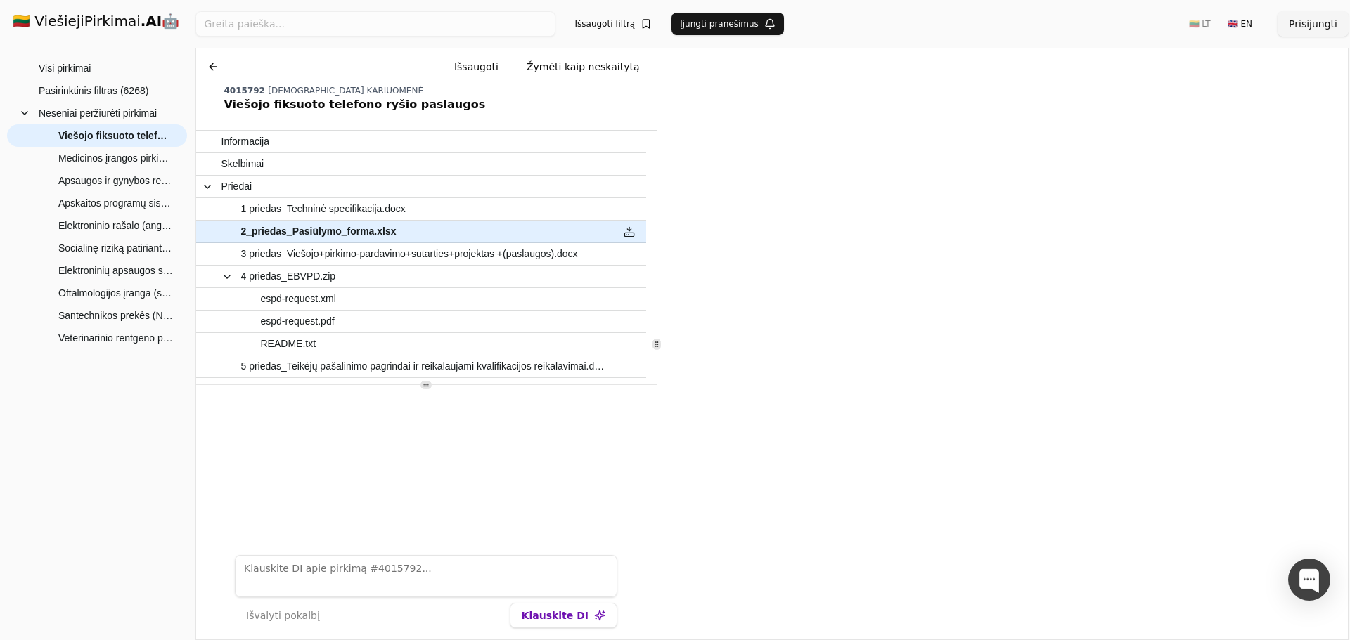
click at [213, 67] on button at bounding box center [213, 66] width 22 height 25
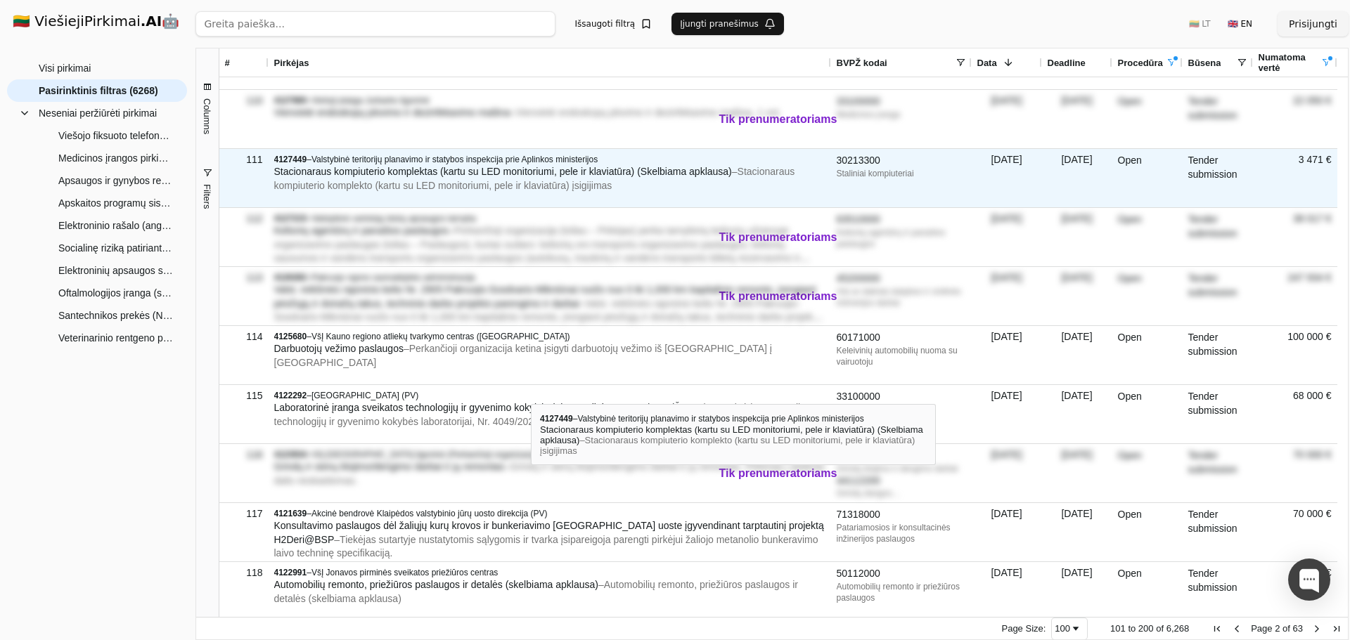
scroll to position [562, 0]
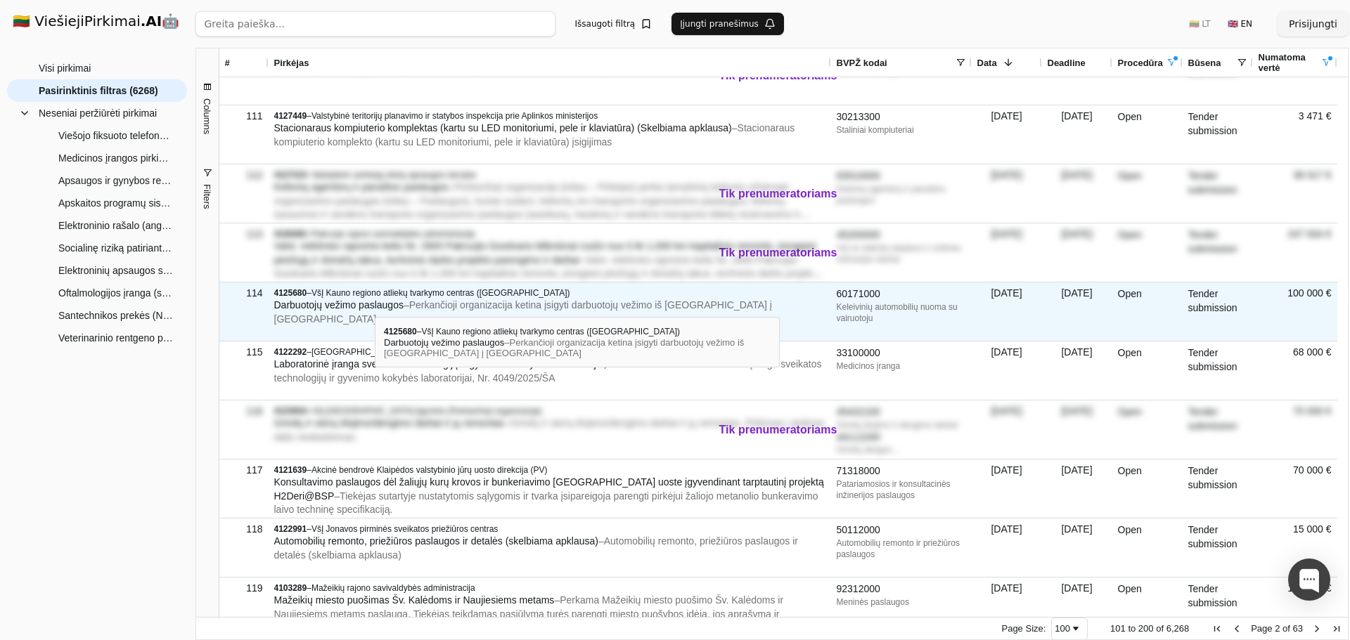
click at [375, 304] on span "Darbuotojų vežimo paslaugos" at bounding box center [338, 304] width 129 height 11
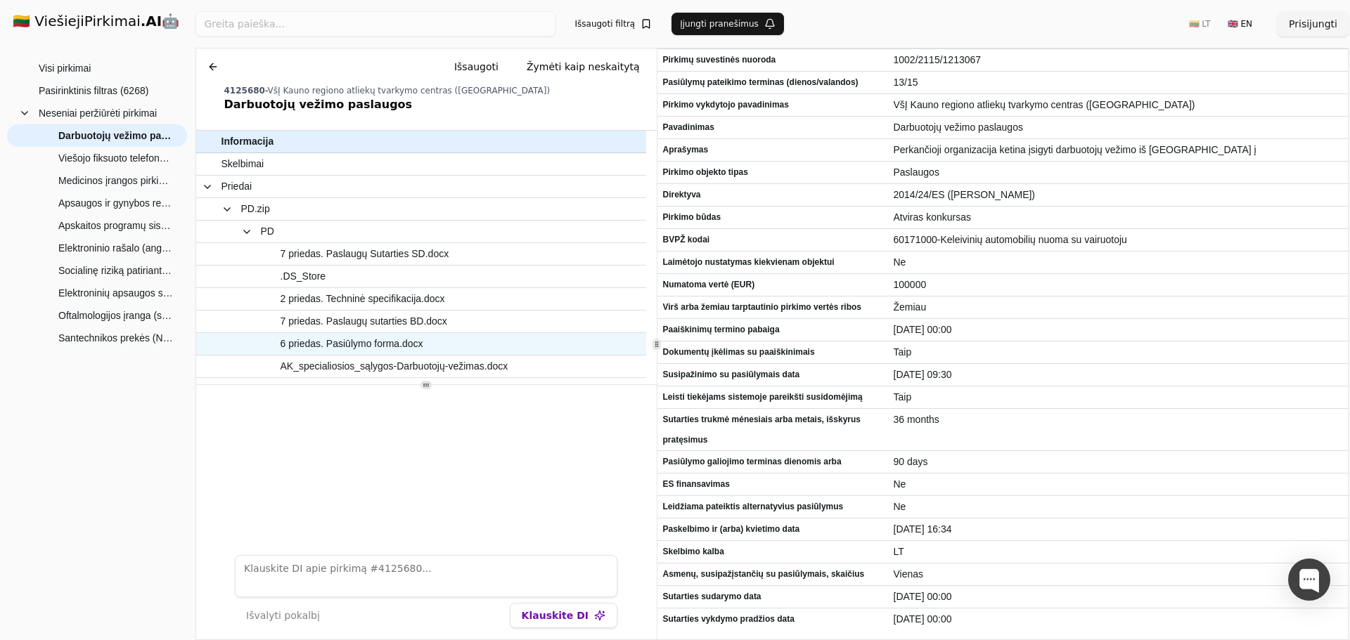
click at [376, 350] on span "6 priedas. Pasiūlymo forma.docx" at bounding box center [351, 344] width 143 height 20
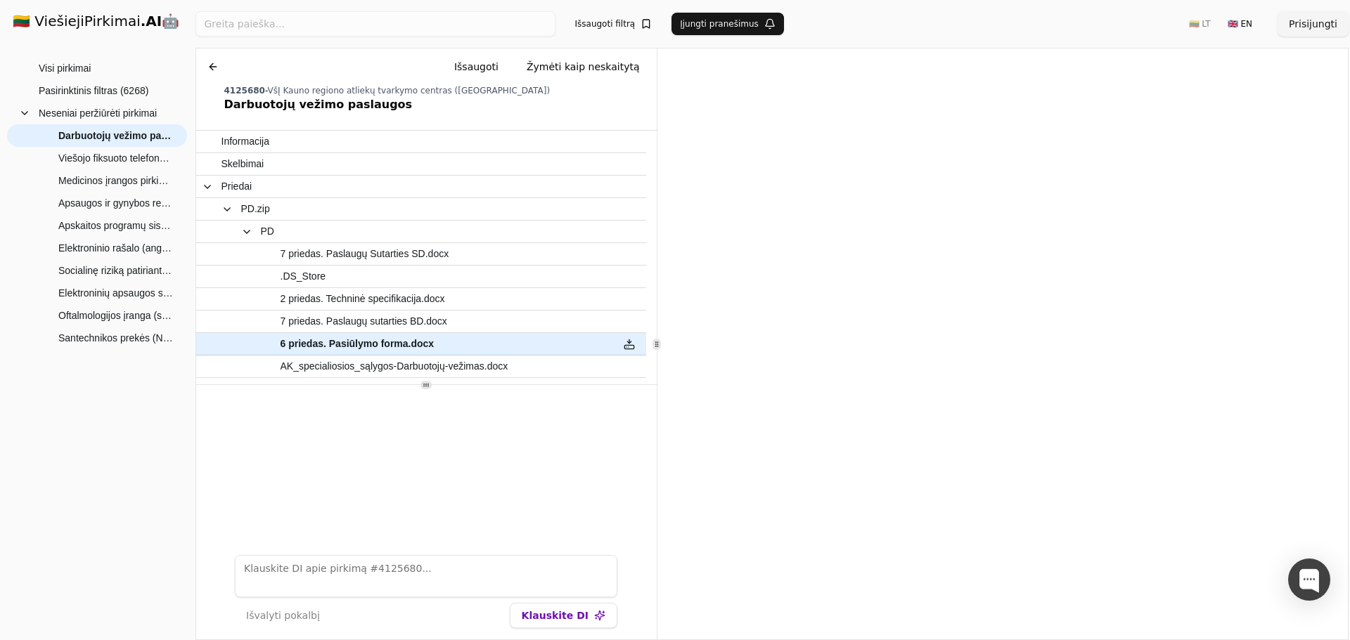
click at [209, 63] on button at bounding box center [213, 66] width 22 height 25
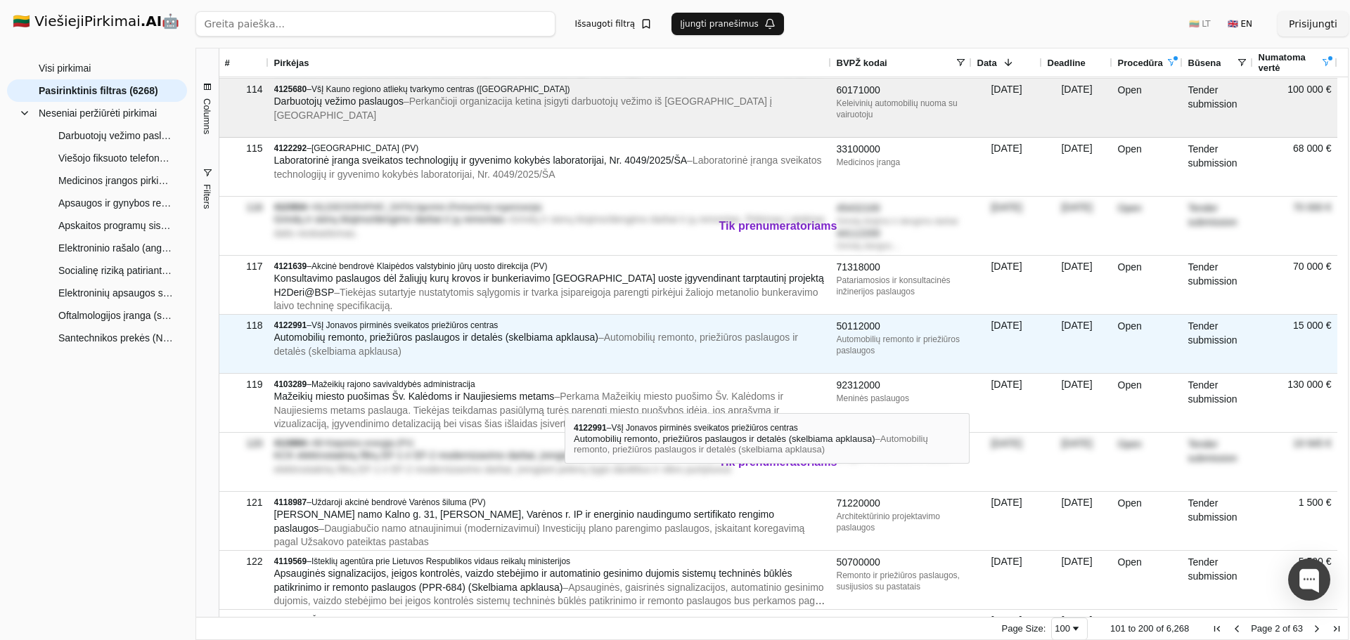
scroll to position [773, 0]
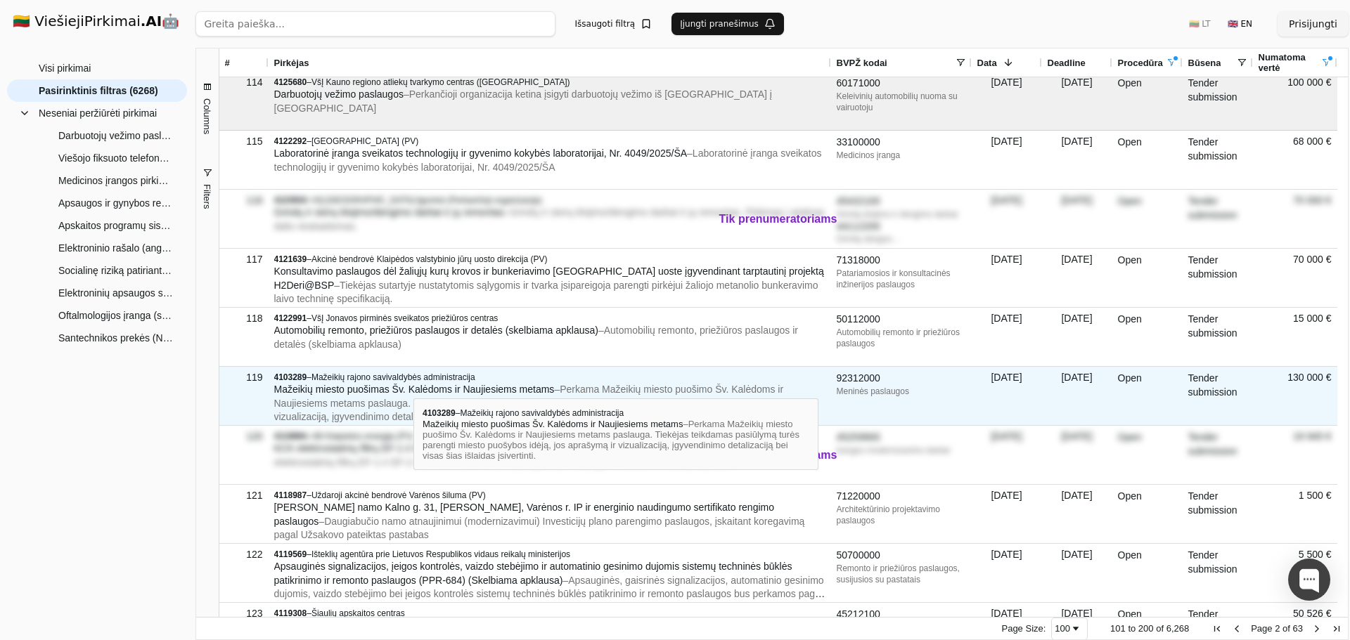
click at [413, 386] on span "Mažeikių miesto puošimas Šv. Kalėdoms ir Naujiesiems metams" at bounding box center [414, 389] width 280 height 11
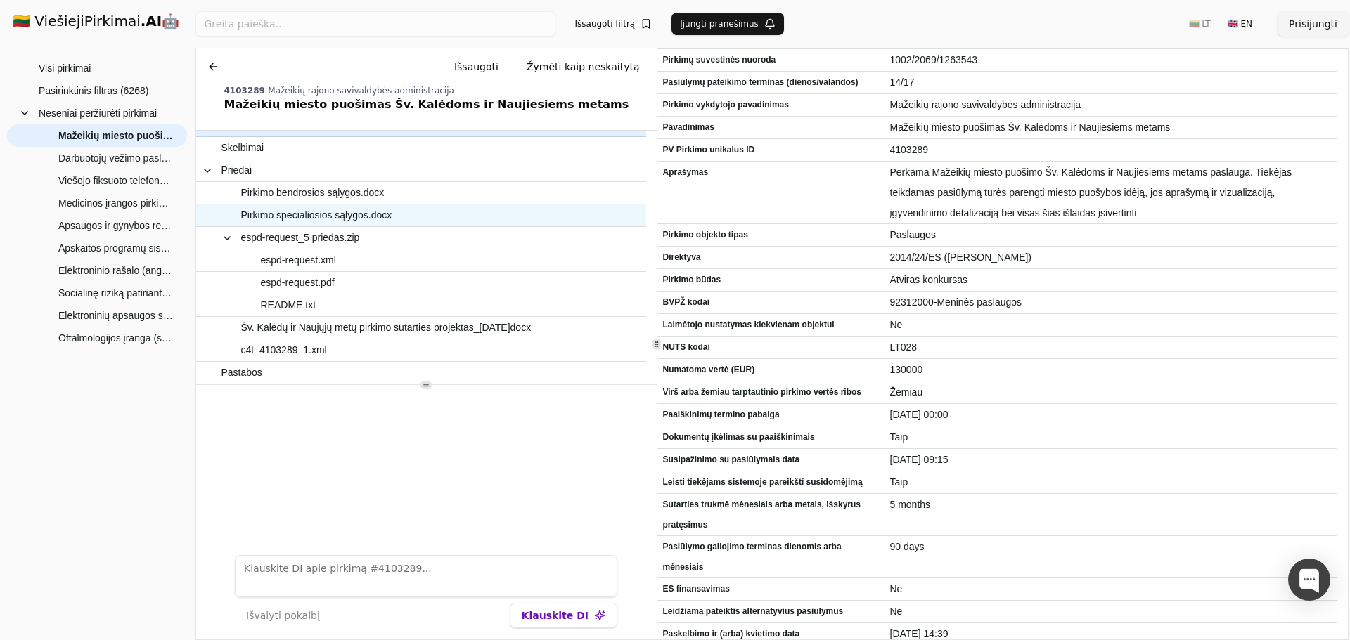
click at [325, 217] on span "Pirkimo specialiosios sąlygos.docx" at bounding box center [316, 215] width 151 height 20
